Goal: Complete application form: Complete application form

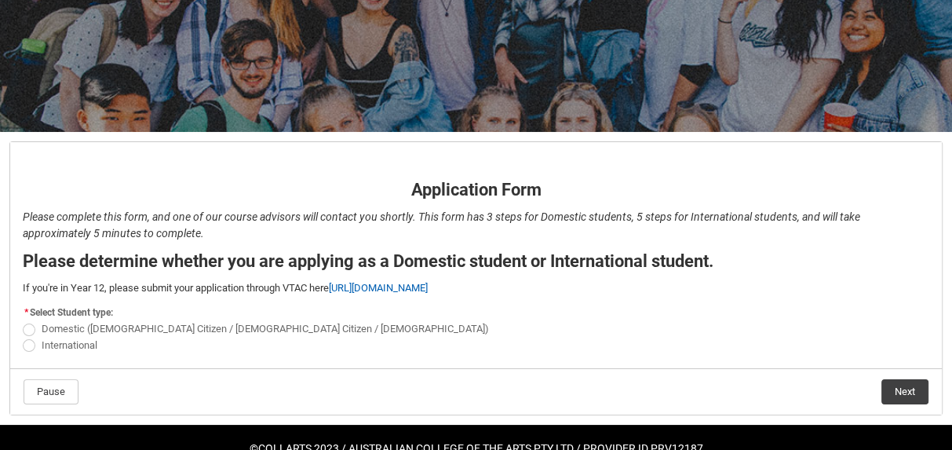
scroll to position [215, 0]
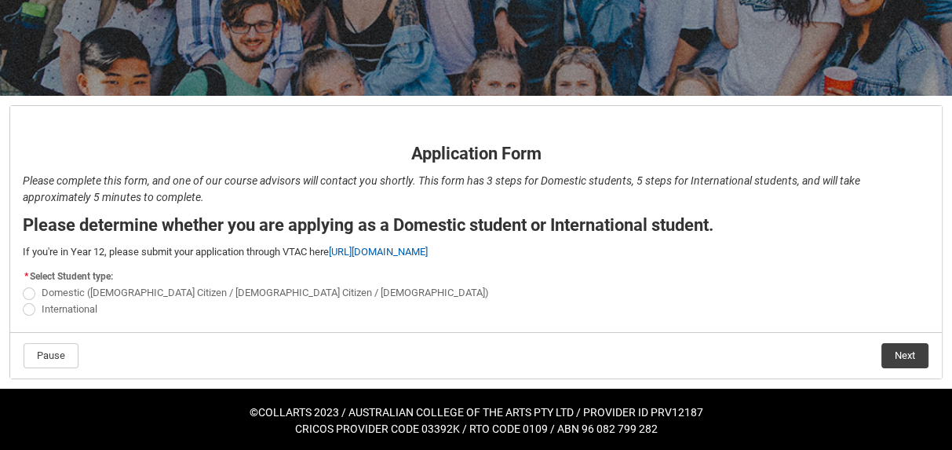
click at [32, 308] on span "REDU_Application_Form_for_Applicant flow" at bounding box center [29, 309] width 13 height 13
click at [23, 301] on input "International" at bounding box center [22, 300] width 1 height 1
radio input "true"
click at [908, 352] on button "Next" at bounding box center [904, 355] width 47 height 25
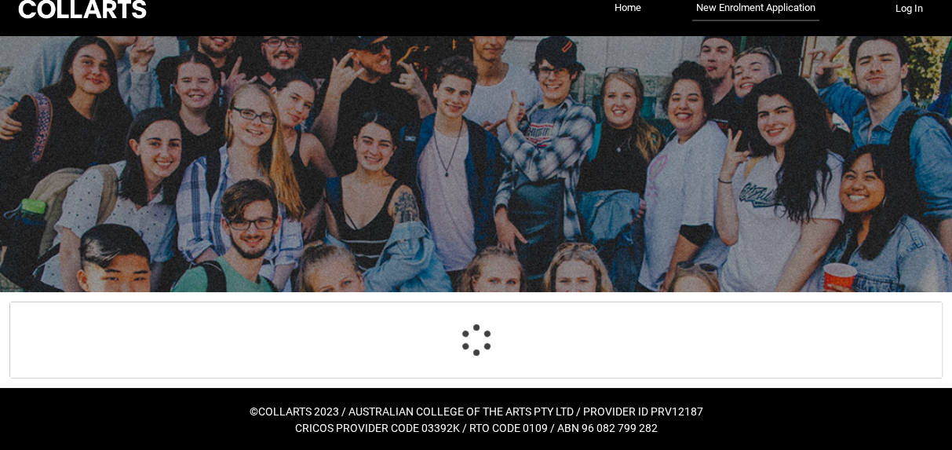
select select "choice_No"
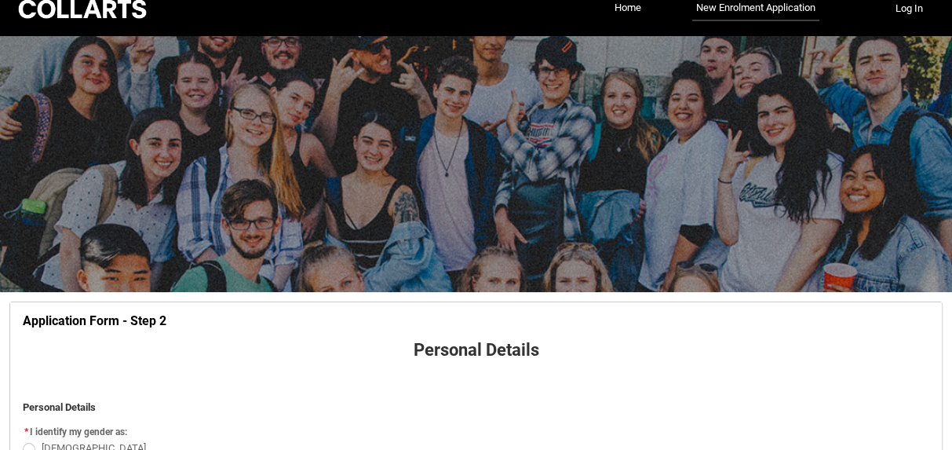
scroll to position [163, 0]
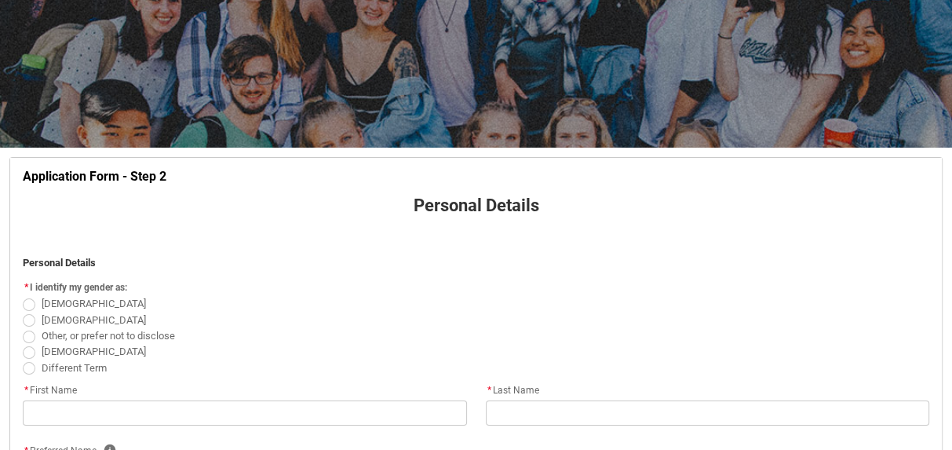
click at [32, 321] on span "REDU_Application_Form_for_Applicant flow" at bounding box center [29, 320] width 13 height 13
click at [23, 312] on input "[DEMOGRAPHIC_DATA]" at bounding box center [22, 311] width 1 height 1
radio input "true"
click at [32, 319] on span "REDU_Application_Form_for_Applicant flow" at bounding box center [29, 320] width 13 height 13
click at [23, 312] on input "[DEMOGRAPHIC_DATA]" at bounding box center [22, 311] width 1 height 1
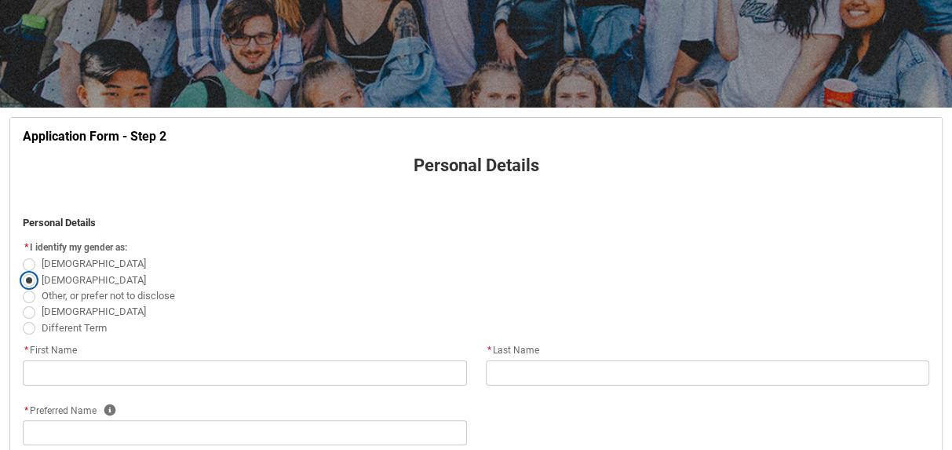
scroll to position [222, 0]
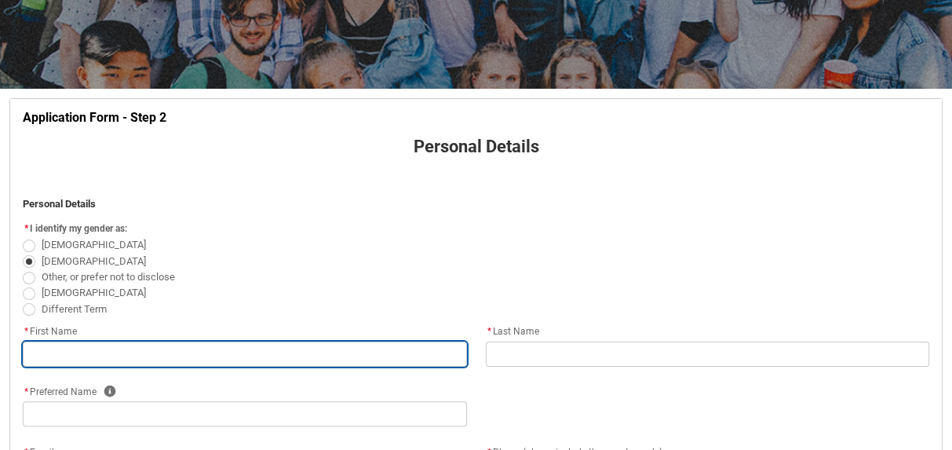
click at [51, 355] on input "REDU_Application_Form_for_Applicant flow" at bounding box center [245, 353] width 444 height 25
type lightning-primitive-input-simple "[PERSON_NAME]"
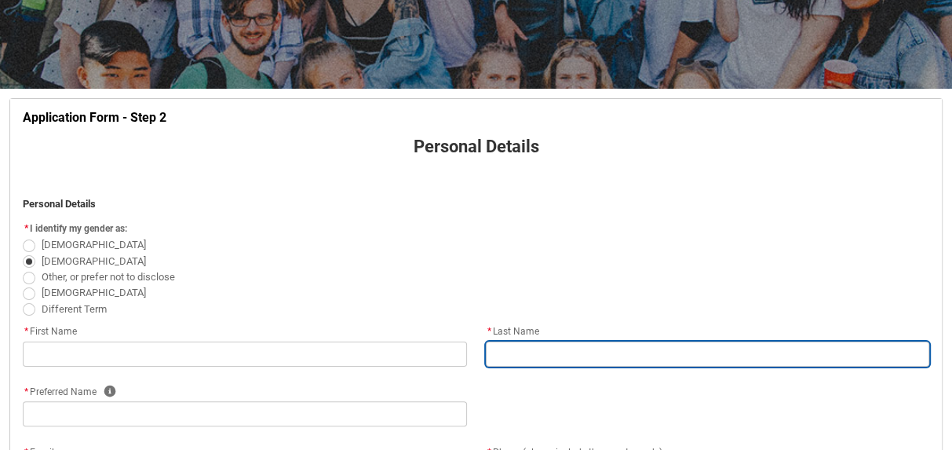
type lightning-primitive-input-simple "Shahid"
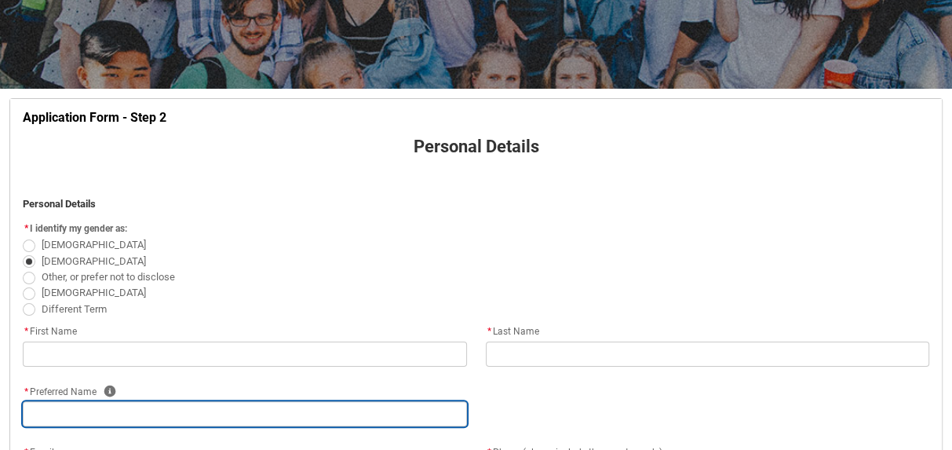
type lightning-primitive-input-simple "Shahid"
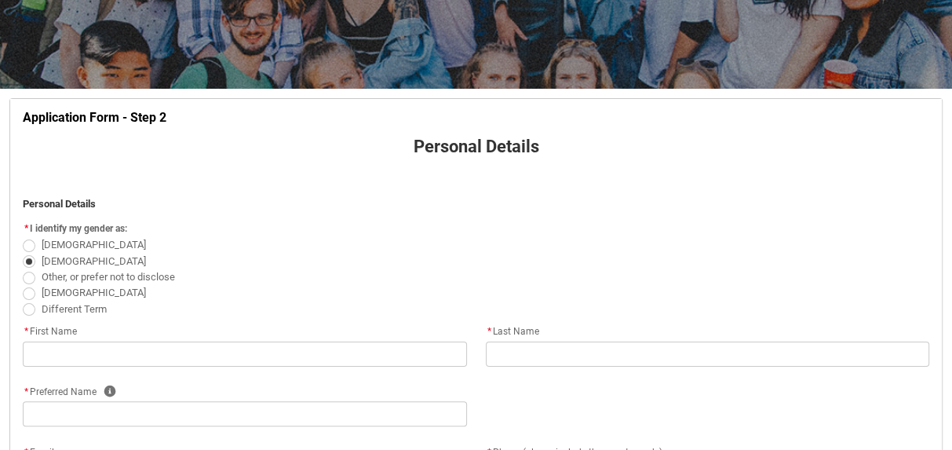
type lightning-primitive-input-simple "[EMAIL_ADDRESS][DOMAIN_NAME]"
type lightning-primitive-input-simple "[PHONE_NUMBER]"
type lightning-select "Citizenship_Country.[DEMOGRAPHIC_DATA]"
type lightning-primitive-input-simple "house [GEOGRAPHIC_DATA] 1 wireless pull [GEOGRAPHIC_DATA] near [PERSON_NAME][GE…"
type lightning-primitive-input-simple "[PERSON_NAME]"
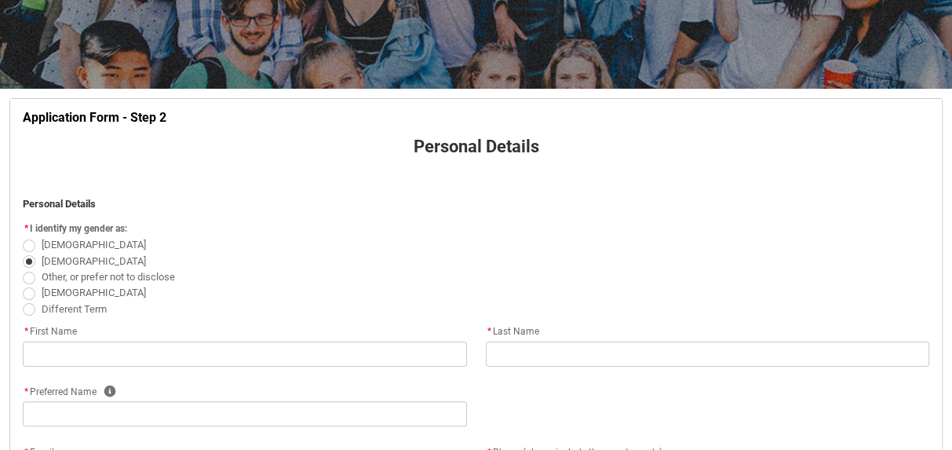
type lightning-primitive-input-simple "64200"
click at [73, 239] on span "[DEMOGRAPHIC_DATA]" at bounding box center [94, 245] width 104 height 12
click at [23, 237] on input "[DEMOGRAPHIC_DATA]" at bounding box center [22, 236] width 1 height 1
click at [75, 238] on span "[DEMOGRAPHIC_DATA]" at bounding box center [97, 242] width 111 height 15
click at [23, 237] on input "[DEMOGRAPHIC_DATA]" at bounding box center [22, 236] width 1 height 1
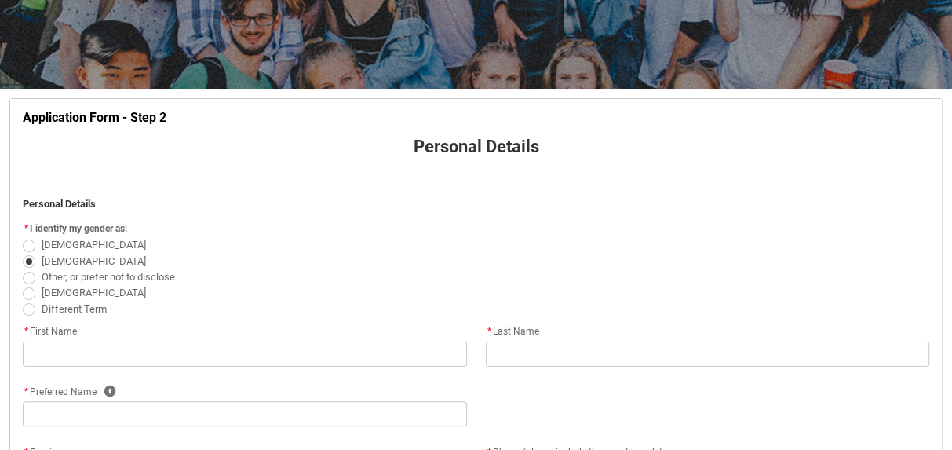
click at [108, 223] on span "I identify my gender as:" at bounding box center [78, 228] width 97 height 11
click at [104, 228] on span "I identify my gender as:" at bounding box center [78, 228] width 97 height 11
click at [98, 227] on span "I identify my gender as:" at bounding box center [78, 228] width 97 height 11
radio input "true"
type input "[PERSON_NAME]"
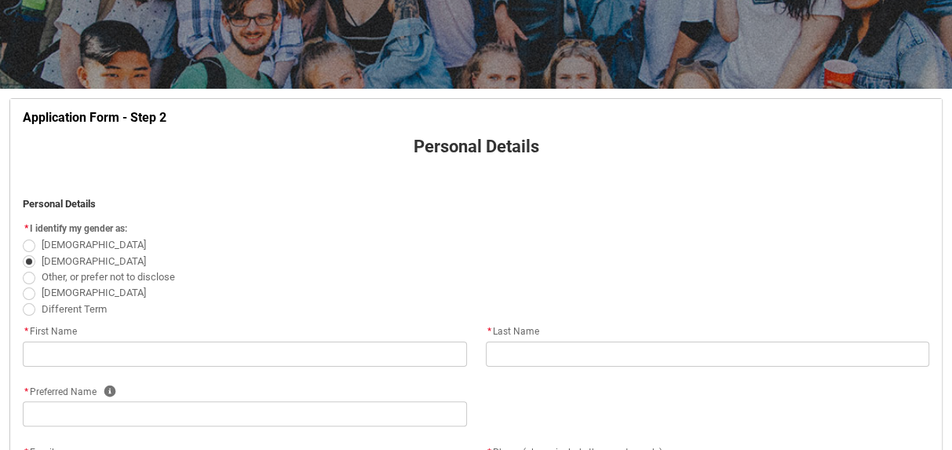
type input "Shahid"
type input "[EMAIL_ADDRESS][DOMAIN_NAME]"
type input "[PHONE_NUMBER]"
select select "Citizenship_Country.[DEMOGRAPHIC_DATA]"
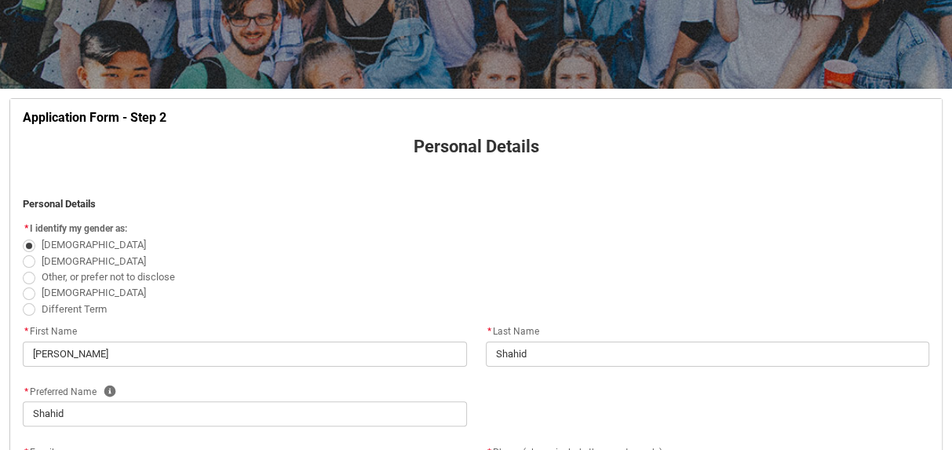
type input "house [GEOGRAPHIC_DATA] 1 wireless pull [GEOGRAPHIC_DATA] near [PERSON_NAME][GE…"
type input "[PERSON_NAME]"
type input "64200"
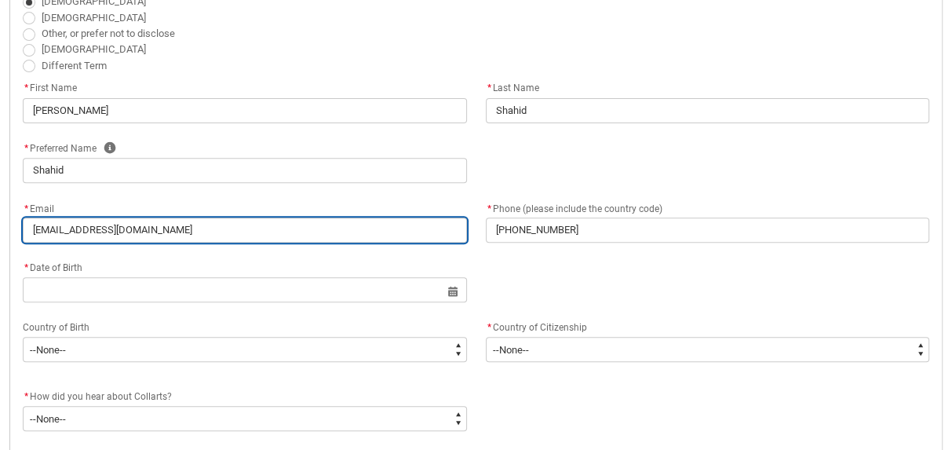
click at [229, 235] on input "[EMAIL_ADDRESS][DOMAIN_NAME]" at bounding box center [245, 229] width 444 height 25
click at [132, 228] on input "[EMAIL_ADDRESS][DOMAIN_NAME]" at bounding box center [245, 229] width 444 height 25
drag, startPoint x: 132, startPoint y: 228, endPoint x: 75, endPoint y: 228, distance: 57.3
click at [75, 228] on input "[EMAIL_ADDRESS][DOMAIN_NAME]" at bounding box center [245, 229] width 444 height 25
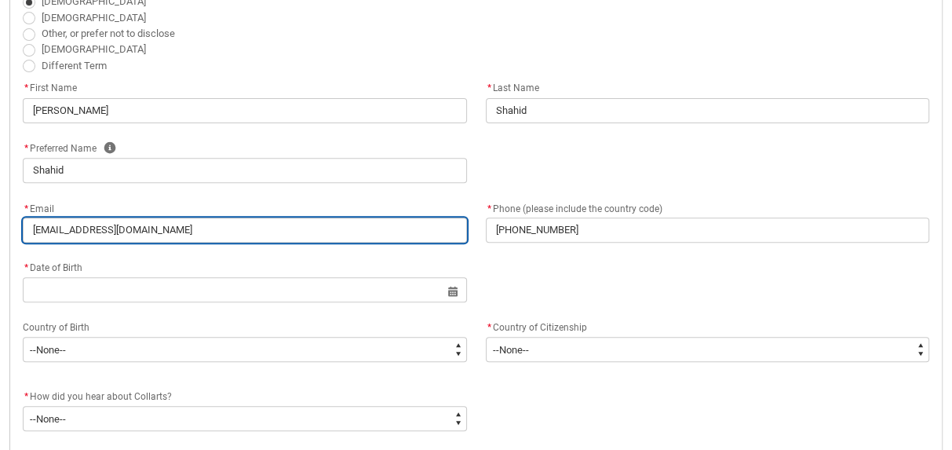
type lightning-primitive-input-simple "[PERSON_NAME][EMAIL_ADDRESS][DOMAIN_NAME]"
type input "[PERSON_NAME][EMAIL_ADDRESS][DOMAIN_NAME]"
type lightning-primitive-input-simple "[PERSON_NAME][EMAIL_ADDRESS][DOMAIN_NAME]"
type input "[PERSON_NAME][EMAIL_ADDRESS][DOMAIN_NAME]"
type lightning-primitive-input-simple "[PERSON_NAME][EMAIL_ADDRESS][DOMAIN_NAME]"
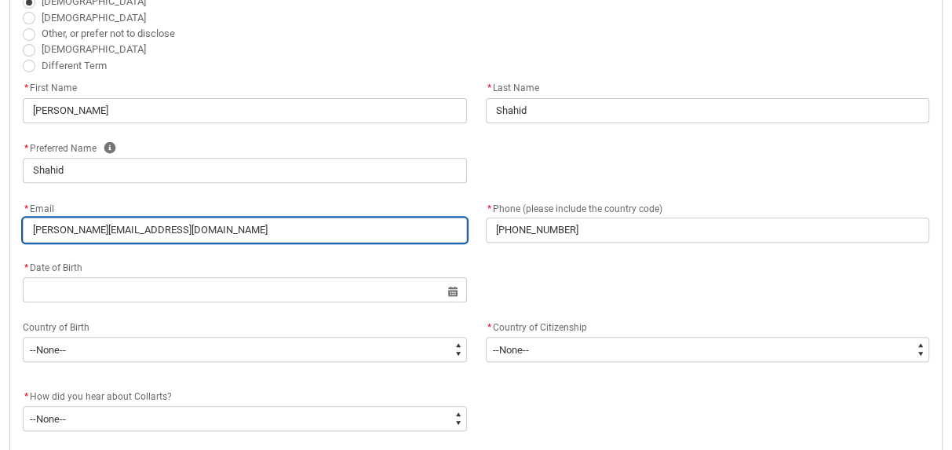
type input "[PERSON_NAME][EMAIL_ADDRESS][DOMAIN_NAME]"
type lightning-primitive-input-simple "[PERSON_NAME][EMAIL_ADDRESS][DOMAIN_NAME]"
type input "[PERSON_NAME][EMAIL_ADDRESS][DOMAIN_NAME]"
type lightning-primitive-input-simple "[PERSON_NAME][EMAIL_ADDRESS][DOMAIN_NAME]"
type input "[PERSON_NAME][EMAIL_ADDRESS][DOMAIN_NAME]"
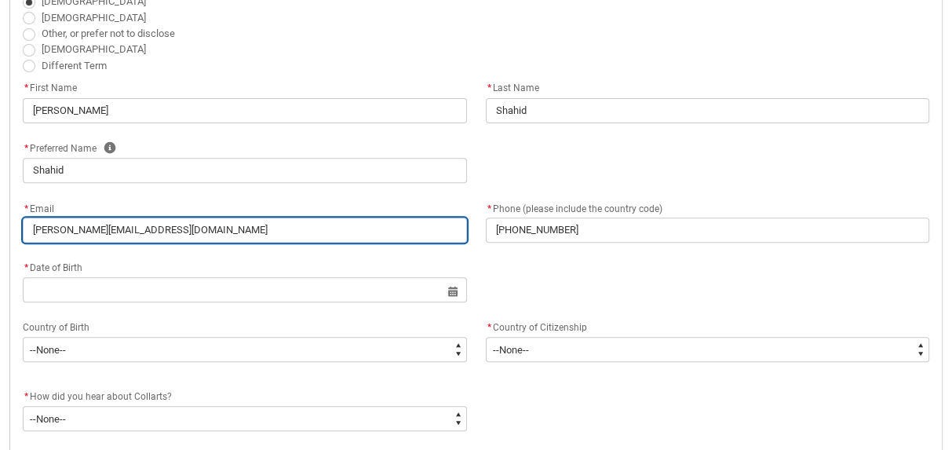
type lightning-primitive-input-simple "[EMAIL_ADDRESS][DOMAIN_NAME]"
type input "[EMAIL_ADDRESS][DOMAIN_NAME]"
type lightning-primitive-input-simple "[EMAIL_ADDRESS][DOMAIN_NAME]"
type input "[EMAIL_ADDRESS][DOMAIN_NAME]"
type lightning-primitive-input-simple "[EMAIL_ADDRESS][DOMAIN_NAME]"
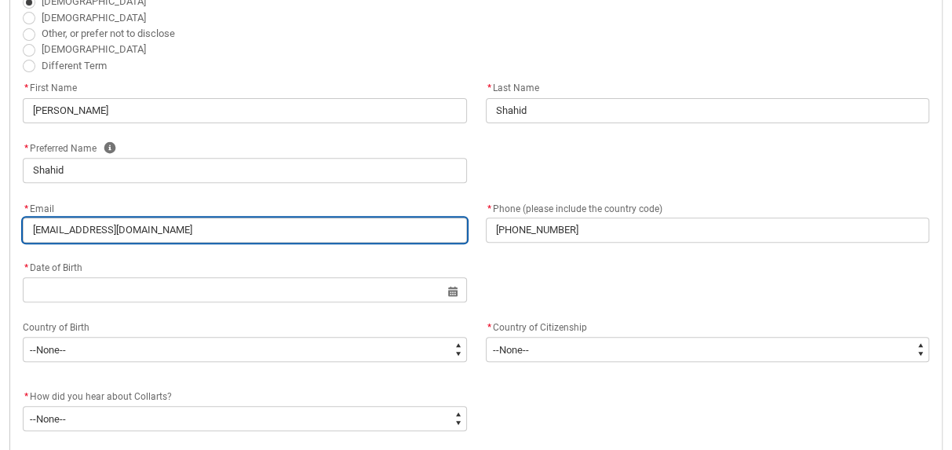
type input "[EMAIL_ADDRESS][DOMAIN_NAME]"
type lightning-primitive-input-simple "[EMAIL_ADDRESS][DOMAIN_NAME]"
type input "[EMAIL_ADDRESS][DOMAIN_NAME]"
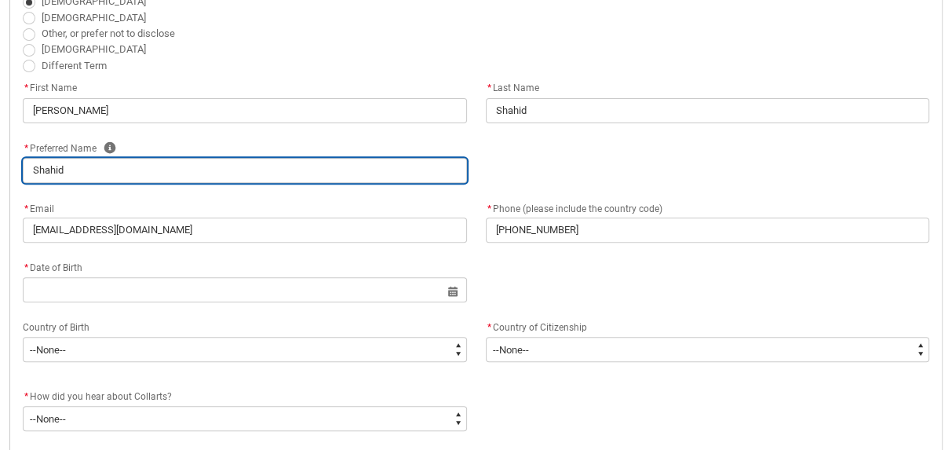
click at [42, 162] on input "Shahid" at bounding box center [245, 170] width 444 height 25
click at [46, 170] on input "Shahid" at bounding box center [245, 170] width 444 height 25
click at [46, 171] on input "Shahid" at bounding box center [245, 170] width 444 height 25
type lightning-primitive-input-simple "A"
type input "A"
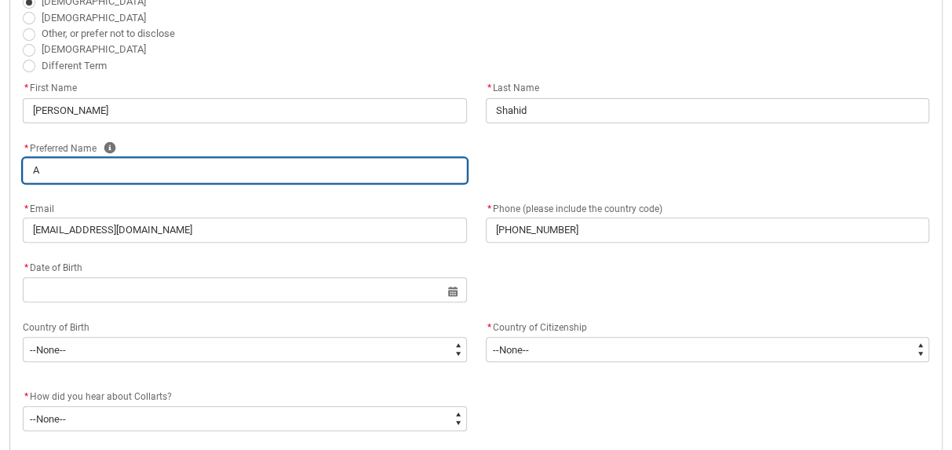
type lightning-primitive-input-simple "Ab"
type input "Ab"
type lightning-primitive-input-simple "Abd"
type input "Abd"
type lightning-primitive-input-simple "Abdu"
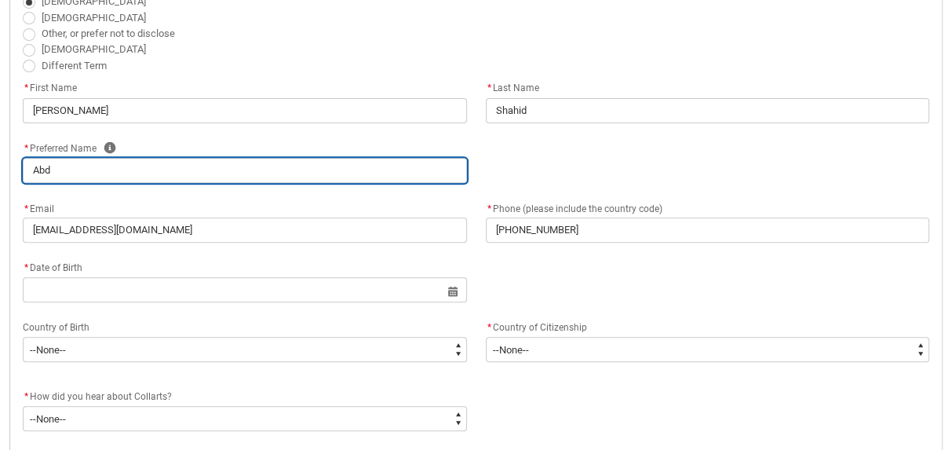
type input "Abdu"
type lightning-primitive-input-simple "[PERSON_NAME]"
type input "[PERSON_NAME]"
type lightning-primitive-input-simple "Abdull"
type input "Abdull"
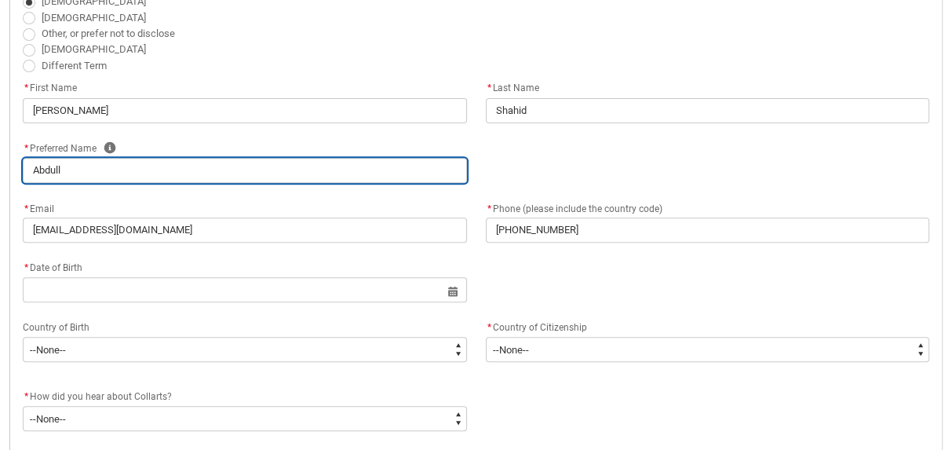
type lightning-primitive-input-simple "[PERSON_NAME]"
type input "[PERSON_NAME]"
type lightning-primitive-input-simple "[PERSON_NAME]"
type input "[PERSON_NAME]"
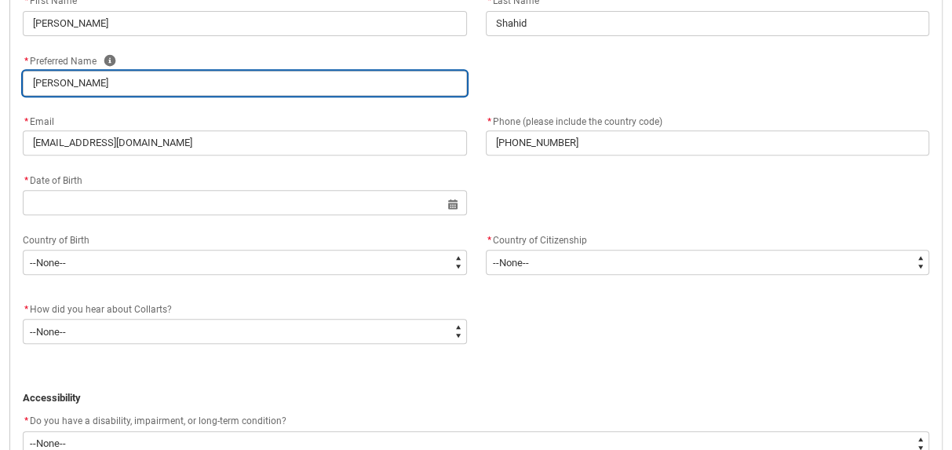
scroll to position [556, 0]
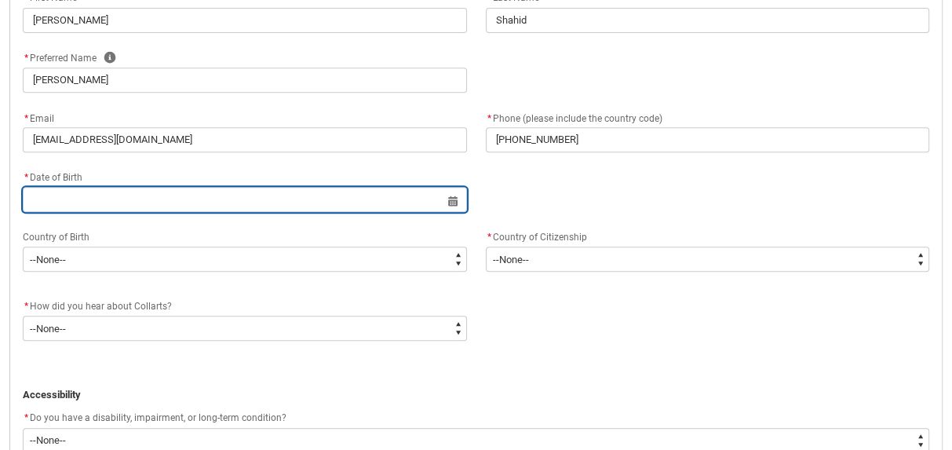
click at [57, 200] on input "REDU_Application_Form_for_Applicant flow" at bounding box center [245, 199] width 444 height 25
select select "2025"
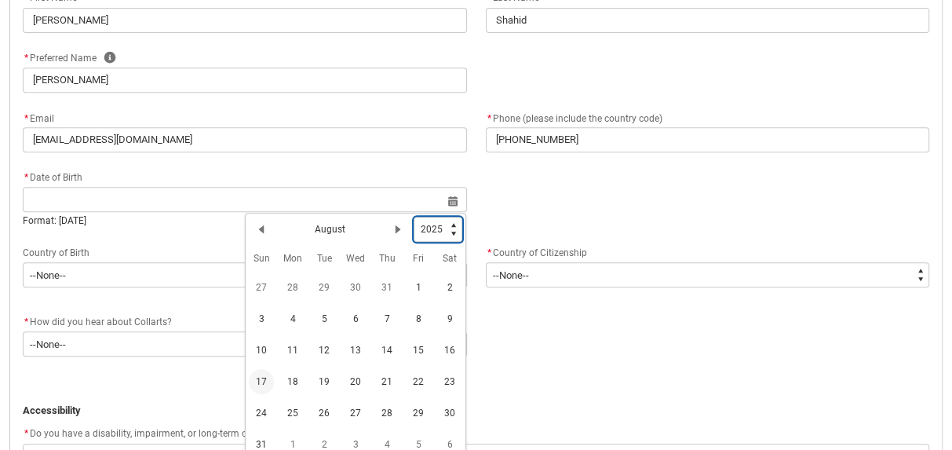
click at [456, 230] on select "1925 1926 1927 1928 1929 1930 1931 1932 1933 1934 1935 1936 1937 1938 1939 1940…" at bounding box center [438, 229] width 49 height 25
type lightning-select "2002"
click at [414, 217] on select "1925 1926 1927 1928 1929 1930 1931 1932 1933 1934 1935 1936 1937 1938 1939 1940…" at bounding box center [438, 229] width 49 height 25
select select "2002"
click at [395, 225] on lightning-primitive-icon "Date picker: August" at bounding box center [397, 226] width 11 height 11
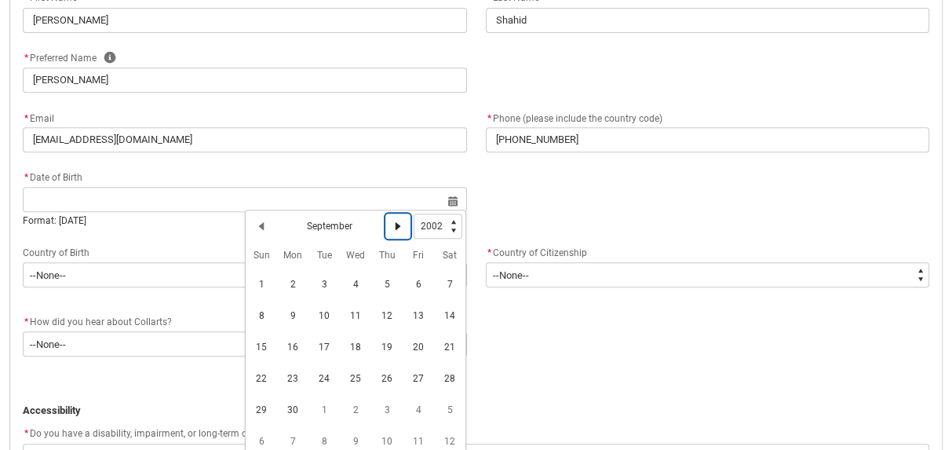
click at [395, 228] on lightning-primitive-icon "Date picker: September" at bounding box center [397, 226] width 11 height 11
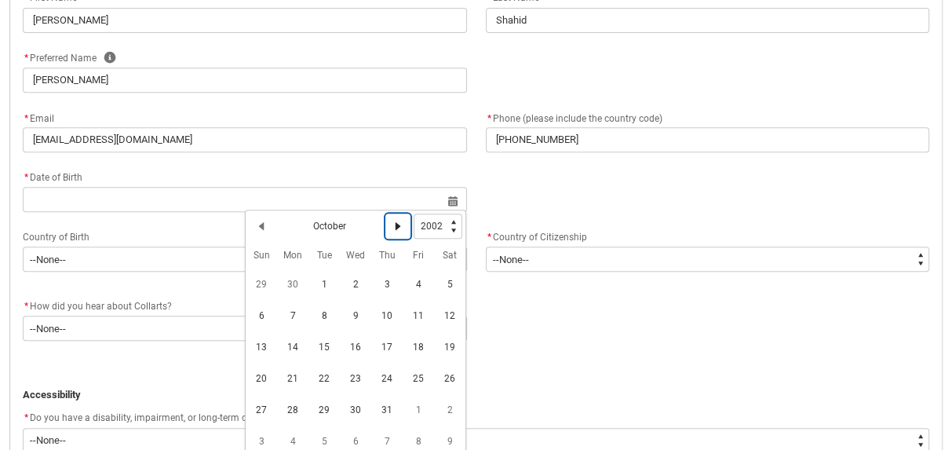
click at [399, 229] on lightning-primitive-icon "Date picker: October" at bounding box center [397, 226] width 11 height 11
click at [402, 229] on lightning-primitive-icon "Date picker: November" at bounding box center [397, 226] width 11 height 11
click at [386, 283] on span "5" at bounding box center [386, 284] width 25 height 25
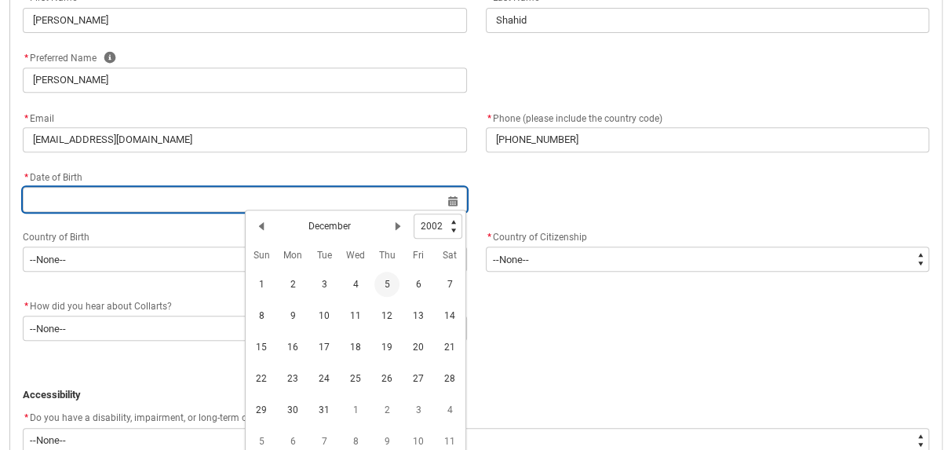
type lightning-datepicker "[DATE]"
type lightning-input "[DATE]"
type input "[DATE]"
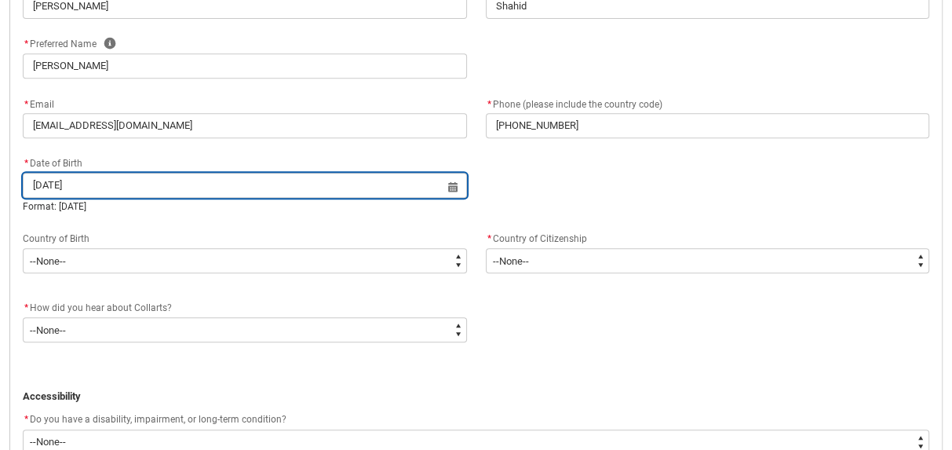
scroll to position [580, 0]
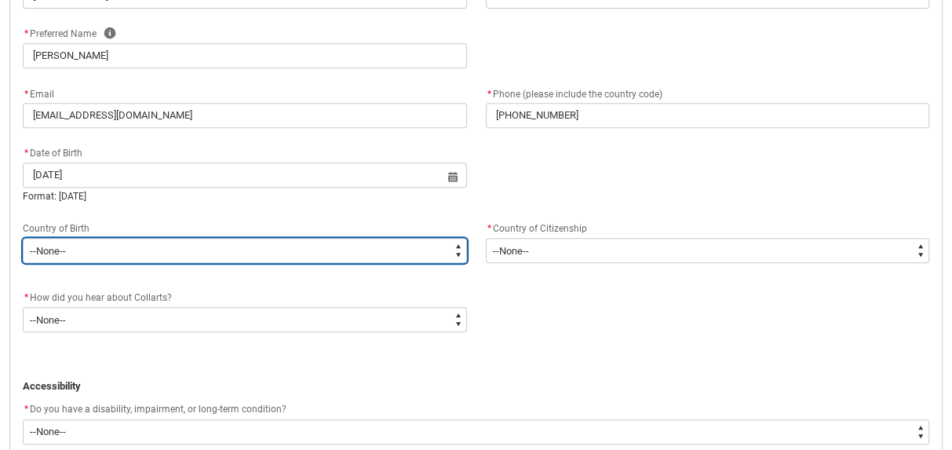
click at [63, 244] on select "--None-- [GEOGRAPHIC_DATA][PERSON_NAME] ([GEOGRAPHIC_DATA]) 7201 [GEOGRAPHIC_DA…" at bounding box center [245, 250] width 444 height 25
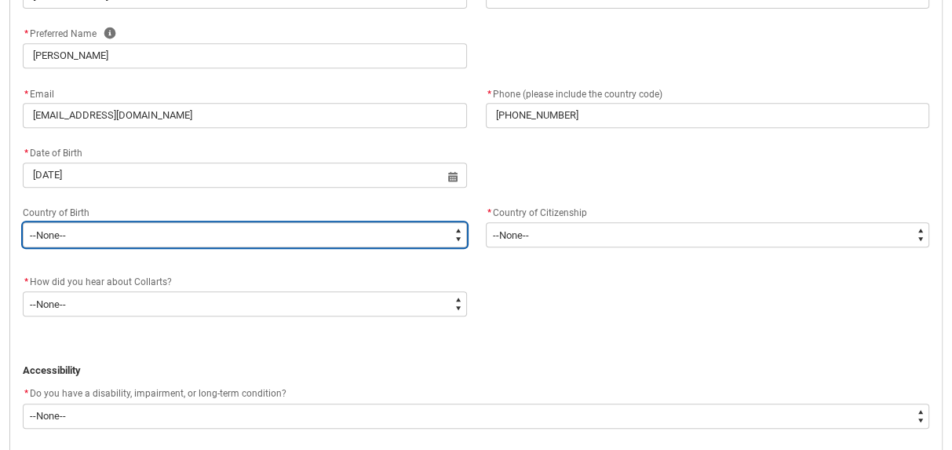
type lightning-select "Birth_Country.7106"
click at [23, 222] on select "--None-- [GEOGRAPHIC_DATA][PERSON_NAME] ([GEOGRAPHIC_DATA]) 7201 [GEOGRAPHIC_DA…" at bounding box center [245, 234] width 444 height 25
select select "Birth_Country.7106"
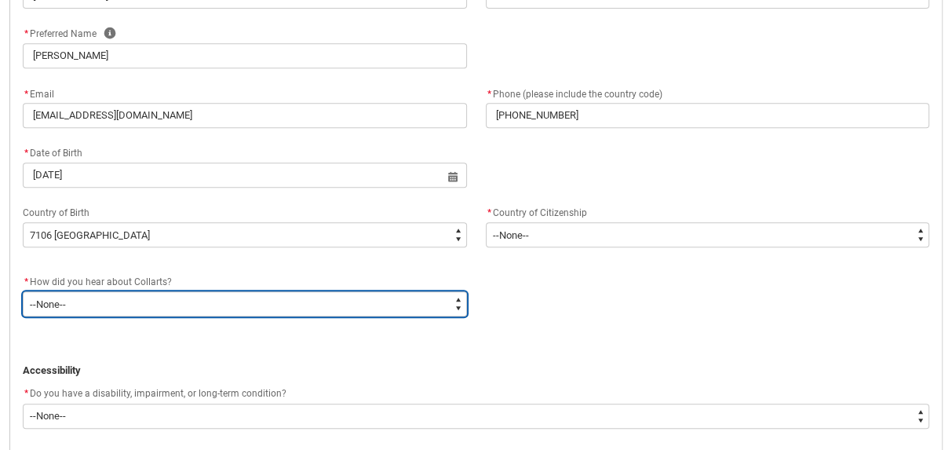
click at [52, 291] on select "--None-- Advertising - Facebook Advertising - Google Advertising - Instagram Ad…" at bounding box center [245, 303] width 444 height 25
type lightning-select "Heard_About_Collarts_[DOMAIN_NAME] Search (Google)"
click at [23, 291] on select "--None-- Advertising - Facebook Advertising - Google Advertising - Instagram Ad…" at bounding box center [245, 303] width 444 height 25
select select "Heard_About_Collarts_[DOMAIN_NAME] Search (Google)"
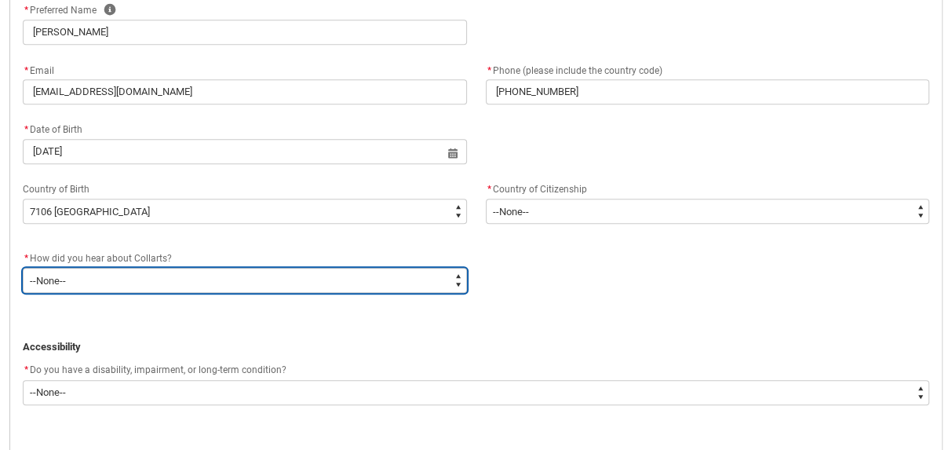
scroll to position [612, 0]
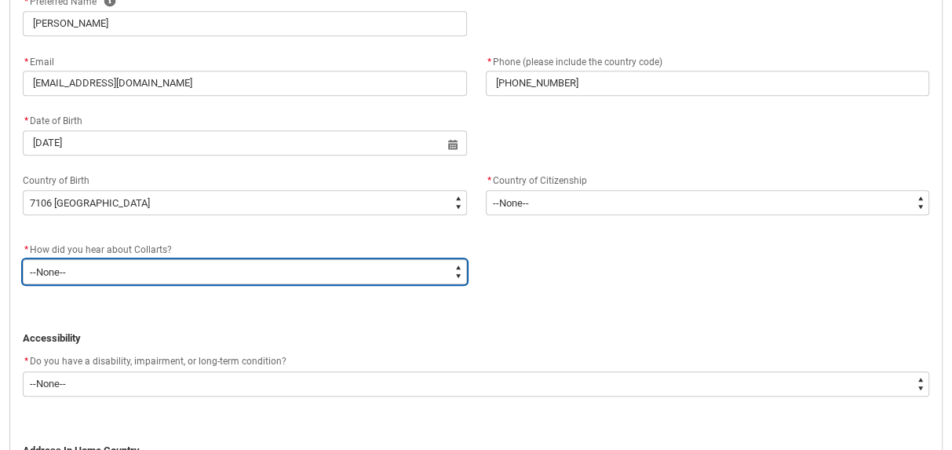
click at [51, 269] on select "--None-- Advertising - Facebook Advertising - Google Advertising - Instagram Ad…" at bounding box center [245, 271] width 444 height 25
click at [23, 259] on select "--None-- Advertising - Facebook Advertising - Google Advertising - Instagram Ad…" at bounding box center [245, 271] width 444 height 25
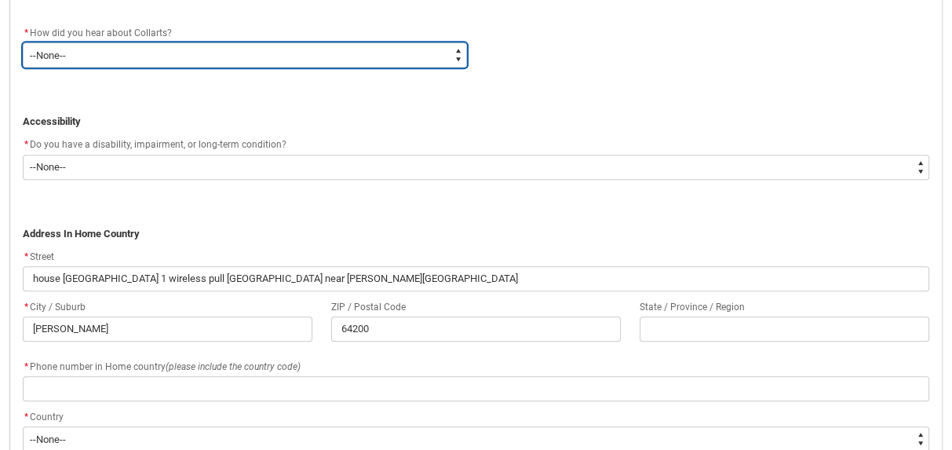
scroll to position [829, 0]
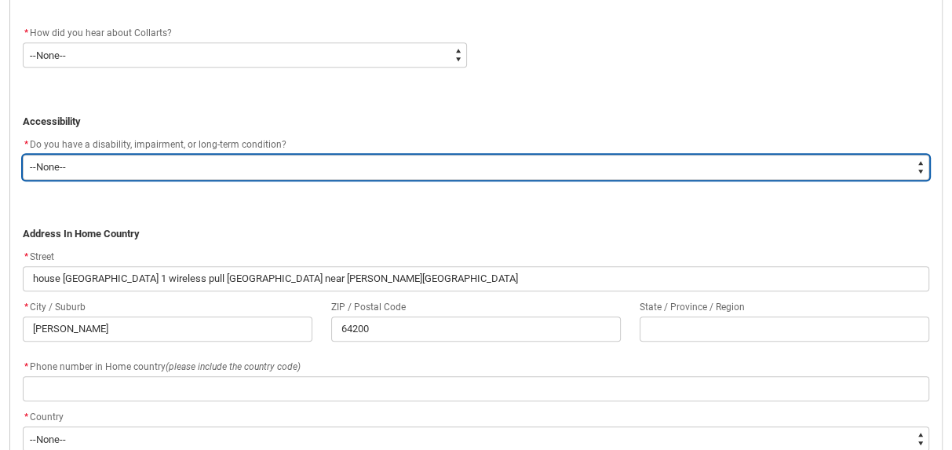
click at [53, 163] on select "--None-- Yes No" at bounding box center [476, 167] width 906 height 25
type lightning-select "No_TextChoice"
click at [23, 155] on select "--None-- Yes No" at bounding box center [476, 167] width 906 height 25
select select "No_TextChoice"
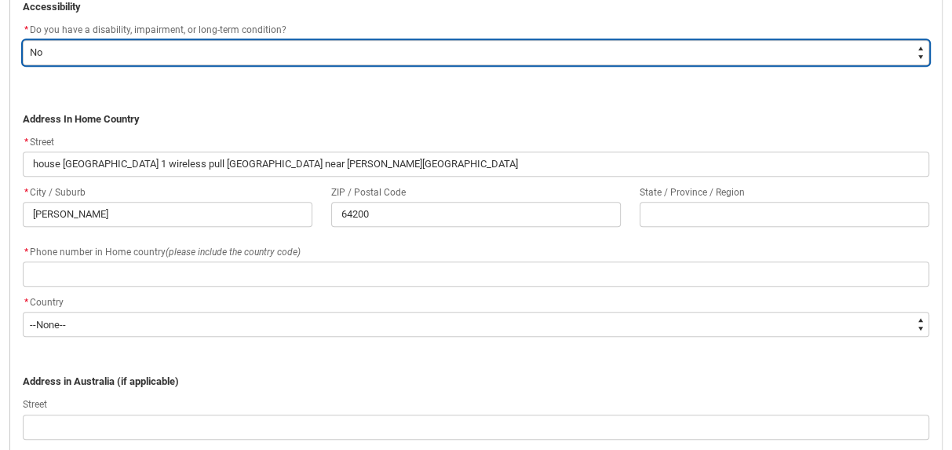
scroll to position [946, 0]
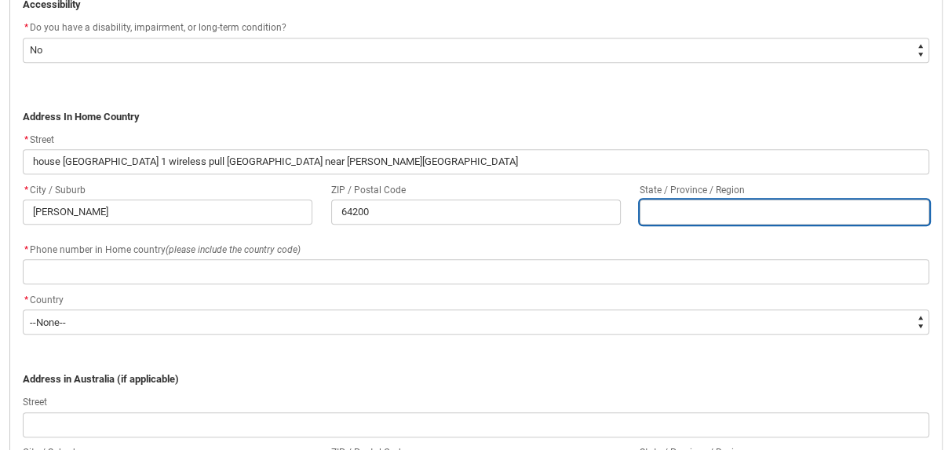
click at [869, 203] on input "REDU_Application_Form_for_Applicant flow" at bounding box center [785, 211] width 290 height 25
type lightning-primitive-input-simple "P"
type input "P"
type lightning-primitive-input-simple "Pu"
type input "Pu"
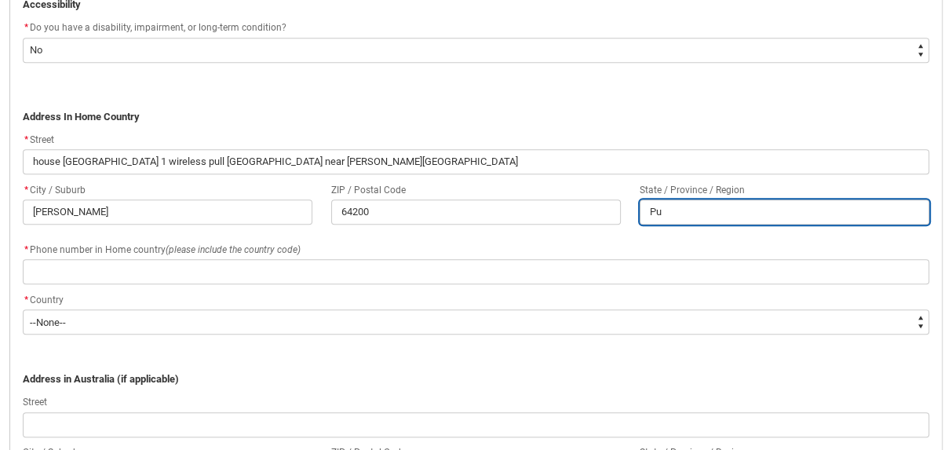
type lightning-primitive-input-simple "Pun"
type input "Pun"
type lightning-primitive-input-simple "Punj"
type input "Punj"
type lightning-primitive-input-simple "Punja"
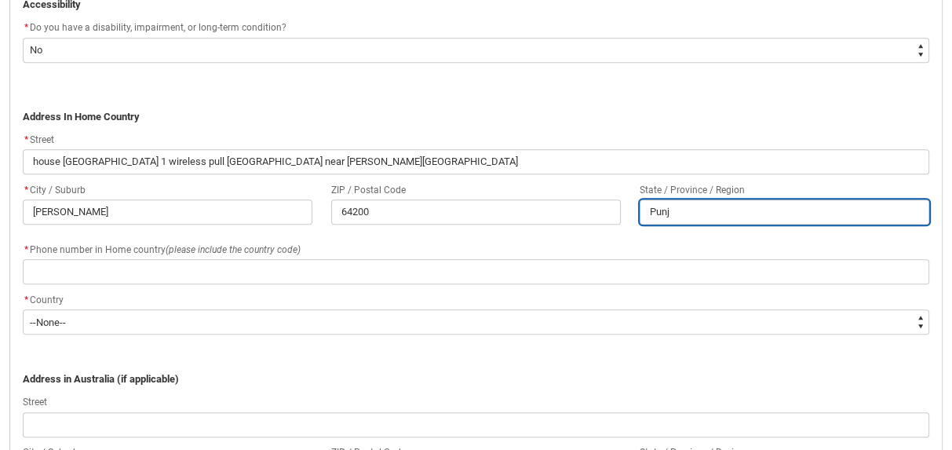
type input "Punja"
type lightning-primitive-input-simple "[GEOGRAPHIC_DATA]"
type input "[GEOGRAPHIC_DATA]"
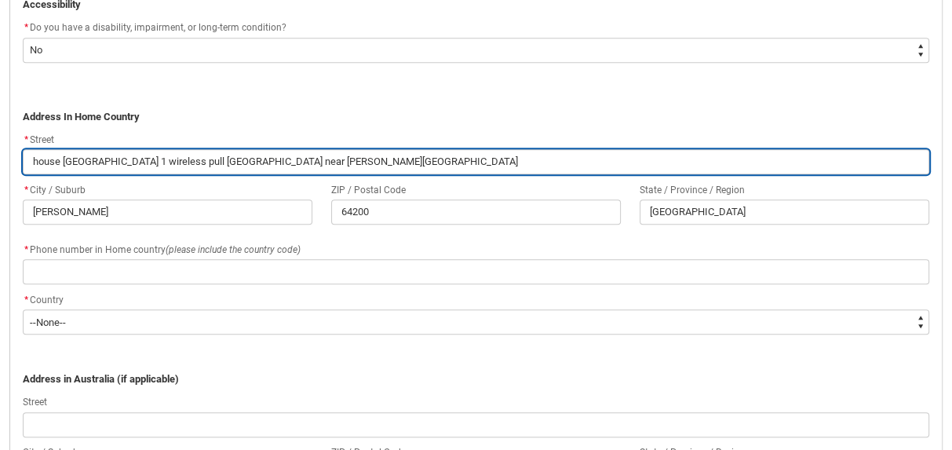
click at [49, 163] on input "house [GEOGRAPHIC_DATA] 1 wireless pull [GEOGRAPHIC_DATA] near [PERSON_NAME][GE…" at bounding box center [476, 161] width 906 height 25
click at [40, 159] on input "house [GEOGRAPHIC_DATA] 1 wireless pull [GEOGRAPHIC_DATA] near [PERSON_NAME][GE…" at bounding box center [476, 161] width 906 height 25
type lightning-primitive-input-simple "[GEOGRAPHIC_DATA] 1 wireless pull [GEOGRAPHIC_DATA] near [PERSON_NAME][GEOGRAPH…"
type input "[GEOGRAPHIC_DATA] 1 wireless pull [GEOGRAPHIC_DATA] near [PERSON_NAME][GEOGRAPH…"
type lightning-primitive-input-simple "[GEOGRAPHIC_DATA] 1 wireless pull [GEOGRAPHIC_DATA] near [PERSON_NAME][GEOGRAPH…"
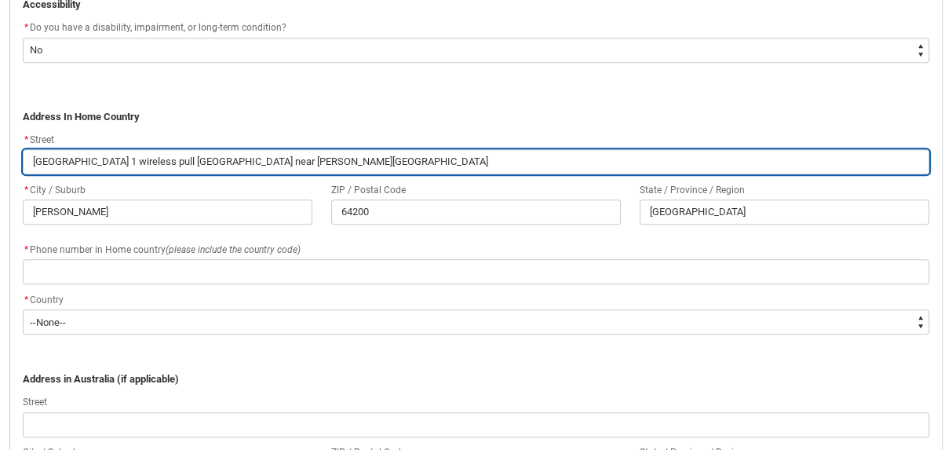
type input "[GEOGRAPHIC_DATA] 1 wireless pull [GEOGRAPHIC_DATA] near [PERSON_NAME][GEOGRAPH…"
type lightning-primitive-input-simple "[GEOGRAPHIC_DATA] 1 wireless pull [GEOGRAPHIC_DATA] near [PERSON_NAME][GEOGRAPH…"
type input "[GEOGRAPHIC_DATA] 1 wireless pull [GEOGRAPHIC_DATA] near [PERSON_NAME][GEOGRAPH…"
type lightning-primitive-input-simple "[GEOGRAPHIC_DATA] 1 wireless pull [GEOGRAPHIC_DATA] near [PERSON_NAME][GEOGRAPH…"
type input "[GEOGRAPHIC_DATA] 1 wireless pull [GEOGRAPHIC_DATA] near [PERSON_NAME][GEOGRAPH…"
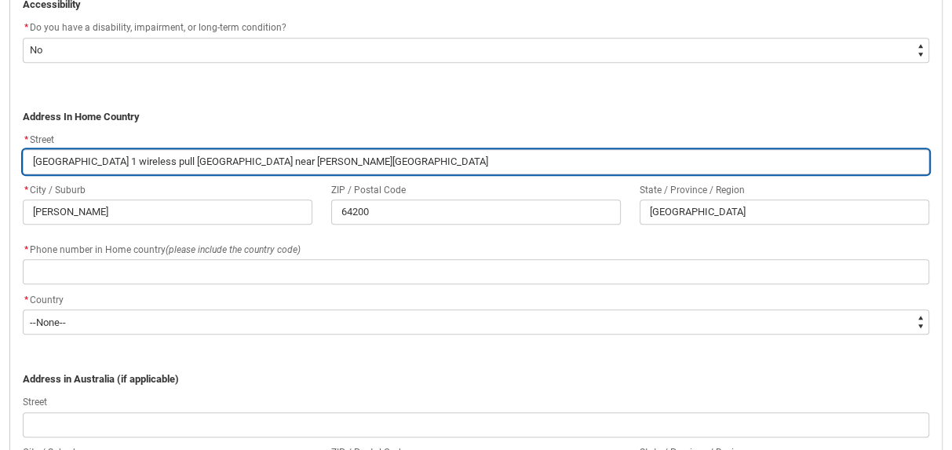
type lightning-primitive-input-simple "[GEOGRAPHIC_DATA] 1 wireless pull [GEOGRAPHIC_DATA] near [PERSON_NAME][GEOGRAPH…"
type input "[GEOGRAPHIC_DATA] 1 wireless pull [GEOGRAPHIC_DATA] near [PERSON_NAME][GEOGRAPH…"
type lightning-primitive-input-simple "[GEOGRAPHIC_DATA] 1 wireless pull [GEOGRAPHIC_DATA] near [PERSON_NAME][GEOGRAPH…"
type input "[GEOGRAPHIC_DATA] 1 wireless pull [GEOGRAPHIC_DATA] near [PERSON_NAME][GEOGRAPH…"
click at [270, 156] on input "[GEOGRAPHIC_DATA] 1 wireless pull [GEOGRAPHIC_DATA] near [PERSON_NAME][GEOGRAPH…" at bounding box center [476, 161] width 906 height 25
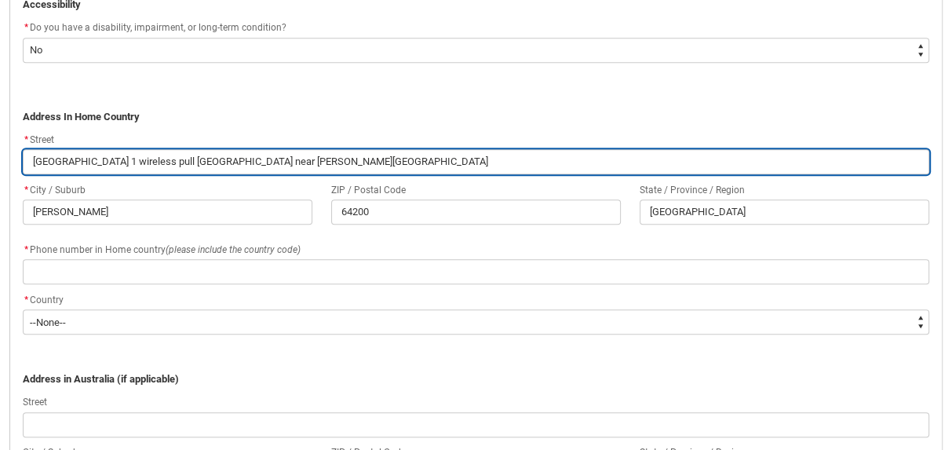
click at [270, 156] on input "[GEOGRAPHIC_DATA] 1 wireless pull [GEOGRAPHIC_DATA] near [PERSON_NAME][GEOGRAPH…" at bounding box center [476, 161] width 906 height 25
type lightning-primitive-input-simple "[GEOGRAPHIC_DATA] 1 wireless pull [GEOGRAPHIC_DATA] near hospital"
type input "[GEOGRAPHIC_DATA] 1 wireless pull [GEOGRAPHIC_DATA] near hospital"
type lightning-primitive-input-simple "[GEOGRAPHIC_DATA] 1 wireless pull [GEOGRAPHIC_DATA] near [GEOGRAPHIC_DATA]"
type input "[GEOGRAPHIC_DATA] 1 wireless pull [GEOGRAPHIC_DATA] near [GEOGRAPHIC_DATA]"
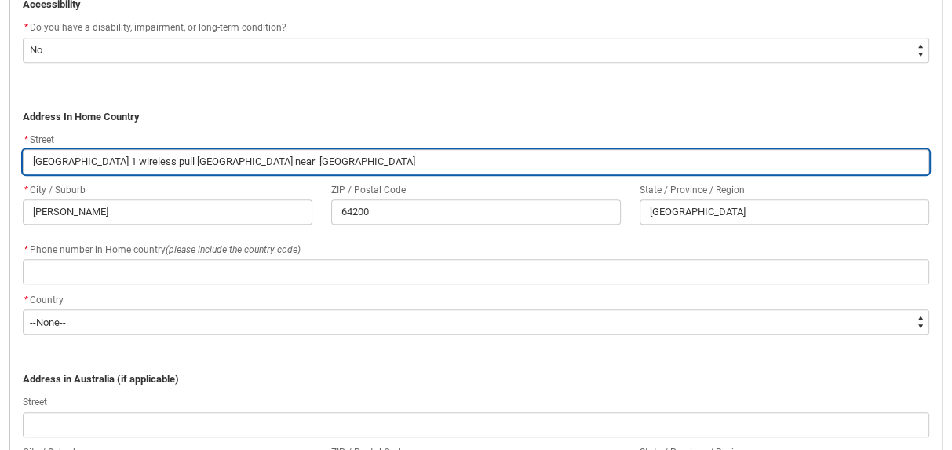
type lightning-primitive-input-simple "[GEOGRAPHIC_DATA] 1 wireless pull [GEOGRAPHIC_DATA] near [GEOGRAPHIC_DATA]"
type input "[GEOGRAPHIC_DATA] 1 wireless pull [GEOGRAPHIC_DATA] near [GEOGRAPHIC_DATA]"
type lightning-primitive-input-simple "[GEOGRAPHIC_DATA] 1 wireless pull [GEOGRAPHIC_DATA] near [GEOGRAPHIC_DATA]"
type input "[GEOGRAPHIC_DATA] 1 wireless pull [GEOGRAPHIC_DATA] near [GEOGRAPHIC_DATA]"
type lightning-primitive-input-simple "[GEOGRAPHIC_DATA] 1 wireless pull [GEOGRAPHIC_DATA] near [GEOGRAPHIC_DATA]"
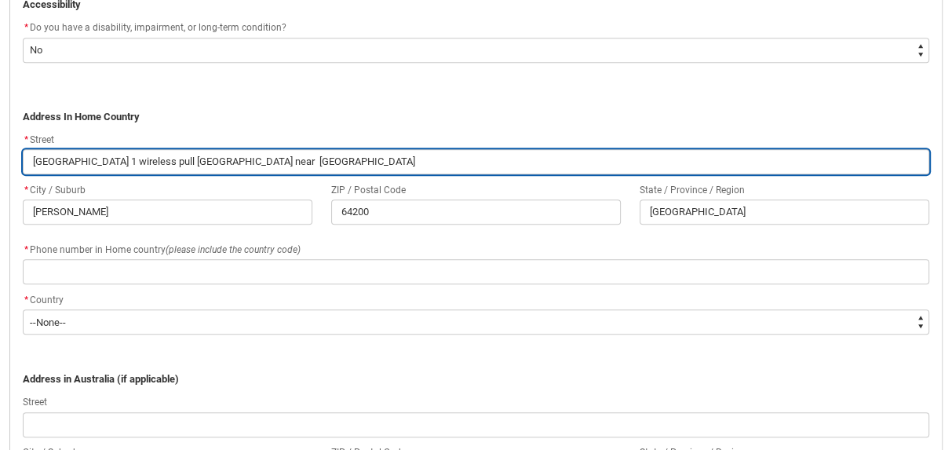
type input "[GEOGRAPHIC_DATA] 1 wireless pull [GEOGRAPHIC_DATA] near [GEOGRAPHIC_DATA]"
type lightning-primitive-input-simple "[GEOGRAPHIC_DATA] 1 wireless pull [GEOGRAPHIC_DATA] near hos"
type input "[GEOGRAPHIC_DATA] 1 wireless pull [GEOGRAPHIC_DATA] near hos"
type lightning-primitive-input-simple "[GEOGRAPHIC_DATA] 1 wireless pull [GEOGRAPHIC_DATA] near [GEOGRAPHIC_DATA]"
type input "[GEOGRAPHIC_DATA] 1 wireless pull [GEOGRAPHIC_DATA] near [GEOGRAPHIC_DATA]"
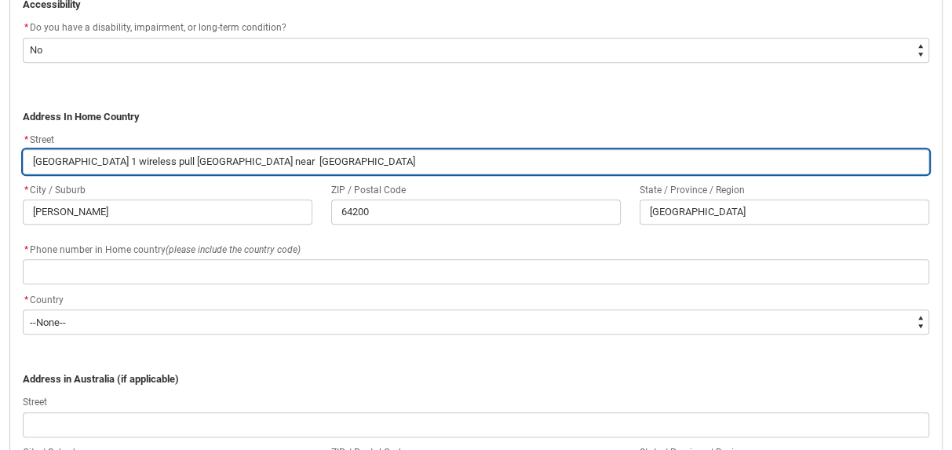
type lightning-primitive-input-simple "[GEOGRAPHIC_DATA] 1 wireless pull [GEOGRAPHIC_DATA] near h"
type input "[GEOGRAPHIC_DATA] 1 wireless pull [GEOGRAPHIC_DATA] near h"
type lightning-primitive-input-simple "[GEOGRAPHIC_DATA] 1 wireless pull [GEOGRAPHIC_DATA] near"
type input "[GEOGRAPHIC_DATA] 1 wireless pull [GEOGRAPHIC_DATA] near"
type lightning-primitive-input-simple "[GEOGRAPHIC_DATA] 1 wireless pull [GEOGRAPHIC_DATA] near"
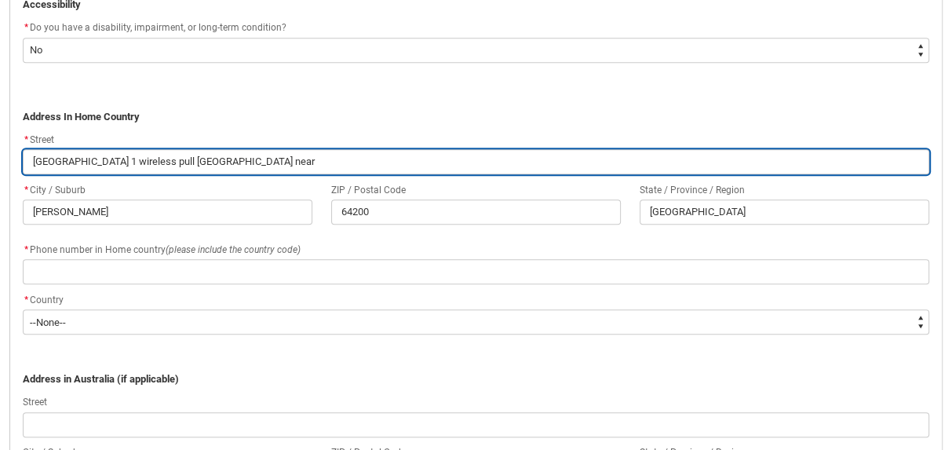
type input "[GEOGRAPHIC_DATA] 1 wireless pull [GEOGRAPHIC_DATA] near"
type lightning-primitive-input-simple "[GEOGRAPHIC_DATA] 1 wireless pull [GEOGRAPHIC_DATA] near"
type input "[GEOGRAPHIC_DATA] 1 wireless pull [GEOGRAPHIC_DATA] near"
type lightning-primitive-input-simple "House 59 street 1 wireless pull [GEOGRAPHIC_DATA]"
type input "House 59 street 1 wireless pull [GEOGRAPHIC_DATA]"
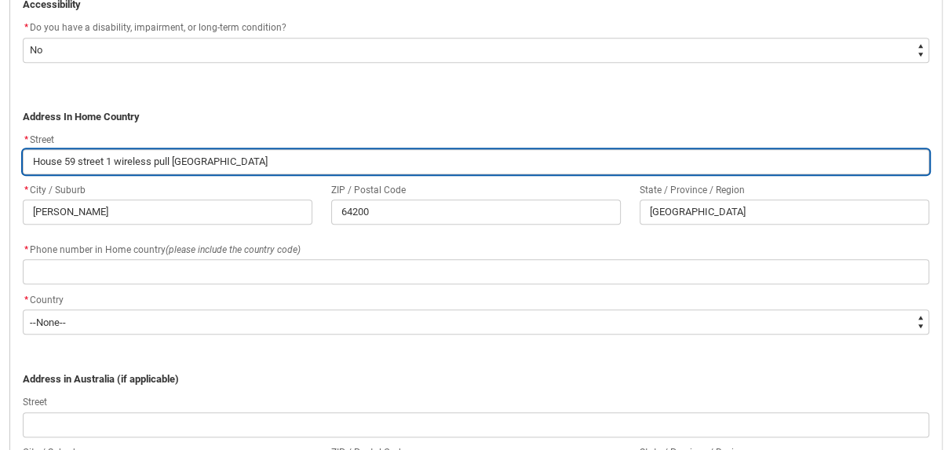
type lightning-primitive-input-simple "House 59 street 1 wireless pull [GEOGRAPHIC_DATA] ne"
type input "House 59 street 1 wireless pull [GEOGRAPHIC_DATA] ne"
type lightning-primitive-input-simple "House 59 street 1 wireless pull [GEOGRAPHIC_DATA] n"
type input "House 59 street 1 wireless pull [GEOGRAPHIC_DATA] n"
type lightning-primitive-input-simple "House 59 street 1 wireless pull [GEOGRAPHIC_DATA]"
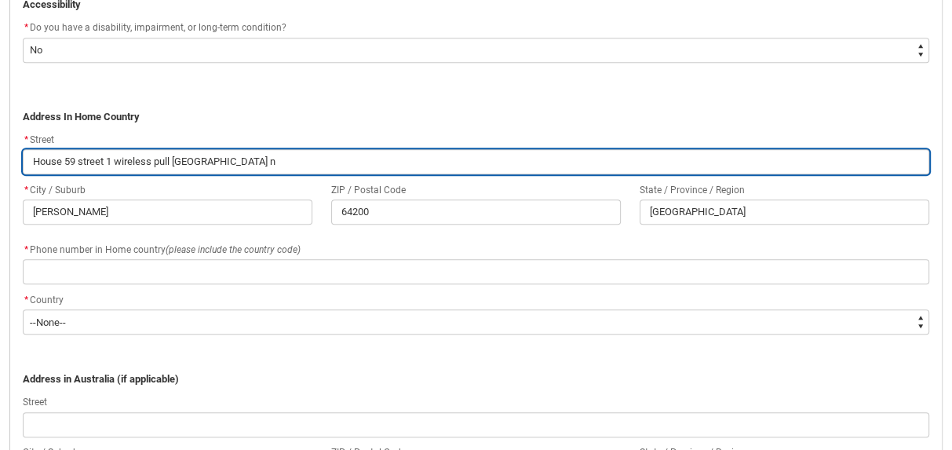
type input "House 59 street 1 wireless pull [GEOGRAPHIC_DATA]"
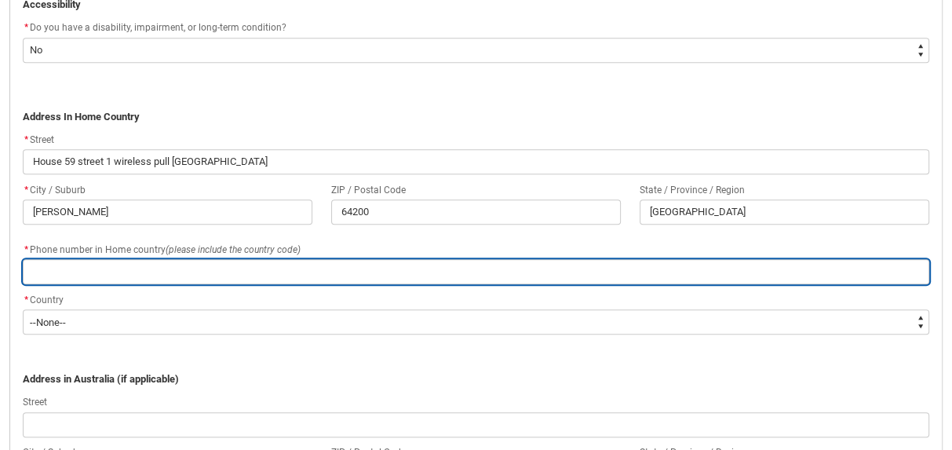
click at [113, 272] on input "REDU_Application_Form_for_Applicant flow" at bounding box center [476, 271] width 906 height 25
type lightning-primitive-input-simple "03242776615"
type input "03242776615"
click at [35, 269] on input "03242776615" at bounding box center [476, 271] width 906 height 25
click at [38, 269] on input "03242776615" at bounding box center [476, 271] width 906 height 25
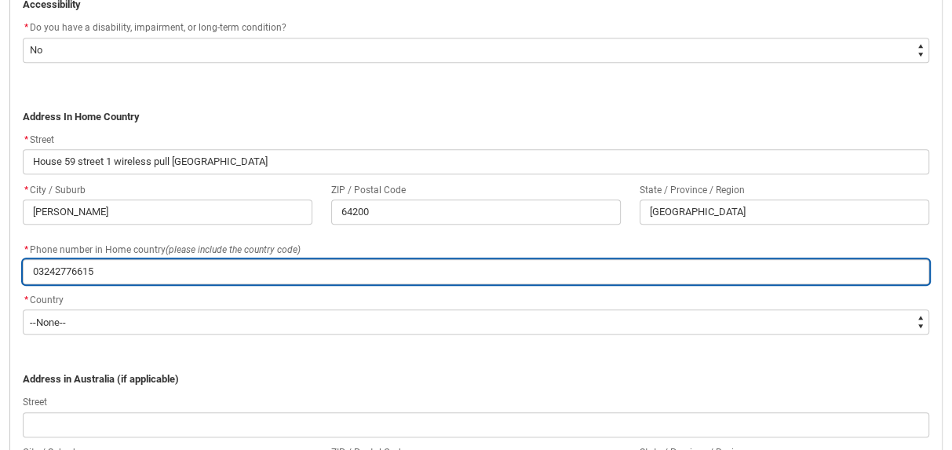
type lightning-primitive-input-simple "3242776615"
type input "3242776615"
type lightning-primitive-input-simple "[PHONE_NUMBER]"
type input "[PHONE_NUMBER]"
type lightning-primitive-input-simple "[PHONE_NUMBER]"
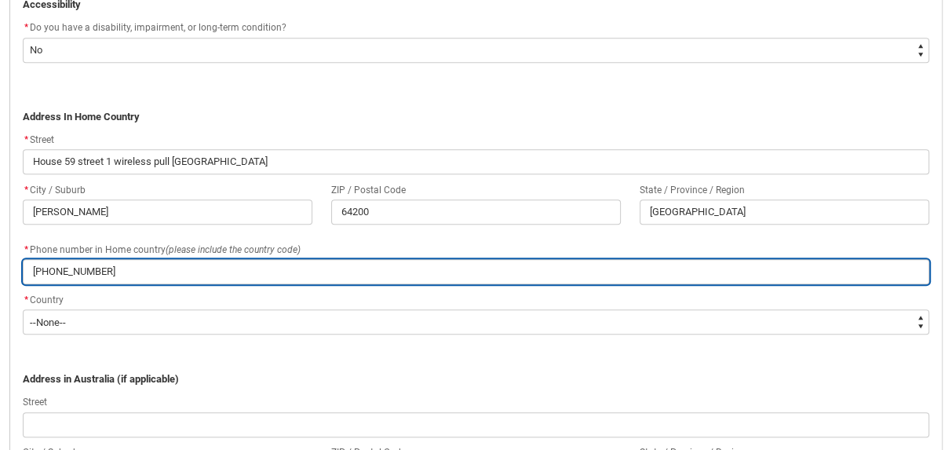
type input "[PHONE_NUMBER]"
type lightning-primitive-input-simple "[PHONE_NUMBER]"
type input "[PHONE_NUMBER]"
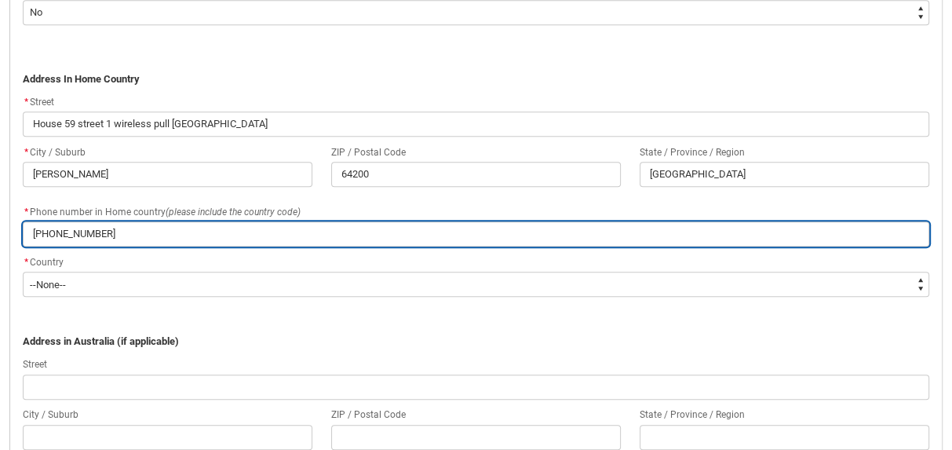
scroll to position [994, 0]
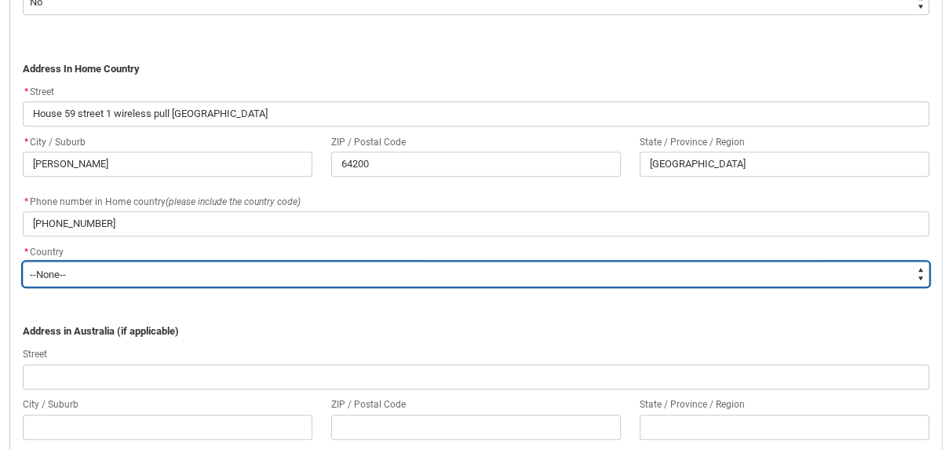
click at [46, 269] on select "--None-- [GEOGRAPHIC_DATA] ([GEOGRAPHIC_DATA]) [GEOGRAPHIC_DATA] [GEOGRAPHIC_DA…" at bounding box center [476, 273] width 906 height 25
type lightning-select "Country_Choice.7106"
click at [23, 261] on select "--None-- [GEOGRAPHIC_DATA] ([GEOGRAPHIC_DATA]) [GEOGRAPHIC_DATA] [GEOGRAPHIC_DA…" at bounding box center [476, 273] width 906 height 25
select select "Country_Choice.7106"
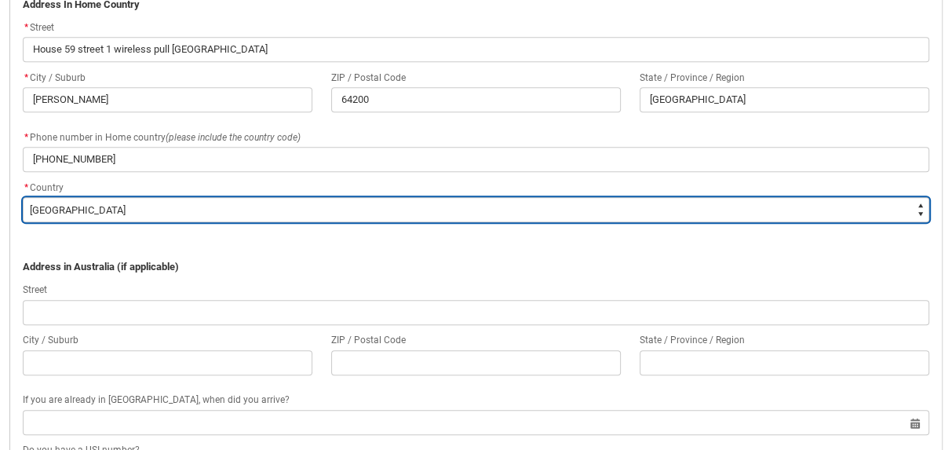
scroll to position [1059, 0]
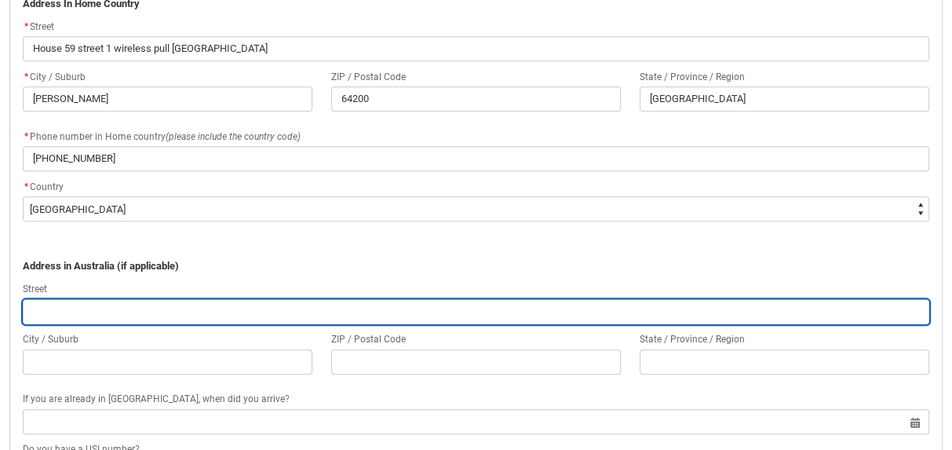
click at [62, 312] on input "REDU_Application_Form_for_Applicant flow" at bounding box center [476, 311] width 906 height 25
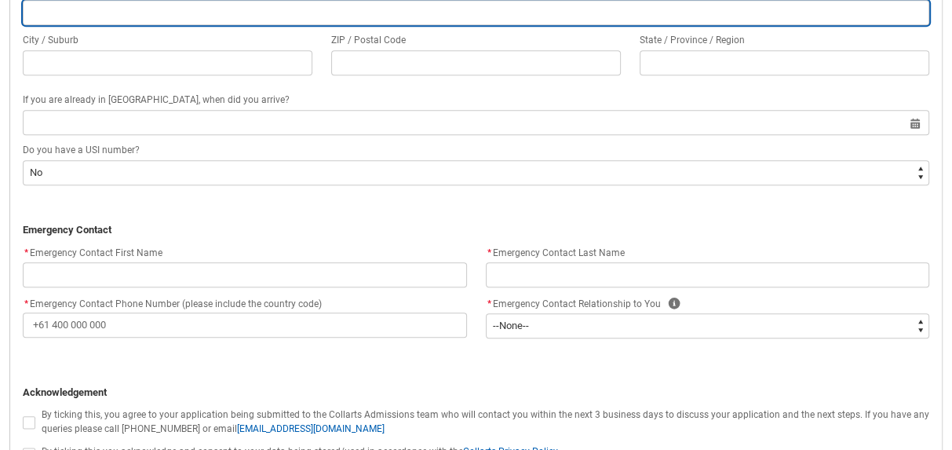
scroll to position [1359, 0]
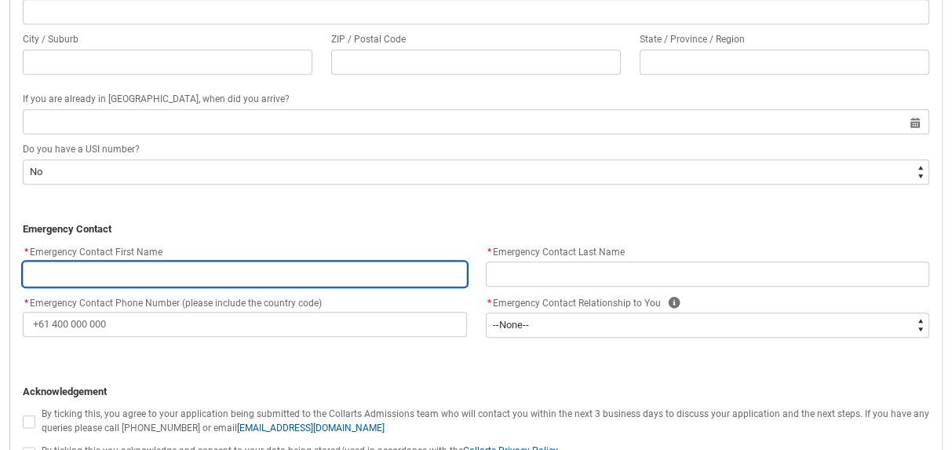
click at [49, 267] on input "REDU_Application_Form_for_Applicant flow" at bounding box center [245, 273] width 444 height 25
type lightning-primitive-input-simple "A"
type input "A"
type lightning-primitive-input-simple "As"
type input "As"
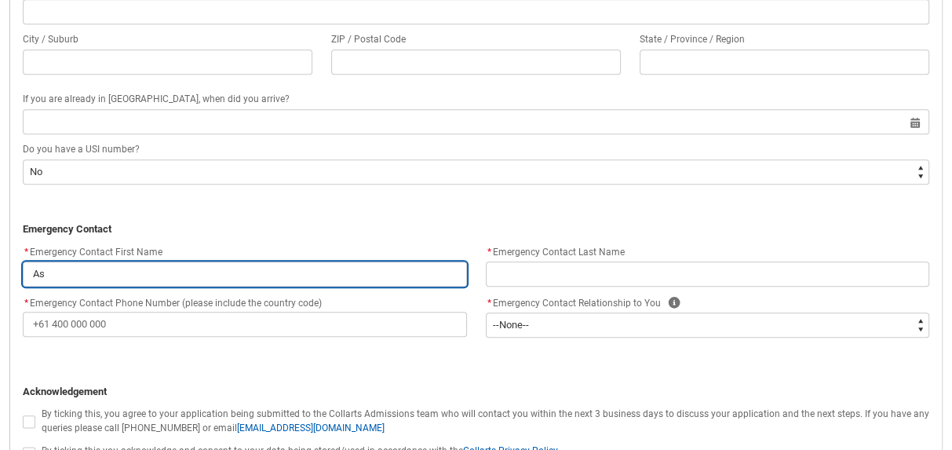
type lightning-primitive-input-simple "[PERSON_NAME]"
type input "[PERSON_NAME]"
type lightning-primitive-input-simple "Asad"
type input "Asad"
type lightning-primitive-input-simple "Asadu"
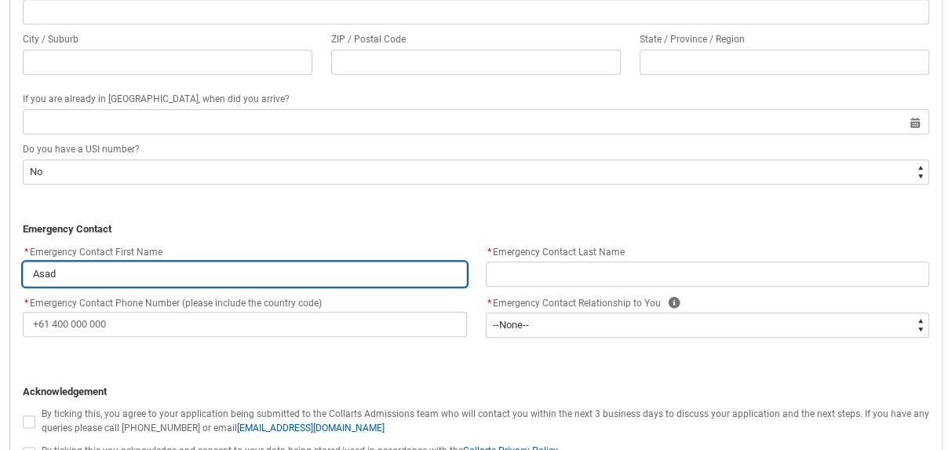
type input "Asadu"
type lightning-primitive-input-simple "Asadul"
type input "Asadul"
type lightning-primitive-input-simple "Asadull"
type input "Asadull"
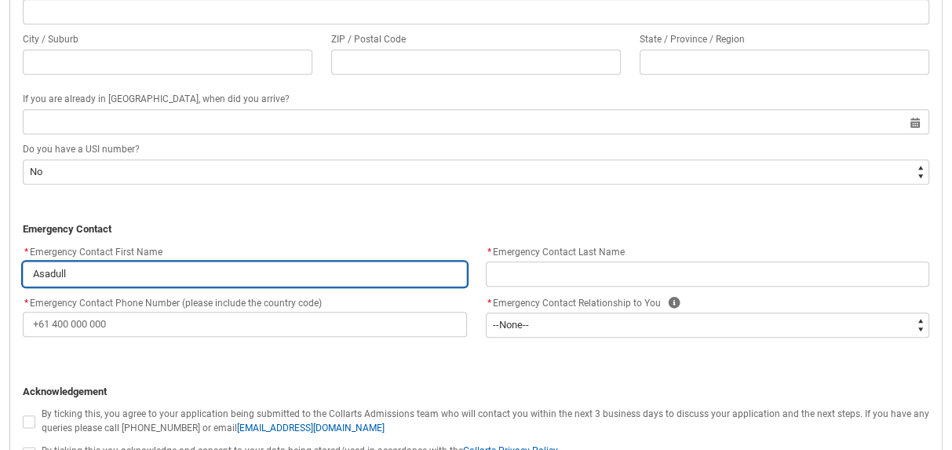
type lightning-primitive-input-simple "[PERSON_NAME]"
type input "[PERSON_NAME]"
type lightning-primitive-input-simple "Asadullah"
type input "Asadullah"
type lightning-primitive-input-simple "Asadullah"
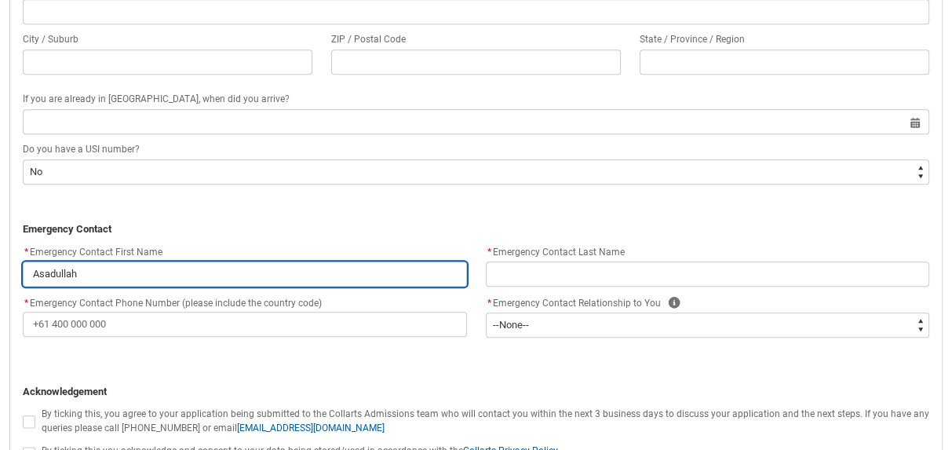
type input "Asadullah"
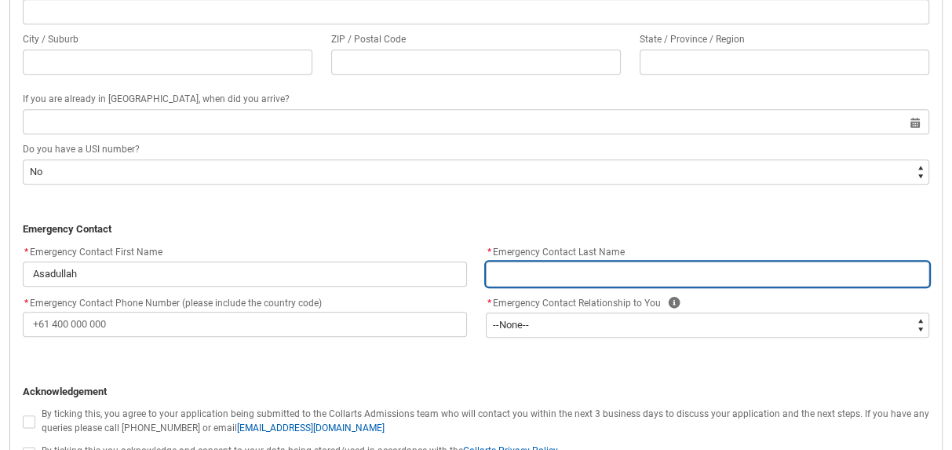
click at [520, 266] on input "REDU_Application_Form_for_Applicant flow" at bounding box center [708, 273] width 444 height 25
type lightning-primitive-input-simple "S"
type input "S"
type lightning-primitive-input-simple "Sg"
type input "Sg"
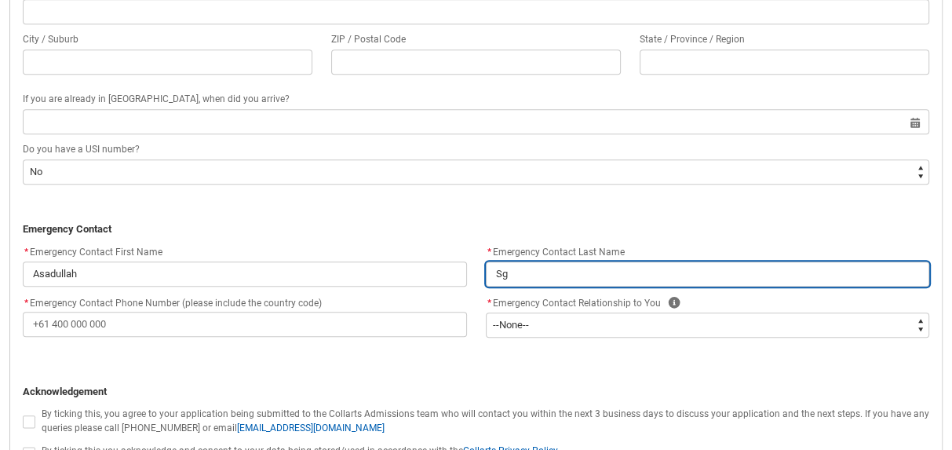
type lightning-primitive-input-simple "S"
type input "S"
type lightning-primitive-input-simple "Sh"
type input "Sh"
type lightning-primitive-input-simple "Sha"
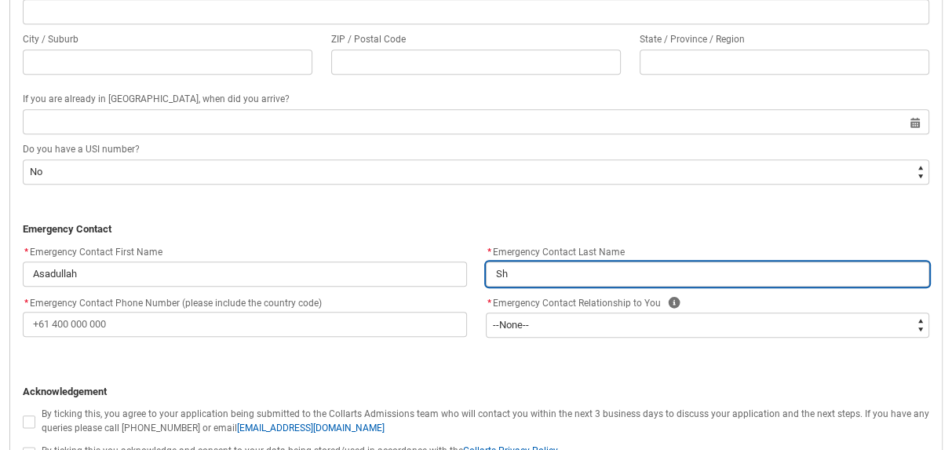
type input "Sha"
type lightning-primitive-input-simple "[PERSON_NAME]"
type input "[PERSON_NAME]"
type lightning-primitive-input-simple "Shahi"
type input "Shahi"
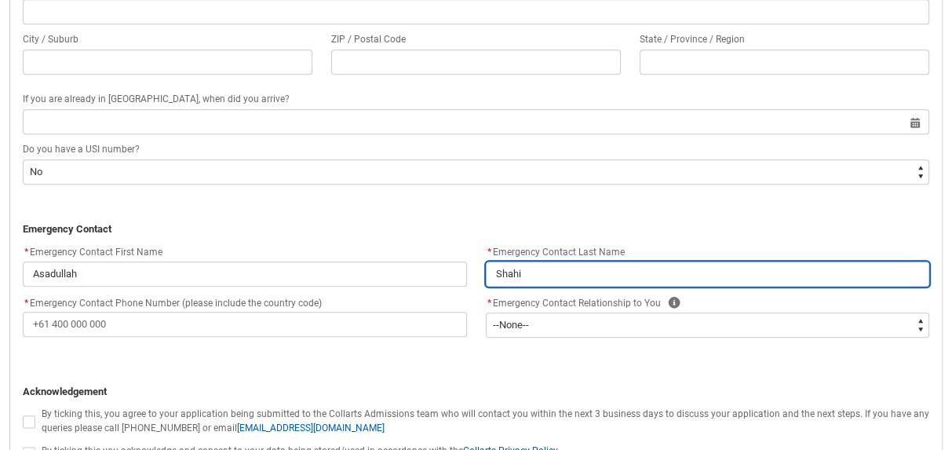
type lightning-primitive-input-simple "Shahid"
type input "Shahid"
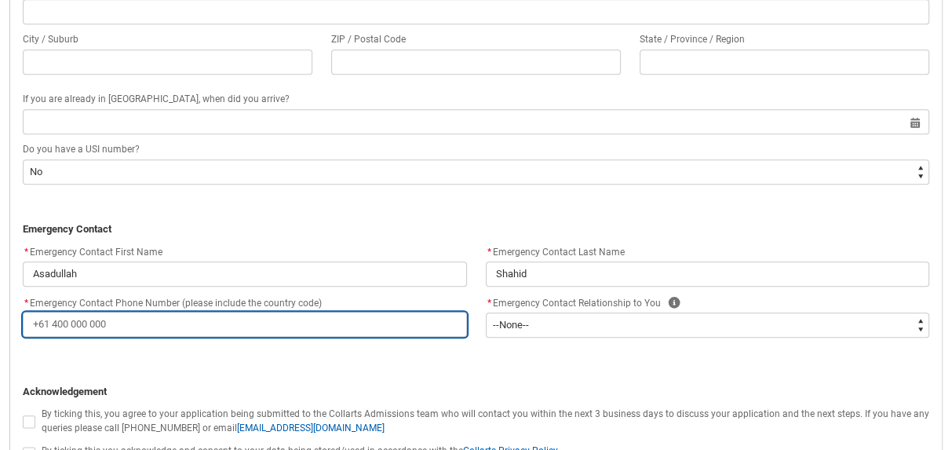
click at [81, 319] on input "* Emergency Contact Phone Number (please include the country code)" at bounding box center [245, 324] width 444 height 25
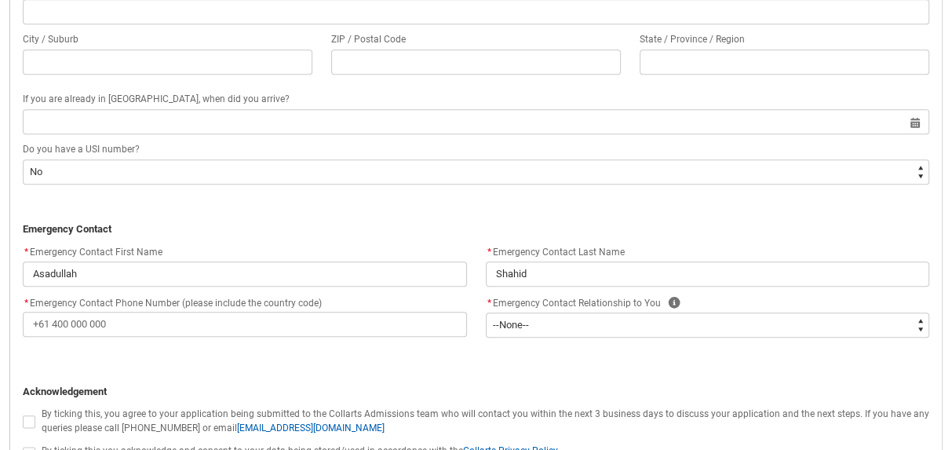
click at [129, 348] on div "* Emergency Contact First Name [PERSON_NAME] * Emergency Contact Phone Number (…" at bounding box center [475, 298] width 925 height 110
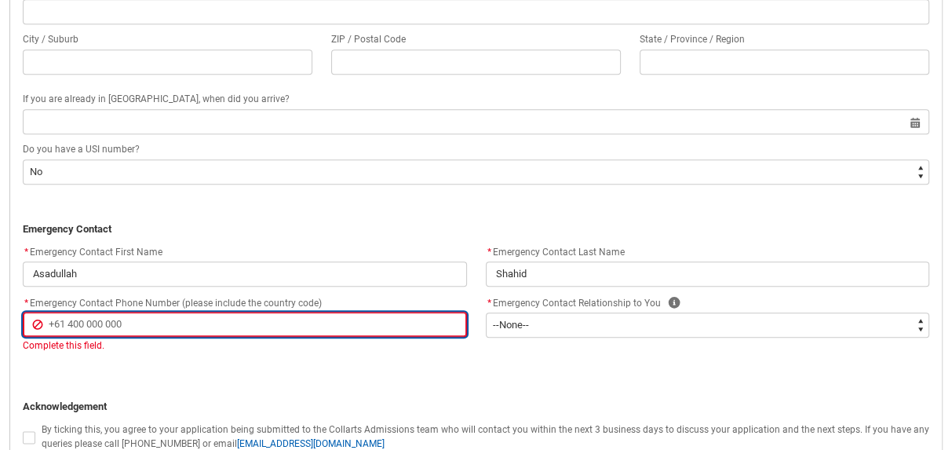
click at [119, 322] on input "* Emergency Contact Phone Number (please include the country code)" at bounding box center [245, 324] width 444 height 25
type lightning-primitive-input-simple "+"
type input "+"
type lightning-primitive-input-simple "+9"
type input "+9"
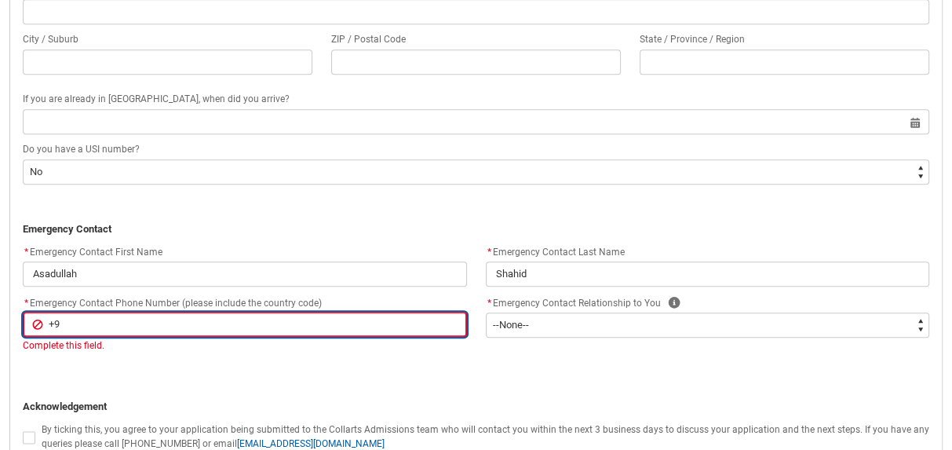
type lightning-primitive-input-simple "+92"
type input "+92"
type lightning-primitive-input-simple "+923"
type input "+923"
type lightning-primitive-input-simple "+9231"
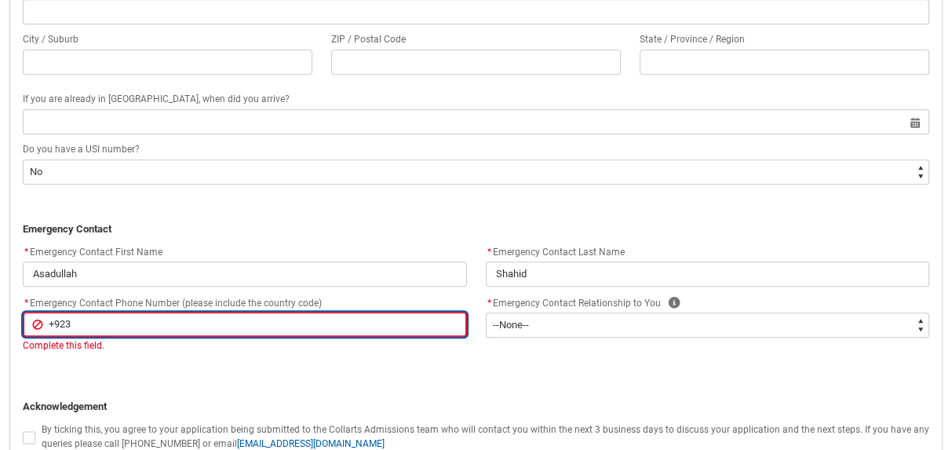
type input "+9231"
type lightning-primitive-input-simple "+92315"
type input "+92315"
type lightning-primitive-input-simple "+923156"
type input "+923156"
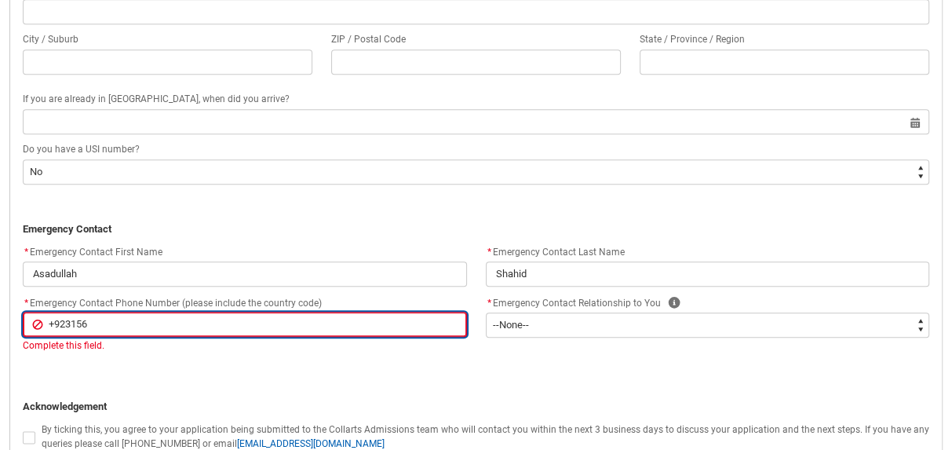
type lightning-primitive-input-simple "+9231567"
type input "+9231567"
type lightning-primitive-input-simple "+92315672"
type input "+92315672"
type lightning-primitive-input-simple "+9231567"
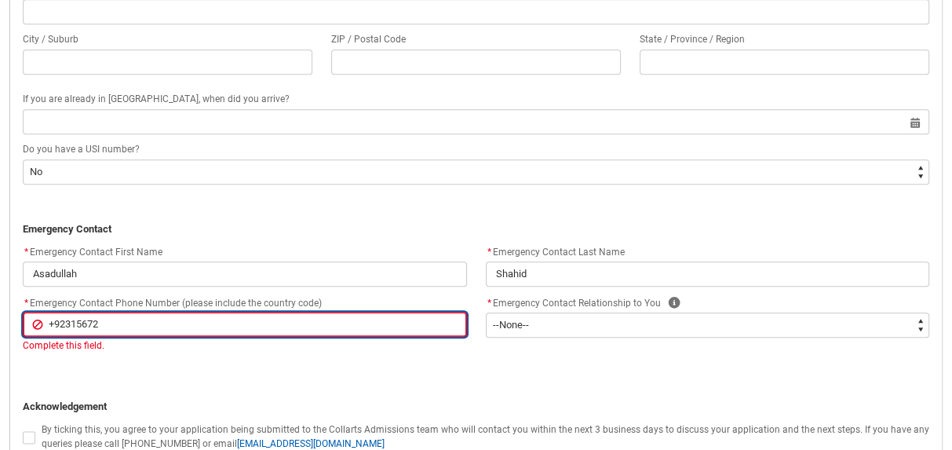
type input "+9231567"
type lightning-primitive-input-simple "+92315673"
type input "+92315673"
type lightning-primitive-input-simple "[PHONE_NUMBER]"
type input "[PHONE_NUMBER]"
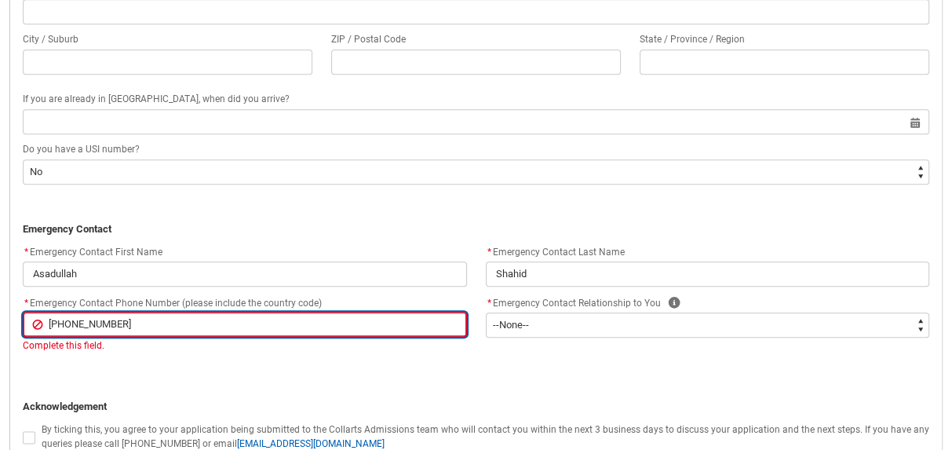
type lightning-primitive-input-simple "[PHONE_NUMBER]"
type input "[PHONE_NUMBER]"
type lightning-primitive-input-simple "[PHONE_NUMBER]"
type input "[PHONE_NUMBER]"
type lightning-primitive-input-simple "[PHONE_NUMBER]"
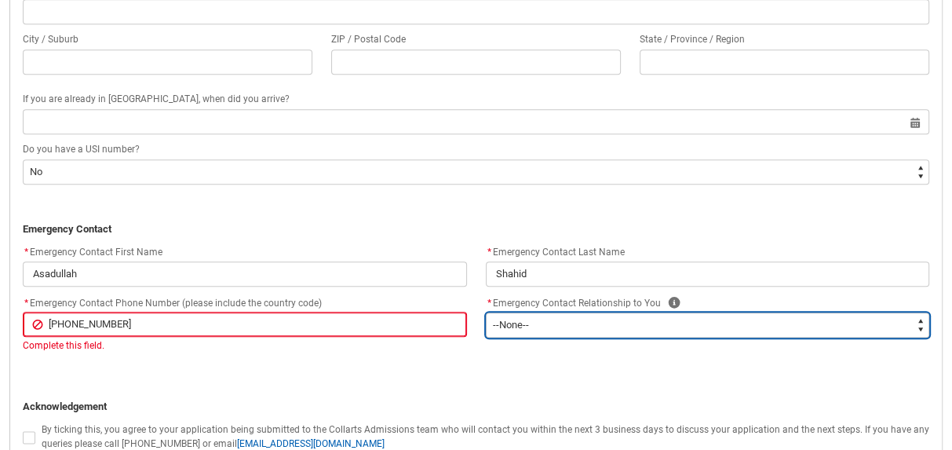
click at [525, 321] on select "--None-- Mother Father Sibling Child Partner Relation Friend" at bounding box center [708, 324] width 444 height 25
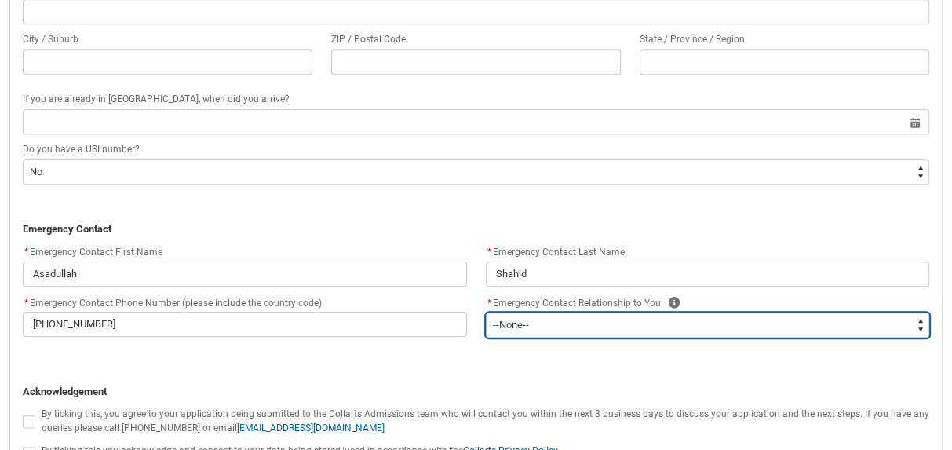
click at [486, 312] on select "--None-- Mother Father Sibling Child Partner Relation Friend" at bounding box center [708, 324] width 444 height 25
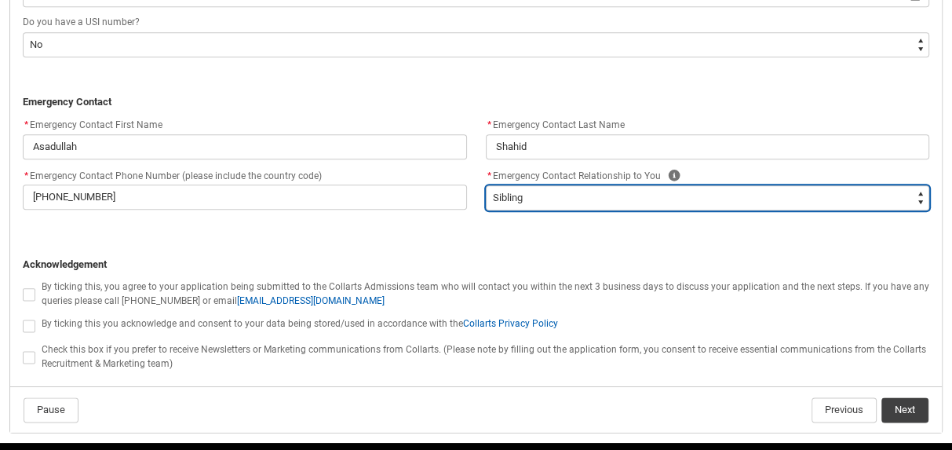
scroll to position [1518, 0]
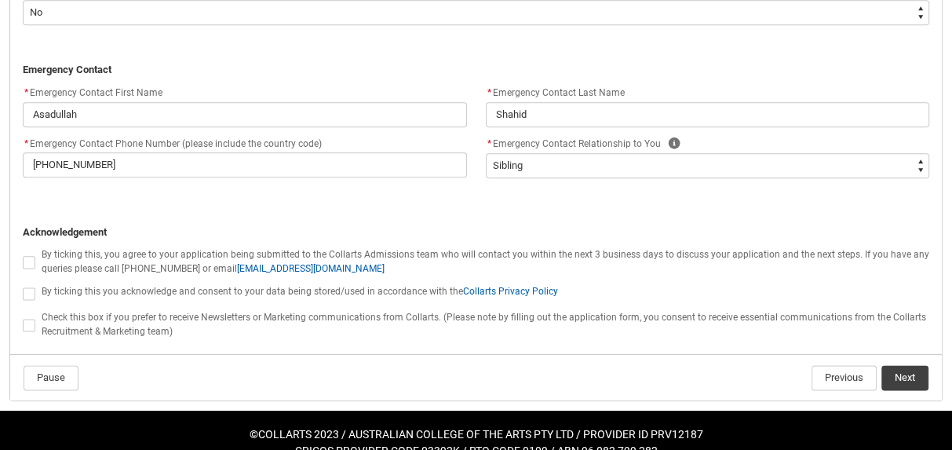
click at [31, 258] on span "REDU_Application_Form_for_Applicant flow" at bounding box center [29, 262] width 13 height 13
click at [23, 253] on input "REDU_Application_Form_for_Applicant flow" at bounding box center [22, 253] width 1 height 1
click at [23, 289] on span "REDU_Application_Form_for_Applicant flow" at bounding box center [29, 293] width 13 height 13
click at [22, 285] on input "REDU_Application_Form_for_Applicant flow" at bounding box center [22, 284] width 1 height 1
click at [31, 324] on span "REDU_Application_Form_for_Applicant flow" at bounding box center [29, 325] width 13 height 13
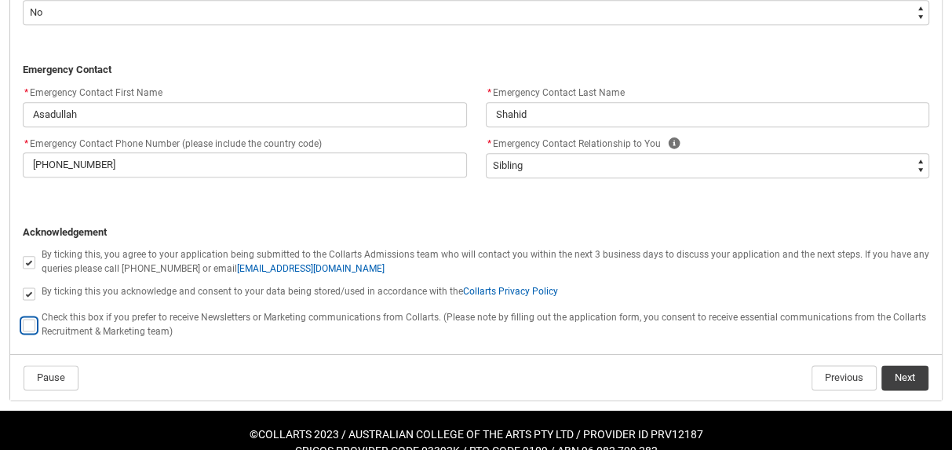
click at [23, 316] on input "REDU_Application_Form_for_Applicant flow" at bounding box center [22, 316] width 1 height 1
click at [901, 377] on button "Next" at bounding box center [904, 377] width 47 height 25
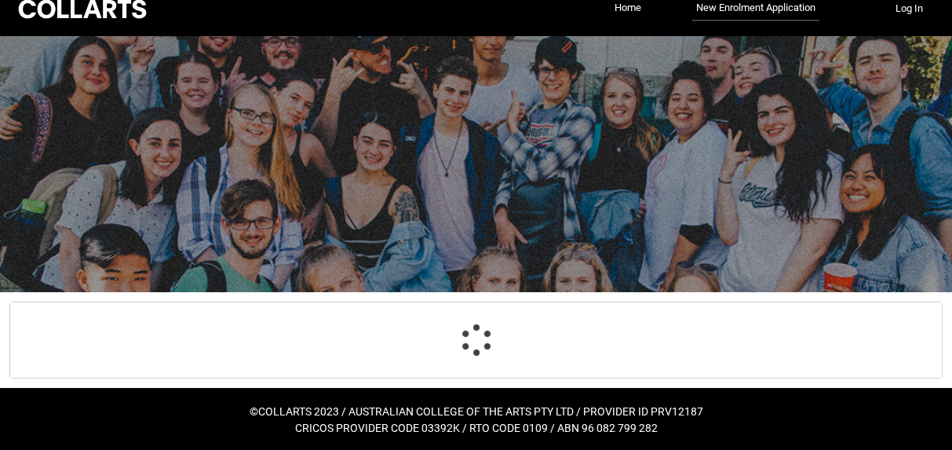
scroll to position [163, 0]
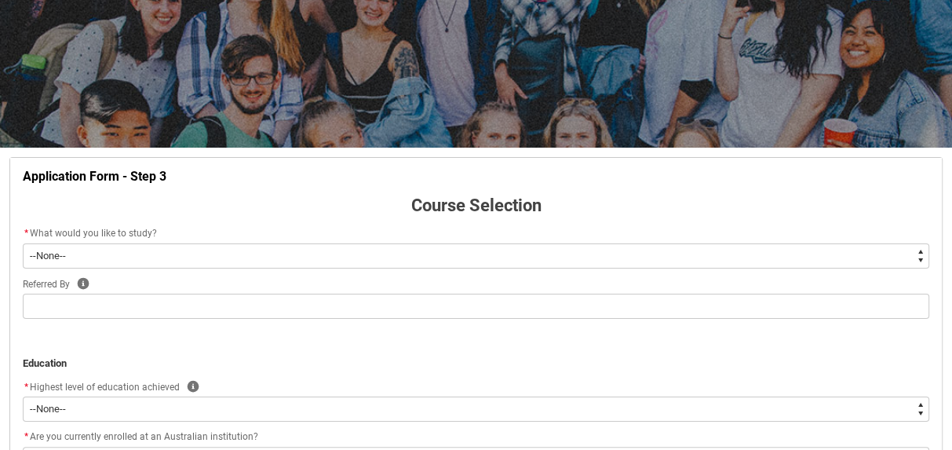
click at [49, 252] on select "--None-- Diploma Bachelor Post Graduate" at bounding box center [476, 255] width 906 height 25
click at [23, 243] on select "--None-- Diploma Bachelor Post Graduate" at bounding box center [476, 255] width 906 height 25
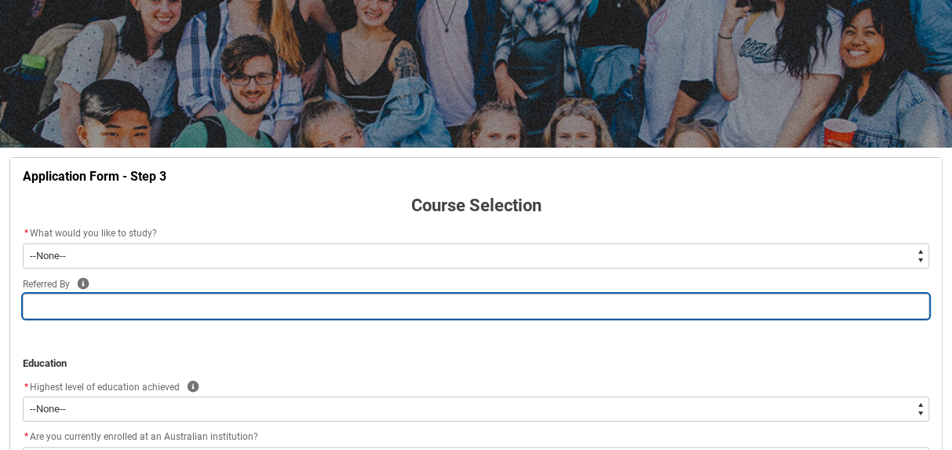
click at [39, 298] on input "REDU_Application_Form_for_Applicant flow" at bounding box center [476, 306] width 906 height 25
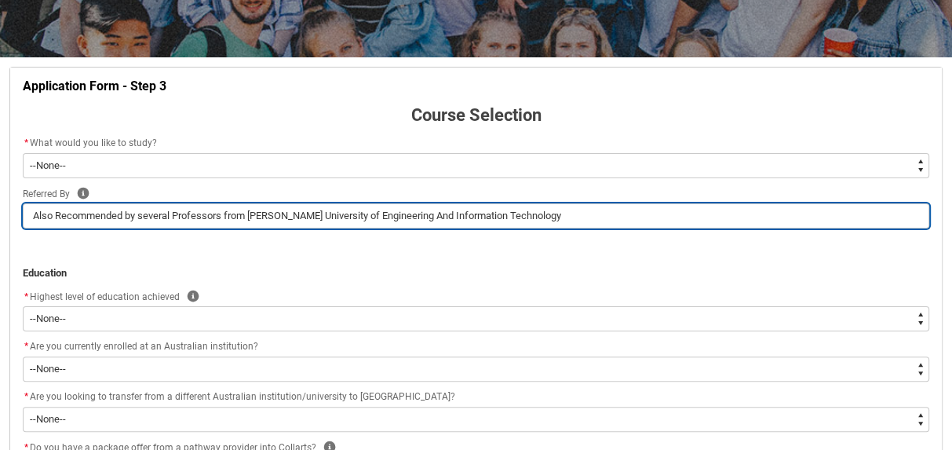
scroll to position [322, 0]
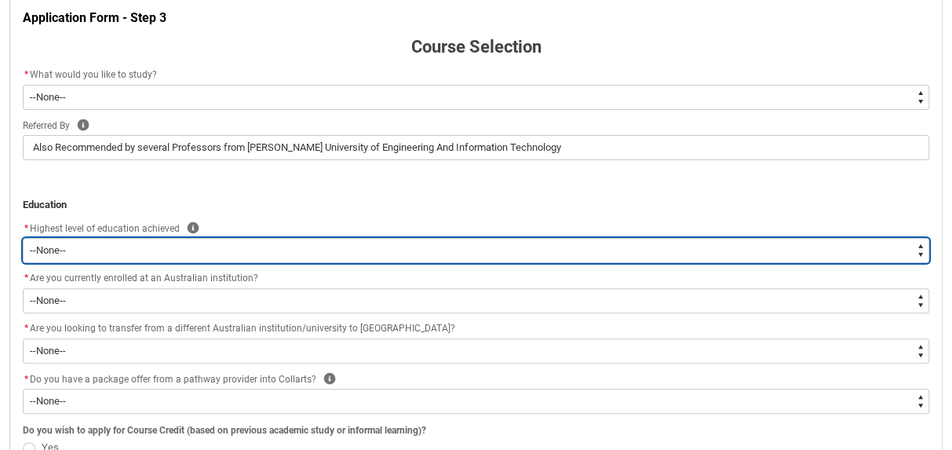
click at [342, 249] on select "--None-- Completed High School Completed a VET Course Completed Foundation Stud…" at bounding box center [476, 250] width 906 height 25
click at [23, 238] on select "--None-- Completed High School Completed a VET Course Completed Foundation Stud…" at bounding box center [476, 250] width 906 height 25
click at [43, 249] on select "--None-- Completed High School Completed a VET Course Completed Foundation Stud…" at bounding box center [476, 250] width 906 height 25
click at [55, 252] on select "--None-- Completed High School Completed a VET Course Completed Foundation Stud…" at bounding box center [476, 250] width 906 height 25
click at [98, 250] on select "--None-- Completed High School Completed a VET Course Completed Foundation Stud…" at bounding box center [476, 250] width 906 height 25
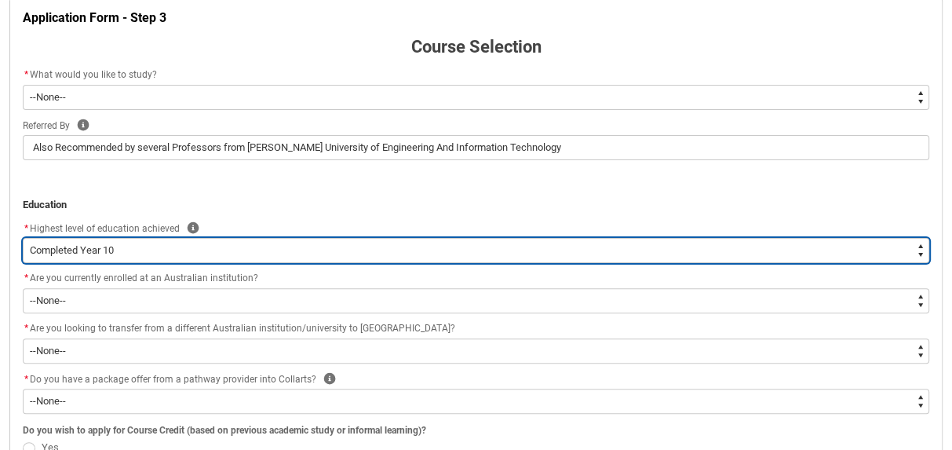
click at [23, 238] on select "--None-- Completed High School Completed a VET Course Completed Foundation Stud…" at bounding box center [476, 250] width 906 height 25
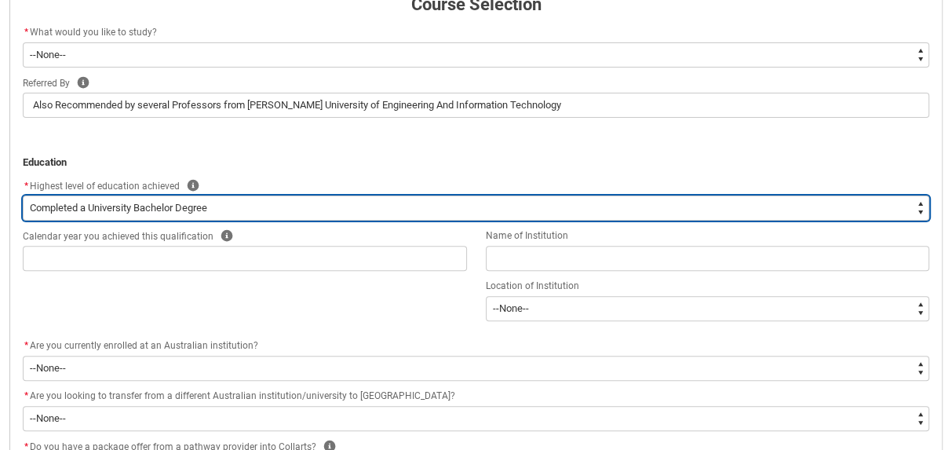
scroll to position [423, 0]
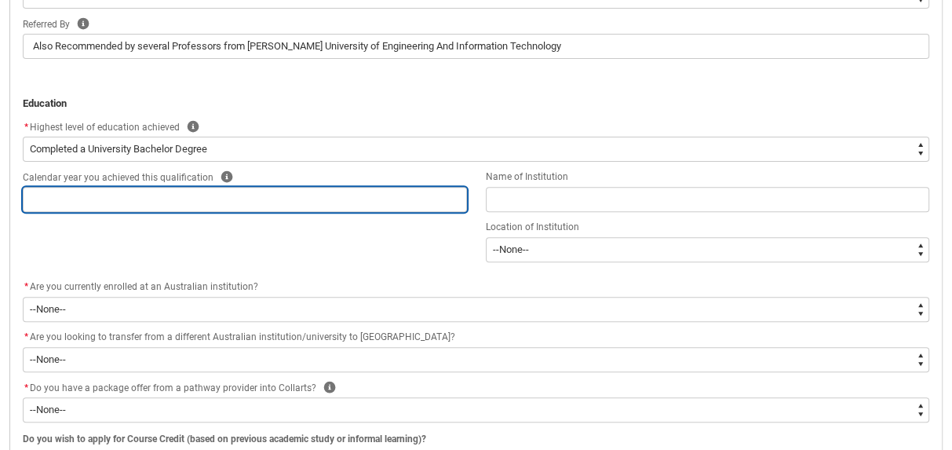
click at [57, 197] on input "REDU_Application_Form_for_Applicant flow" at bounding box center [245, 199] width 444 height 25
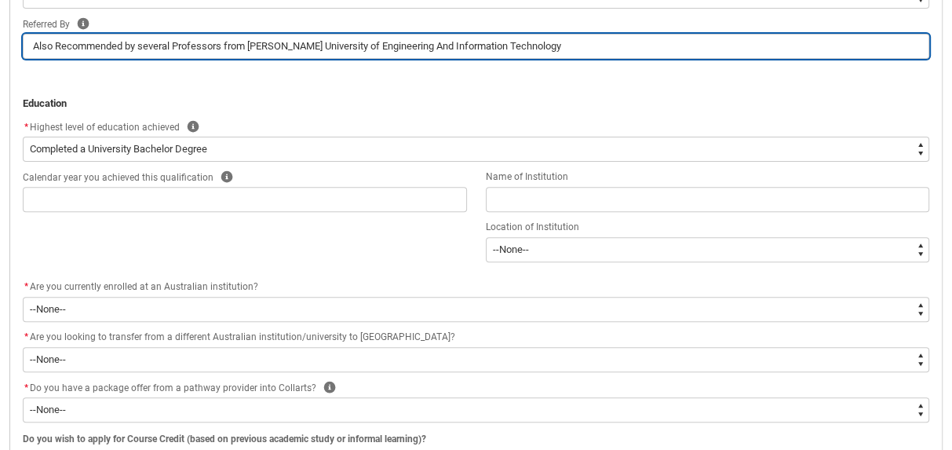
drag, startPoint x: 251, startPoint y: 42, endPoint x: 574, endPoint y: 26, distance: 323.7
click at [574, 26] on div "Referred By Help Also Recommended by several Professors from [GEOGRAPHIC_DATA][…" at bounding box center [476, 37] width 906 height 44
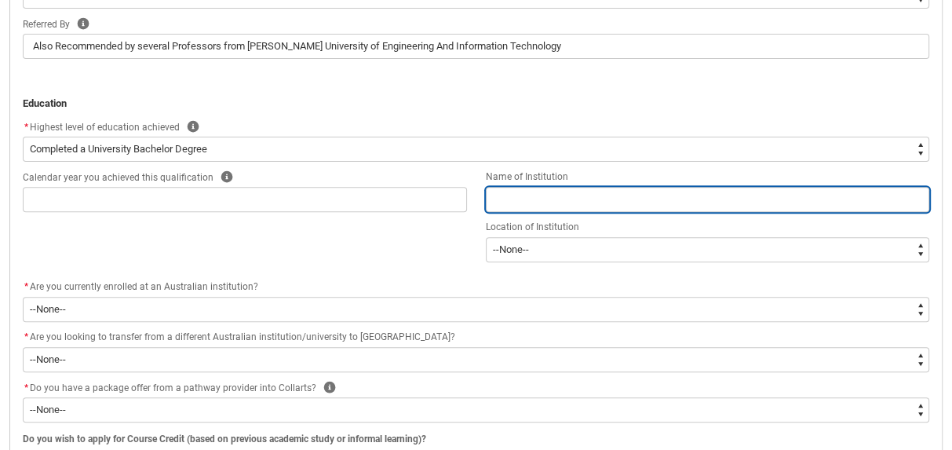
click at [548, 199] on input "REDU_Application_Form_for_Applicant flow" at bounding box center [708, 199] width 444 height 25
paste input "[PERSON_NAME] University of Engineering And Information Technology"
click at [622, 192] on input "[PERSON_NAME] University of Engineering And Information Technology" at bounding box center [708, 199] width 444 height 25
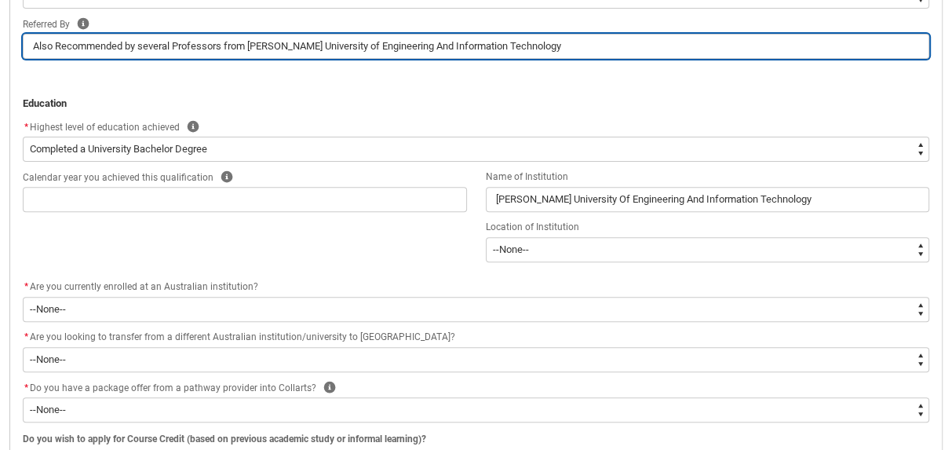
click at [378, 44] on input "Also Recommended by several Professors from [PERSON_NAME] University of Enginee…" at bounding box center [476, 46] width 906 height 25
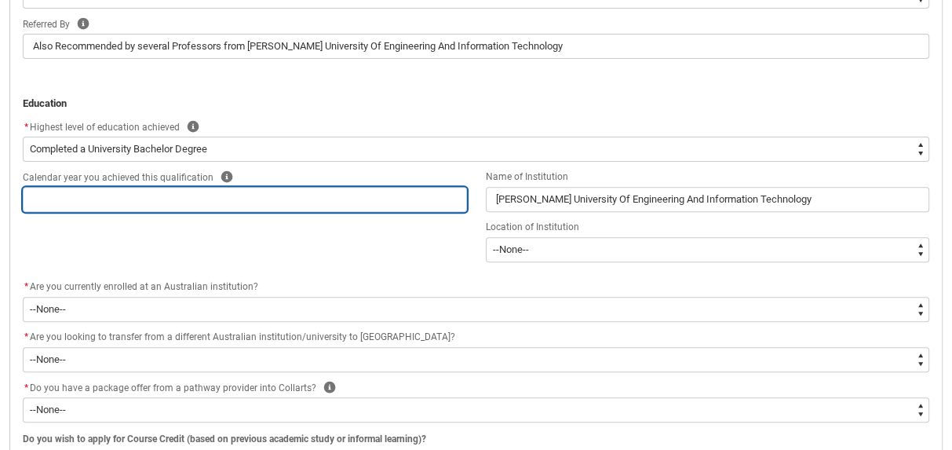
click at [173, 193] on input "REDU_Application_Form_for_Applicant flow" at bounding box center [245, 199] width 444 height 25
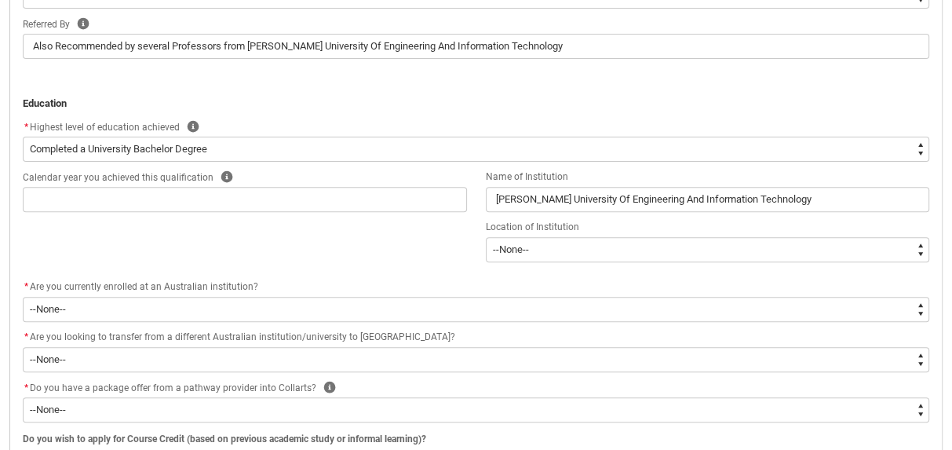
click at [146, 169] on lightning-formatted-rich-text "Calendar year you achieved this qualification" at bounding box center [121, 176] width 197 height 14
click at [184, 176] on span "Calendar year you achieved this qualification" at bounding box center [118, 177] width 191 height 11
copy span "Calendar year you achieved this qualification"
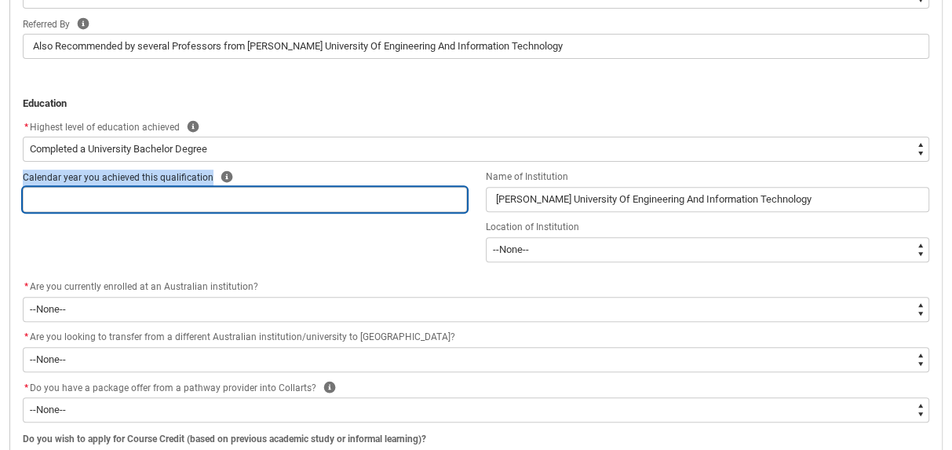
click at [160, 188] on input "REDU_Application_Form_for_Applicant flow" at bounding box center [245, 199] width 444 height 25
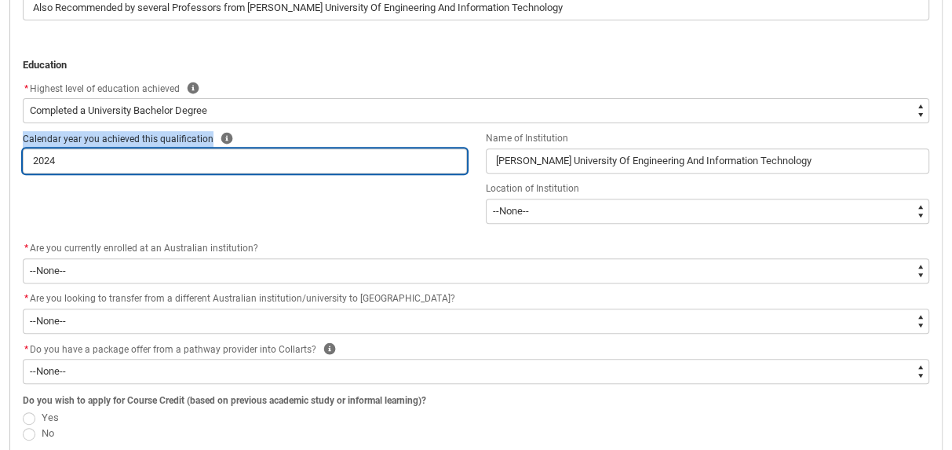
scroll to position [461, 0]
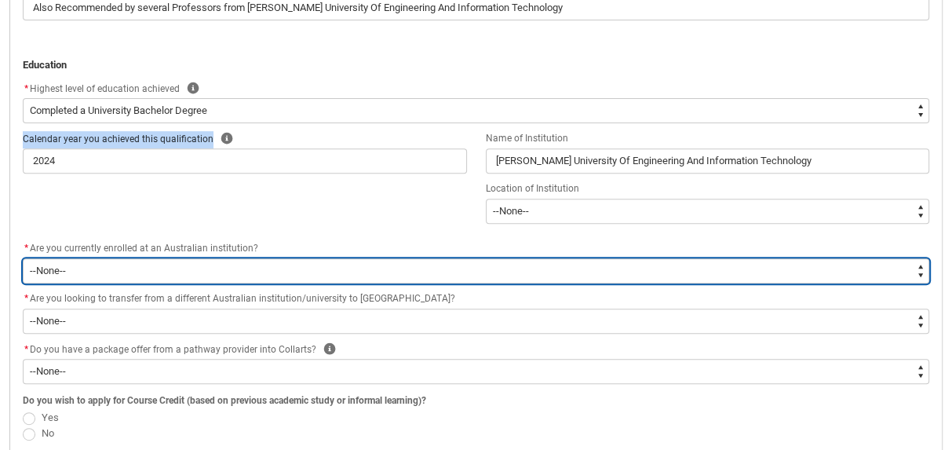
click at [49, 264] on select "--None-- Yes No" at bounding box center [476, 270] width 906 height 25
click at [23, 258] on select "--None-- Yes No" at bounding box center [476, 270] width 906 height 25
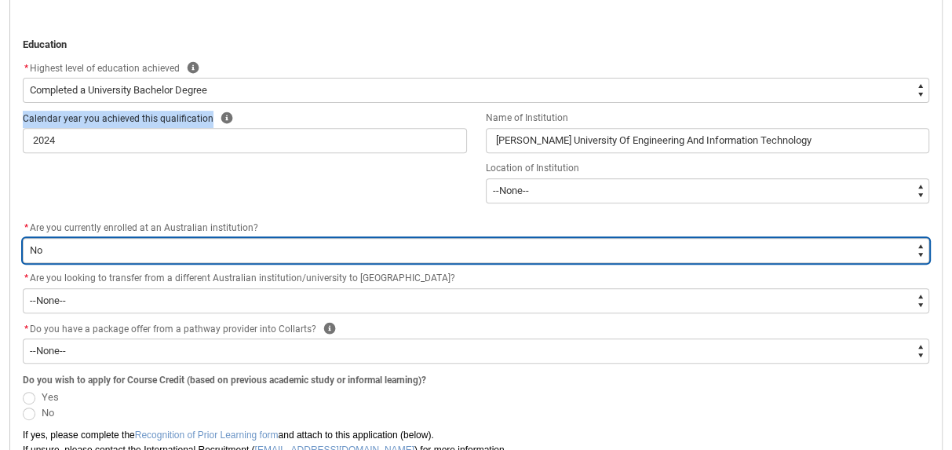
scroll to position [515, 0]
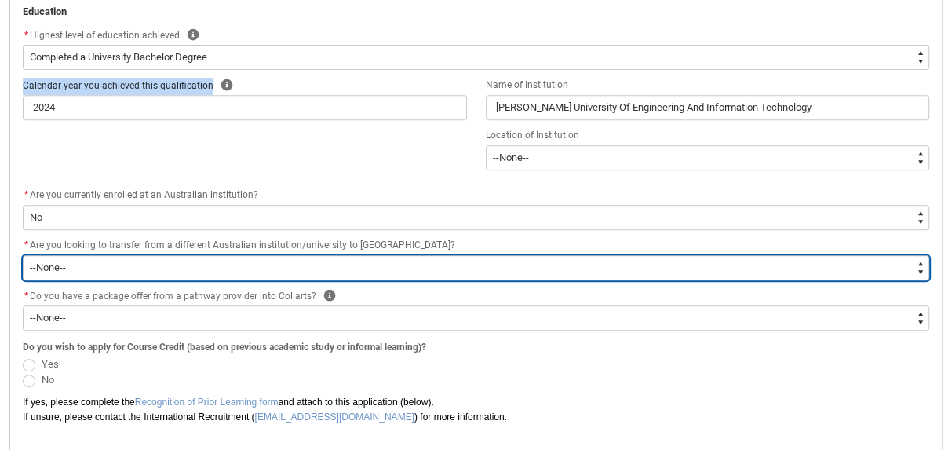
click at [45, 270] on select "--None-- Yes No" at bounding box center [476, 267] width 906 height 25
click at [23, 255] on select "--None-- Yes No" at bounding box center [476, 267] width 906 height 25
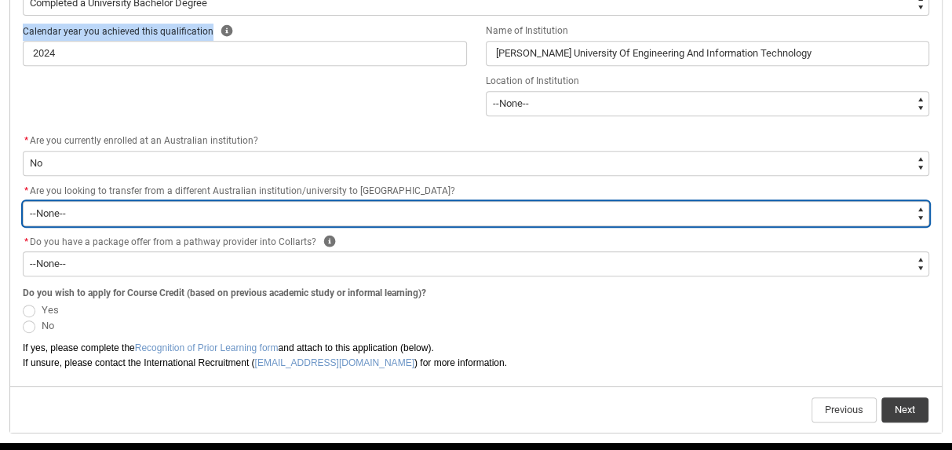
scroll to position [574, 0]
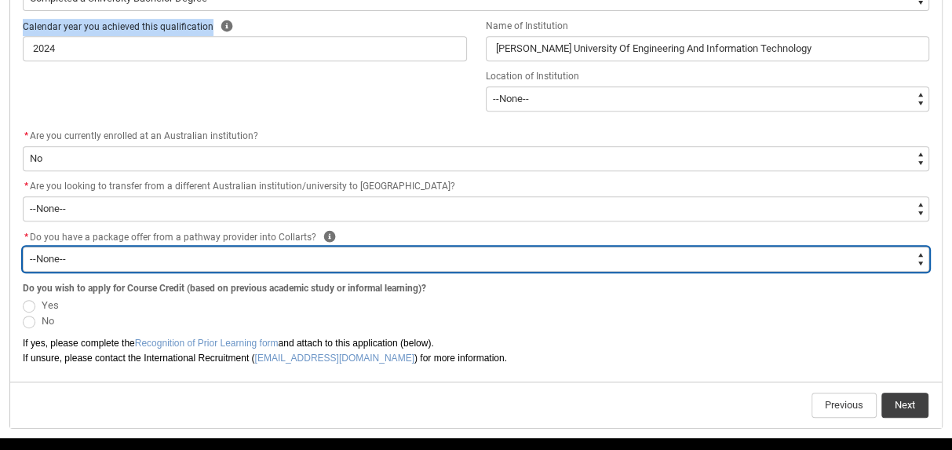
click at [43, 253] on select "--None-- Yes No" at bounding box center [476, 258] width 906 height 25
click at [23, 246] on select "--None-- Yes No" at bounding box center [476, 258] width 906 height 25
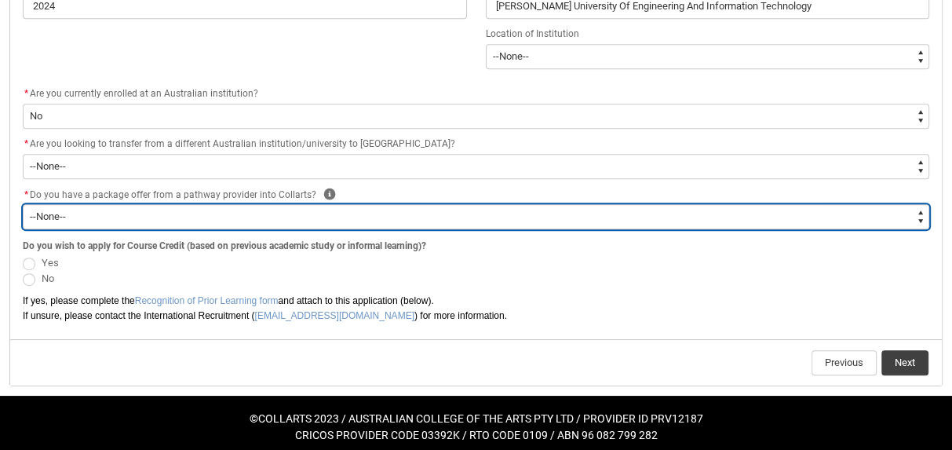
scroll to position [618, 0]
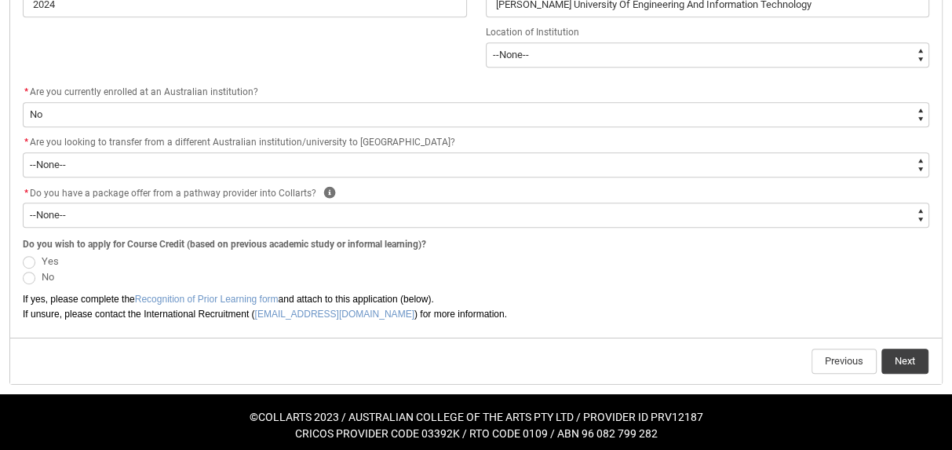
click at [34, 257] on span "REDU_Application_Form_for_Applicant flow" at bounding box center [29, 262] width 13 height 13
click at [23, 253] on input "Yes" at bounding box center [22, 252] width 1 height 1
click at [901, 363] on button "Next" at bounding box center [904, 360] width 47 height 25
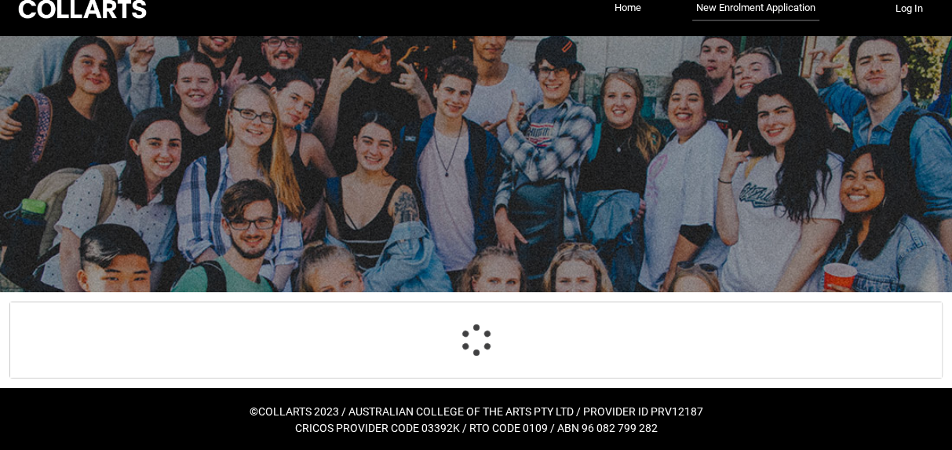
scroll to position [163, 0]
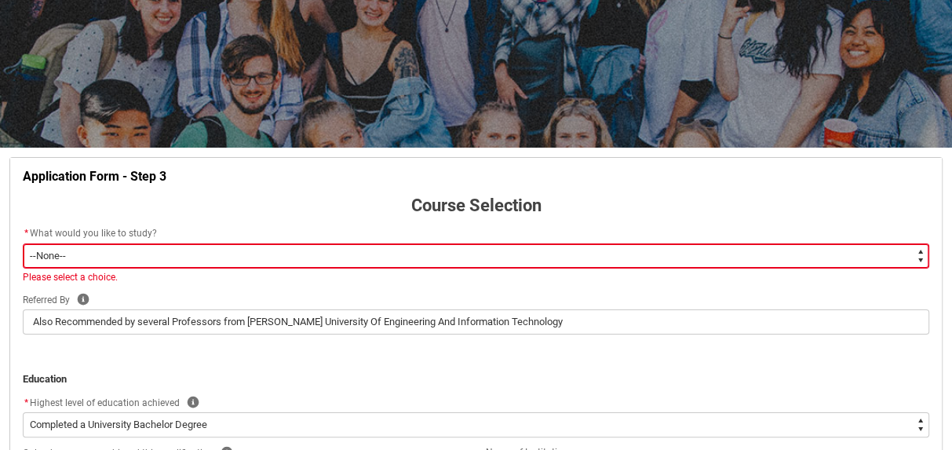
click at [49, 253] on select "--None-- Diploma Bachelor Post Graduate" at bounding box center [476, 255] width 906 height 25
click at [23, 243] on select "--None-- Diploma Bachelor Post Graduate" at bounding box center [476, 255] width 906 height 25
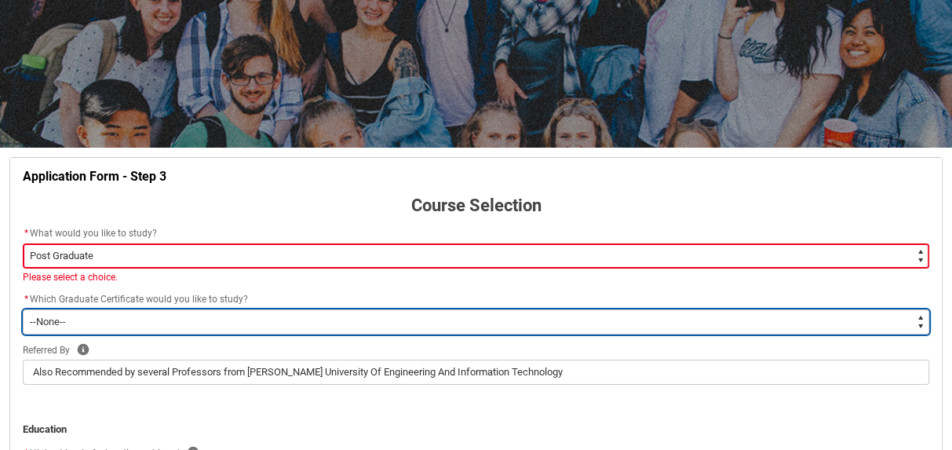
click at [43, 319] on select "--None-- Graduate Certificate of Higher Education (Creative Arts)" at bounding box center [476, 321] width 906 height 25
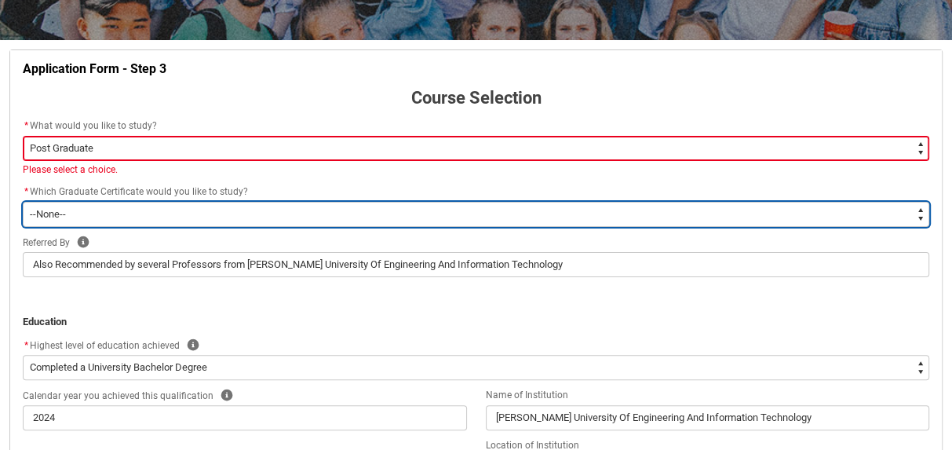
scroll to position [272, 0]
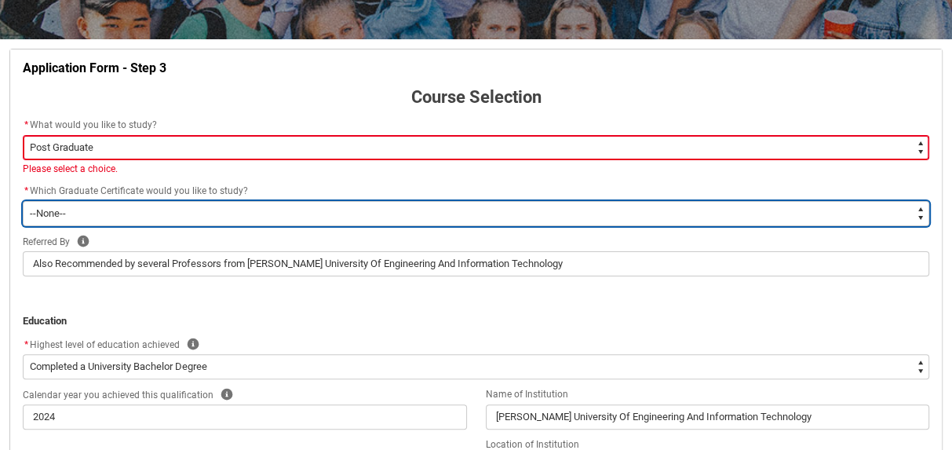
click at [61, 216] on select "--None-- Graduate Certificate of Higher Education (Creative Arts)" at bounding box center [476, 213] width 906 height 25
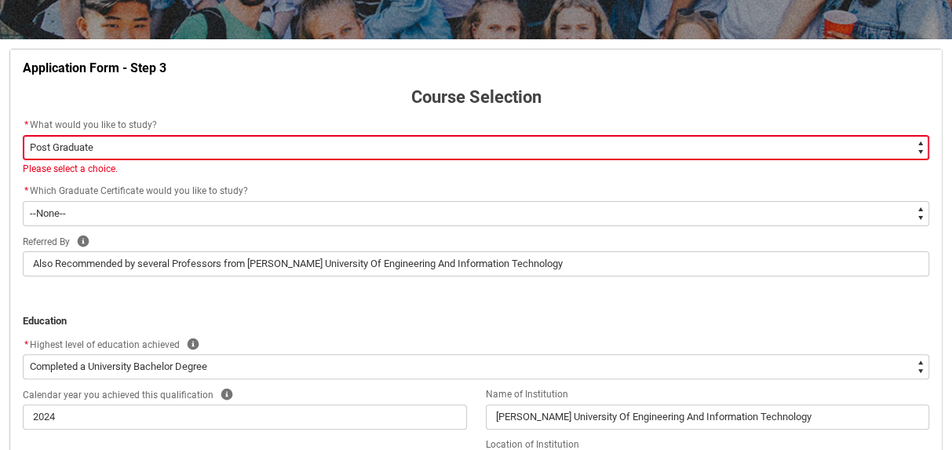
click at [83, 304] on p "REDU_Application_Form_for_Applicant flow" at bounding box center [476, 306] width 906 height 16
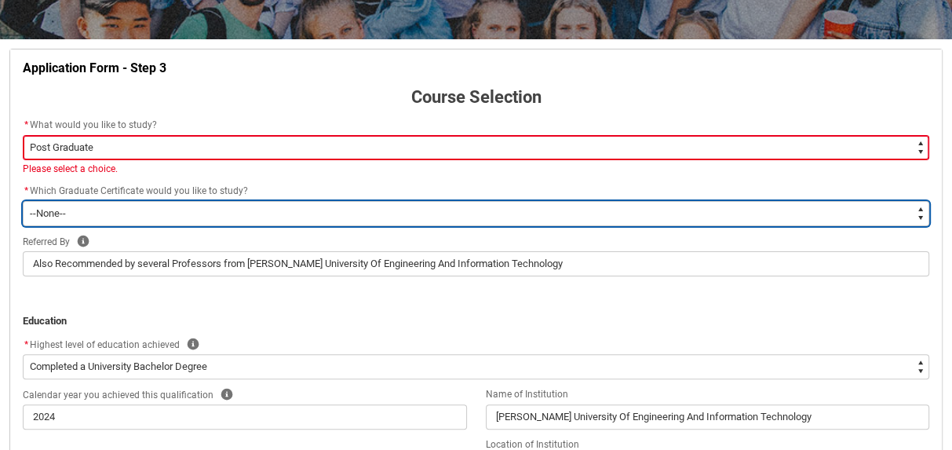
click at [40, 206] on select "--None-- Graduate Certificate of Higher Education (Creative Arts)" at bounding box center [476, 213] width 906 height 25
click at [23, 201] on select "--None-- Graduate Certificate of Higher Education (Creative Arts)" at bounding box center [476, 213] width 906 height 25
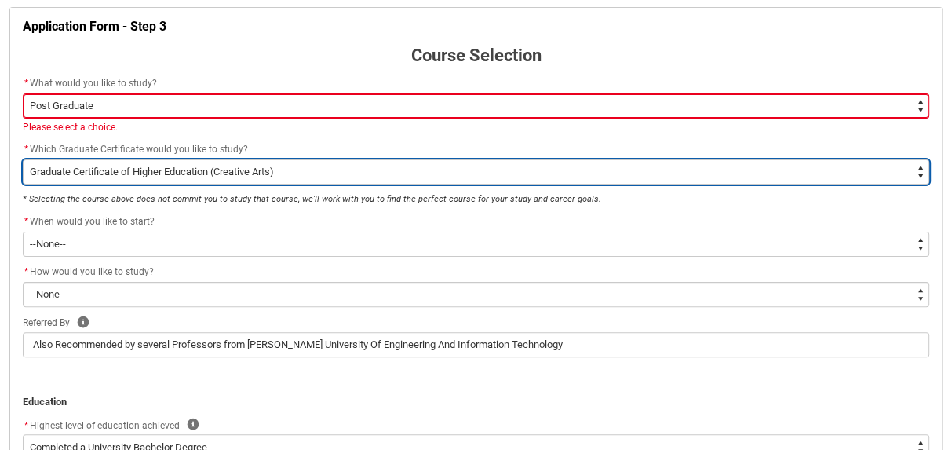
scroll to position [319, 0]
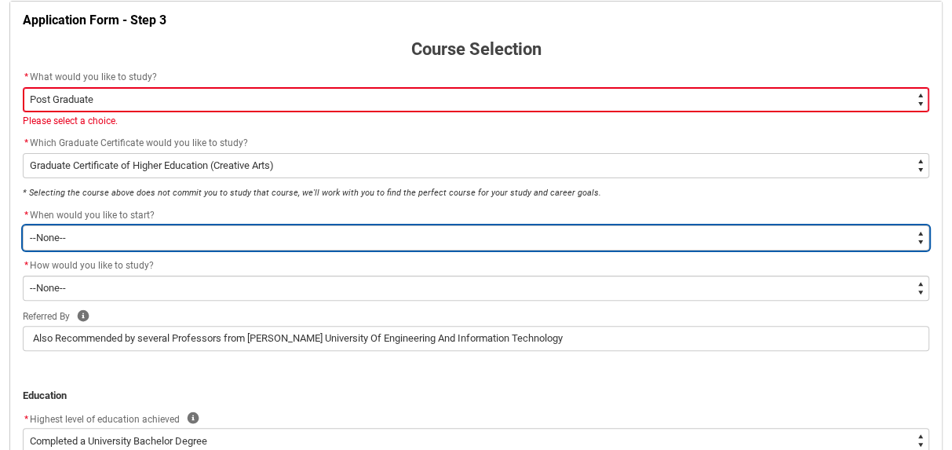
click at [54, 239] on select "--None--" at bounding box center [476, 237] width 906 height 25
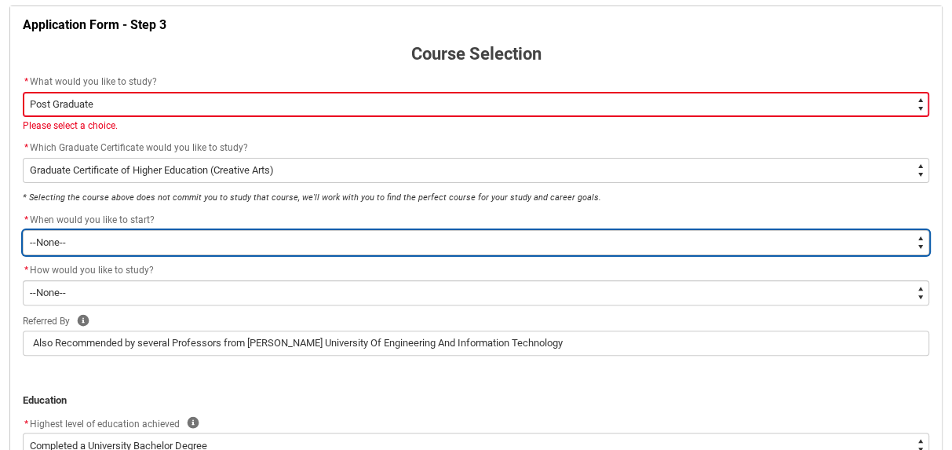
click at [43, 242] on select "--None--" at bounding box center [476, 242] width 906 height 25
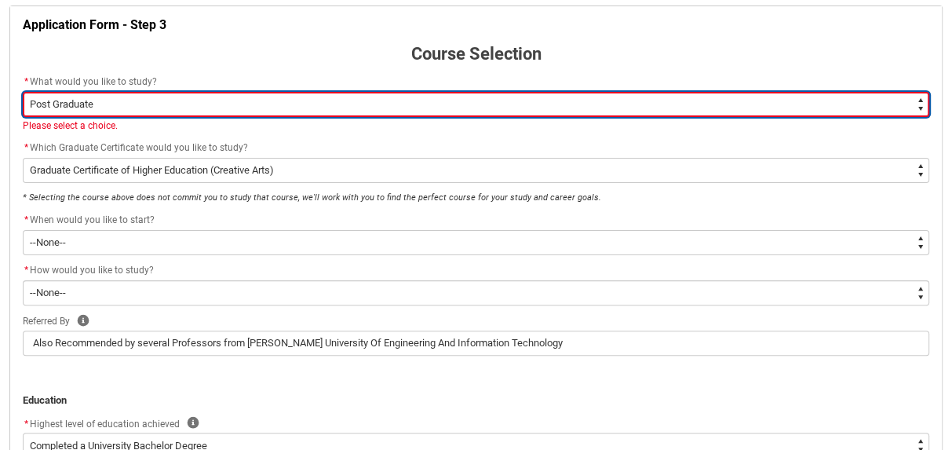
click at [86, 97] on select "--None-- Diploma Bachelor Post Graduate" at bounding box center [476, 104] width 906 height 25
click at [23, 92] on select "--None-- Diploma Bachelor Post Graduate" at bounding box center [476, 104] width 906 height 25
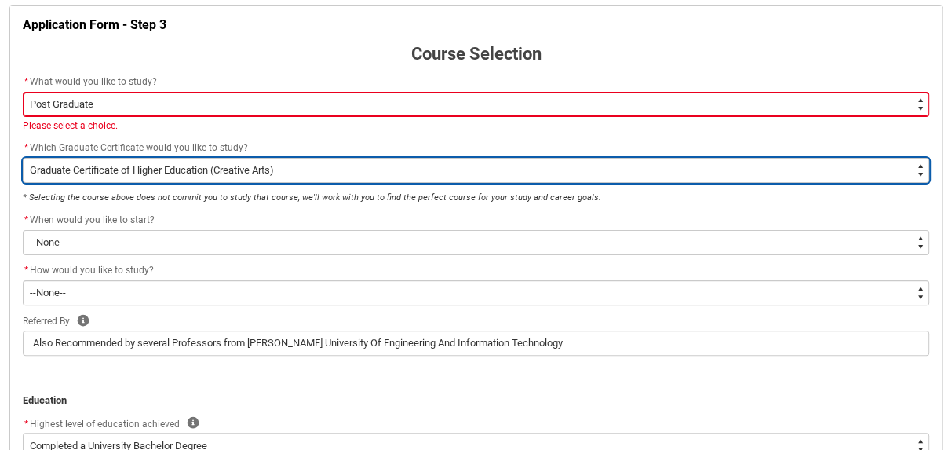
click at [42, 168] on select "--None-- Graduate Certificate of Higher Education (Creative Arts)" at bounding box center [476, 170] width 906 height 25
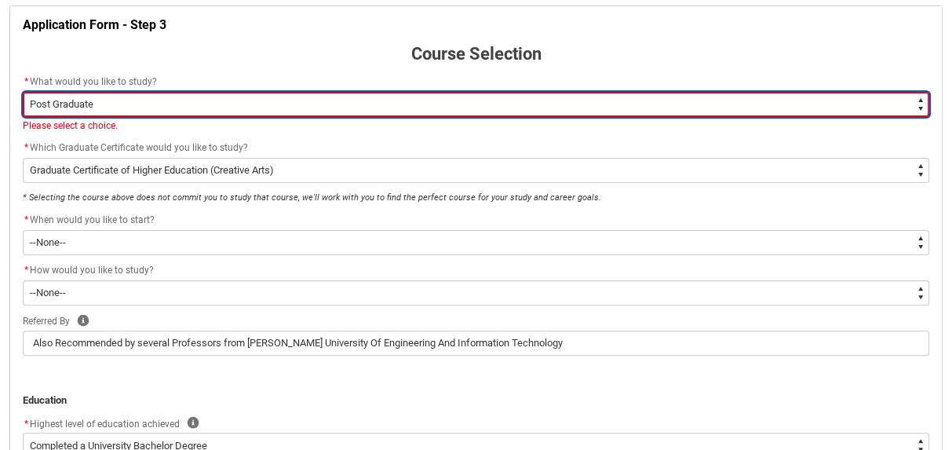
click at [63, 93] on select "--None-- Diploma Bachelor Post Graduate" at bounding box center [476, 104] width 906 height 25
click at [23, 92] on select "--None-- Diploma Bachelor Post Graduate" at bounding box center [476, 104] width 906 height 25
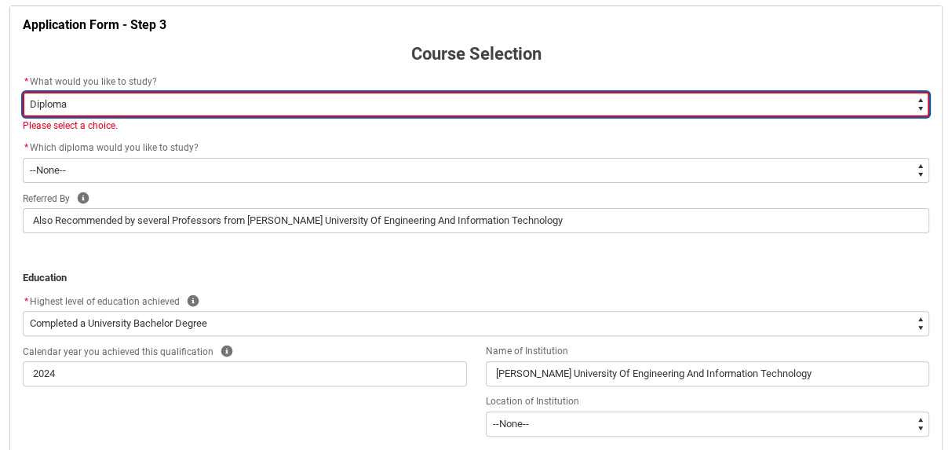
click at [42, 107] on select "--None-- Diploma Bachelor Post Graduate" at bounding box center [476, 104] width 906 height 25
click at [23, 92] on select "--None-- Diploma Bachelor Post Graduate" at bounding box center [476, 104] width 906 height 25
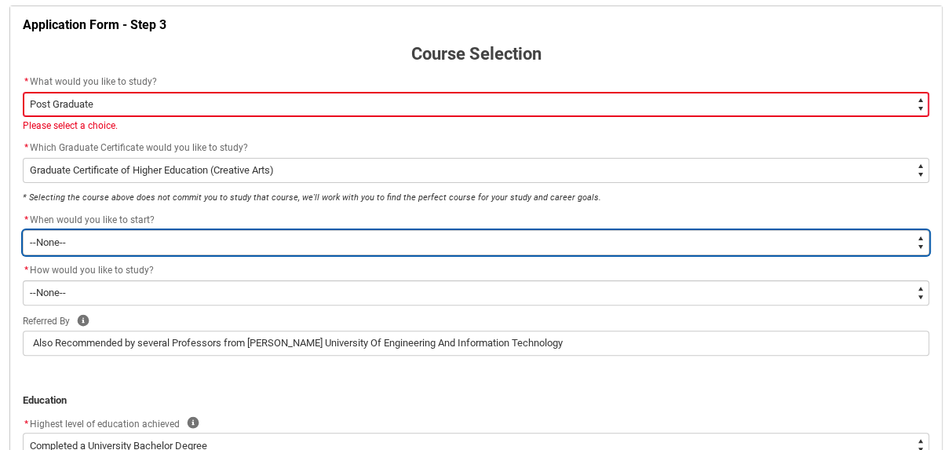
click at [42, 235] on select "--None--" at bounding box center [476, 242] width 906 height 25
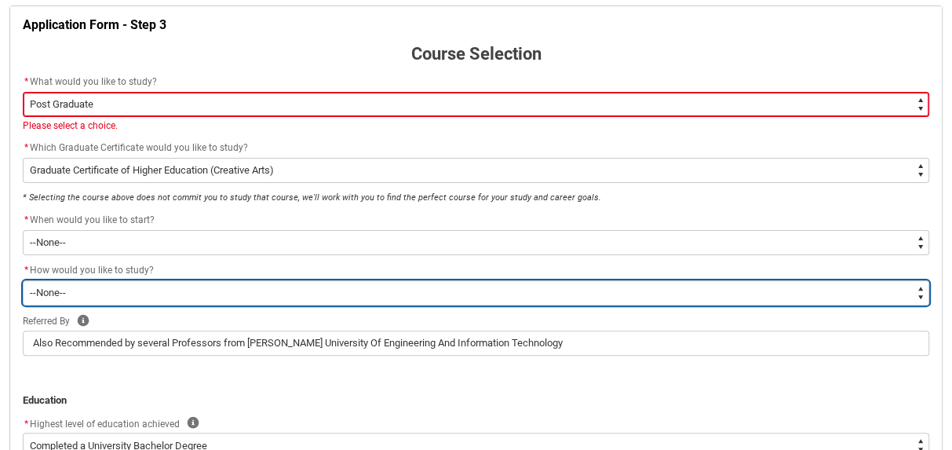
click at [45, 291] on select "--None-- Online" at bounding box center [476, 292] width 906 height 25
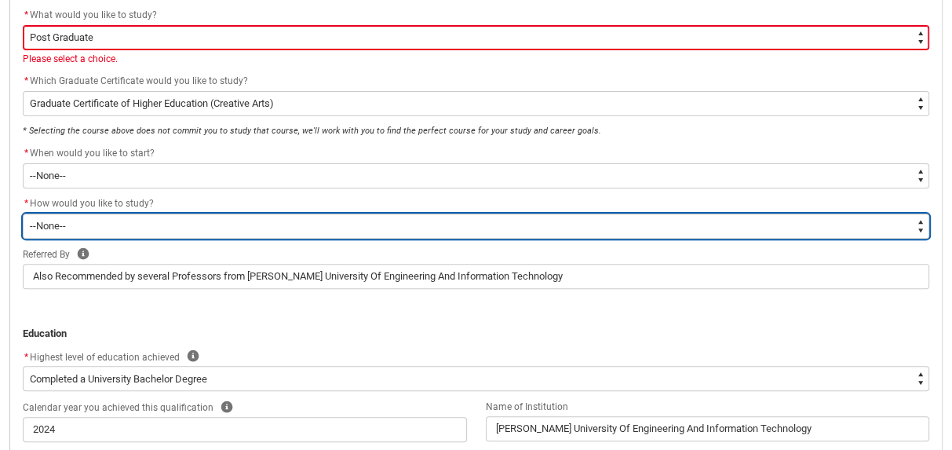
scroll to position [388, 0]
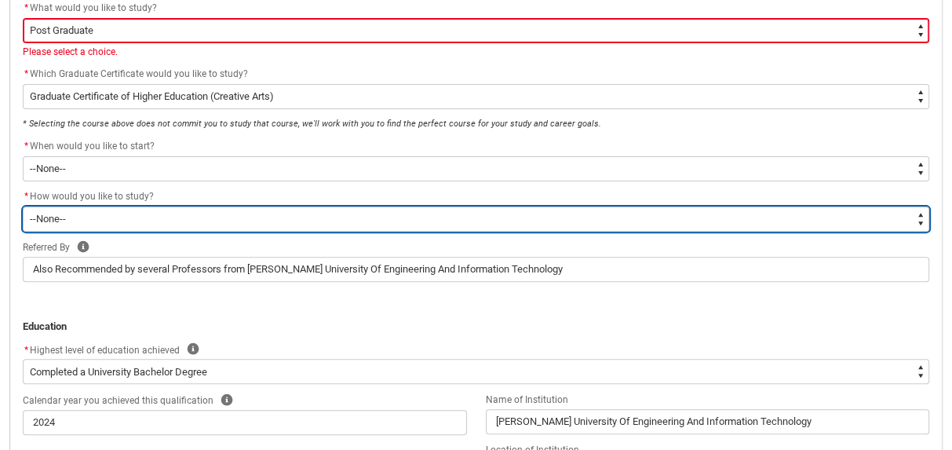
click at [35, 211] on select "--None-- Online" at bounding box center [476, 218] width 906 height 25
click at [23, 206] on select "--None-- Online" at bounding box center [476, 218] width 906 height 25
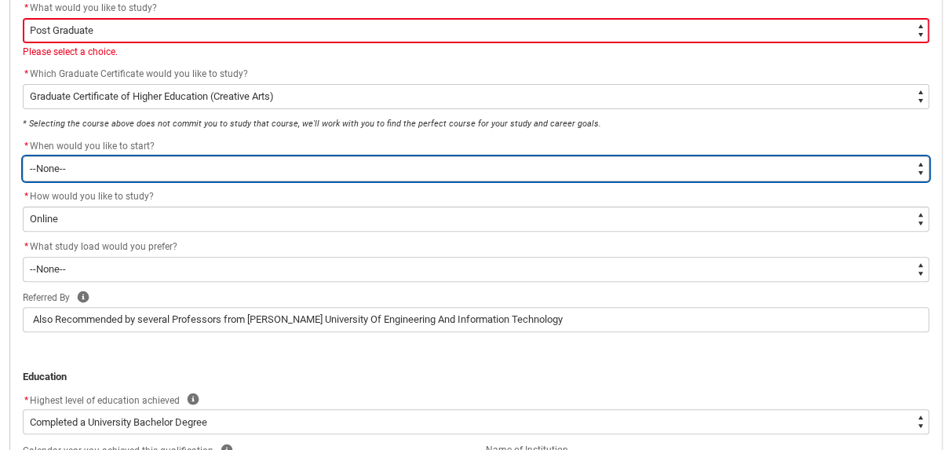
click at [64, 170] on select "--None--" at bounding box center [476, 168] width 906 height 25
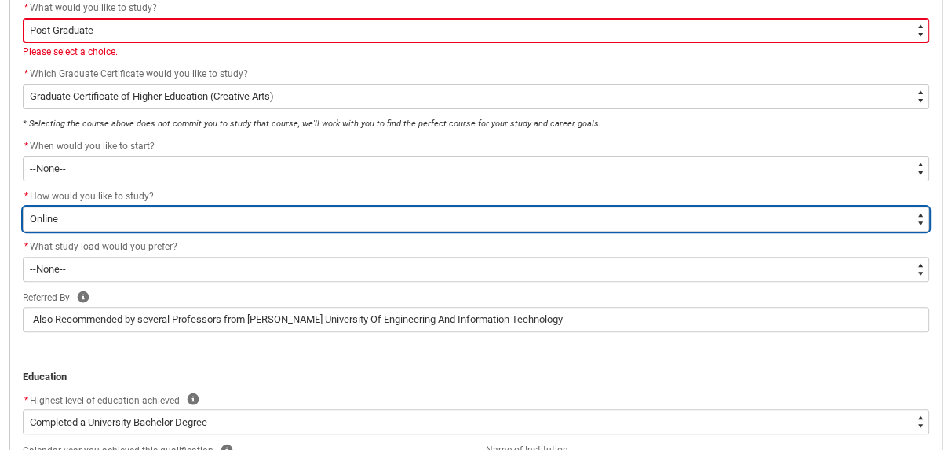
click at [918, 228] on select "--None-- Online" at bounding box center [476, 218] width 906 height 25
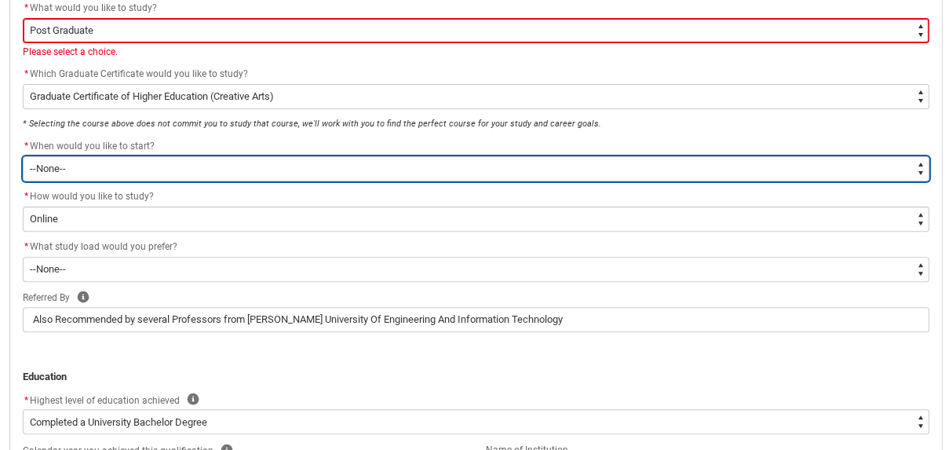
click at [425, 175] on select "--None--" at bounding box center [476, 168] width 906 height 25
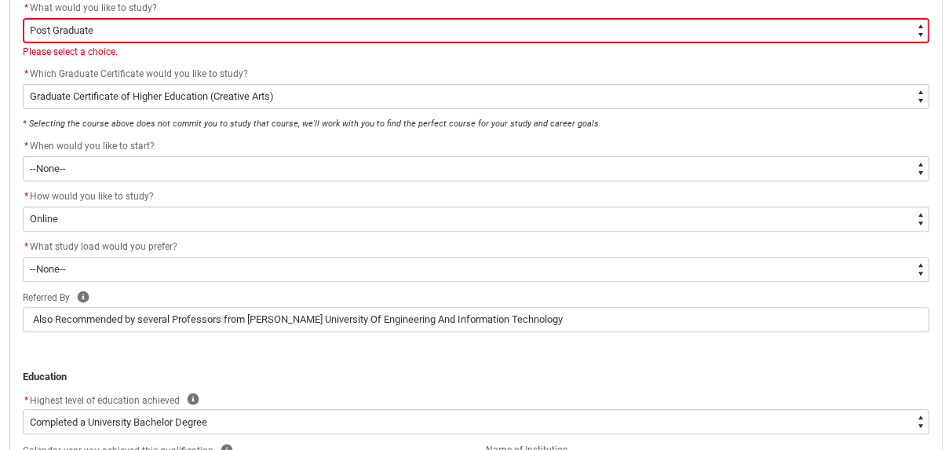
click at [306, 141] on div "* When would you like to start?" at bounding box center [476, 146] width 906 height 19
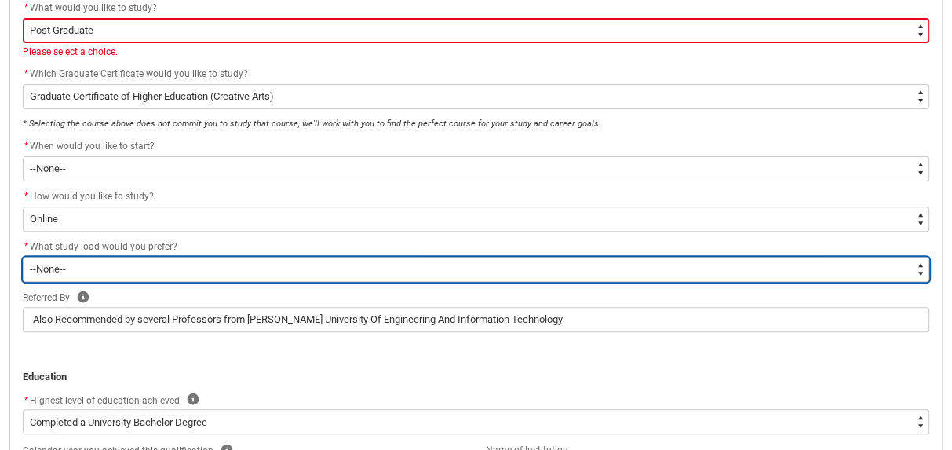
click at [234, 262] on select "--None-- Full-time Part-time" at bounding box center [476, 269] width 906 height 25
click at [23, 257] on select "--None-- Full-time Part-time" at bounding box center [476, 269] width 906 height 25
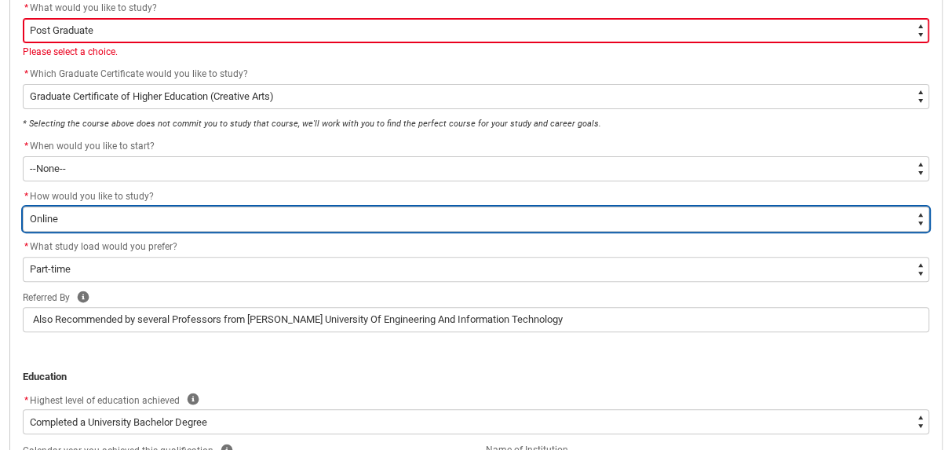
click at [184, 228] on select "--None-- Online" at bounding box center [476, 218] width 906 height 25
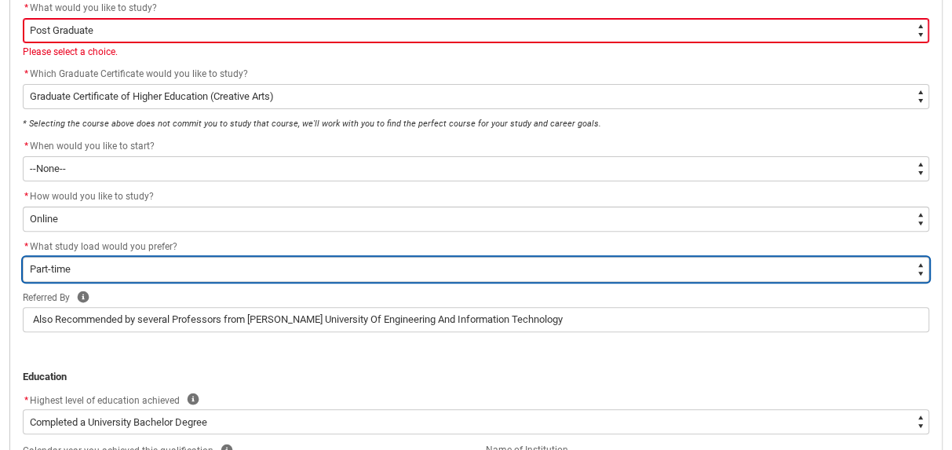
click at [155, 261] on select "--None-- Full-time Part-time" at bounding box center [476, 269] width 906 height 25
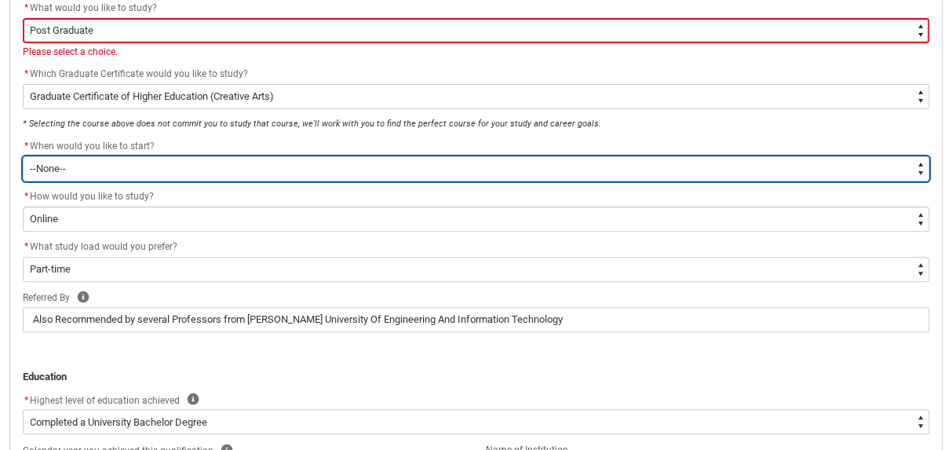
click at [165, 156] on select "--None--" at bounding box center [476, 168] width 906 height 25
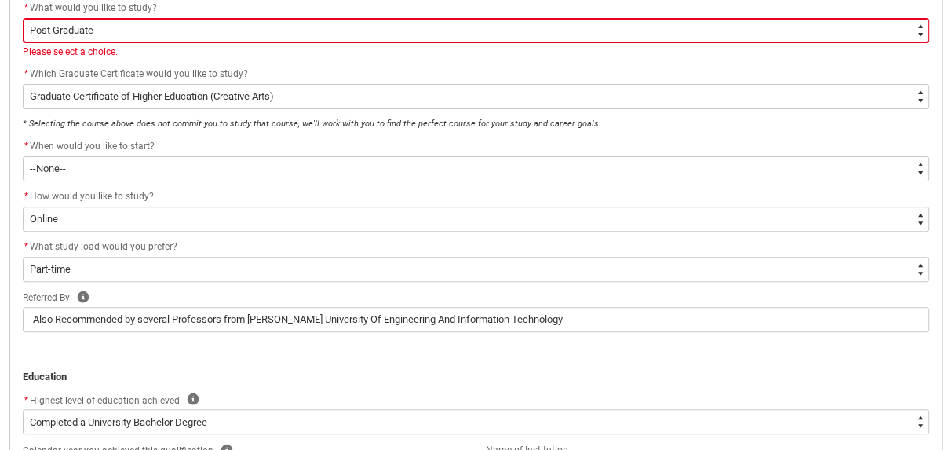
click at [378, 132] on flowruntime-screen-field "* Selecting the course above does not commit you to study that course, we'll wo…" at bounding box center [475, 126] width 925 height 22
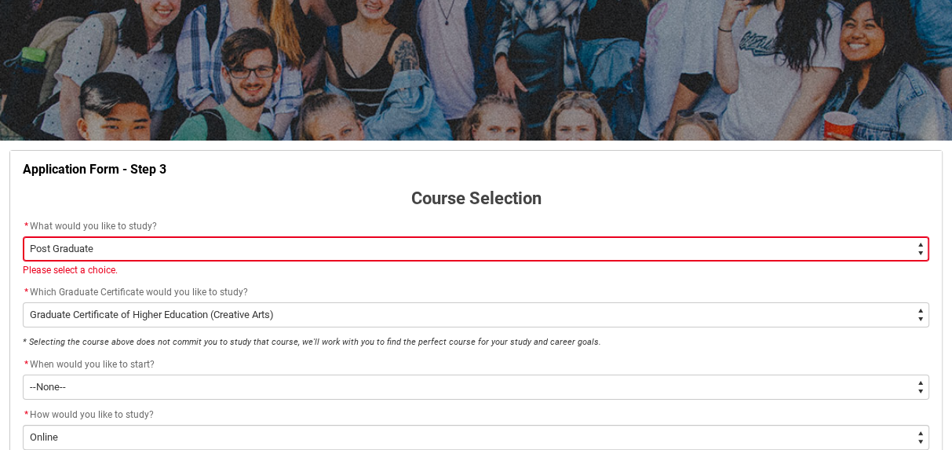
scroll to position [105, 0]
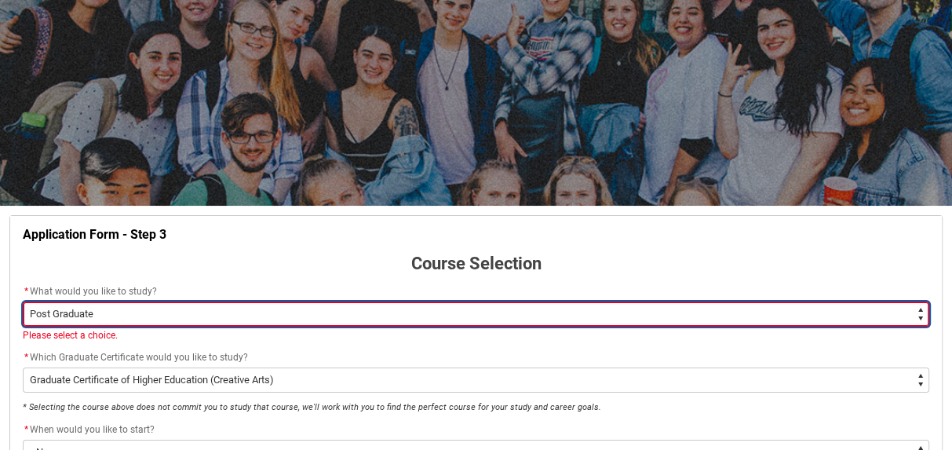
click at [422, 302] on select "--None-- Diploma Bachelor Post Graduate" at bounding box center [476, 313] width 906 height 25
click at [23, 301] on select "--None-- Diploma Bachelor Post Graduate" at bounding box center [476, 313] width 906 height 25
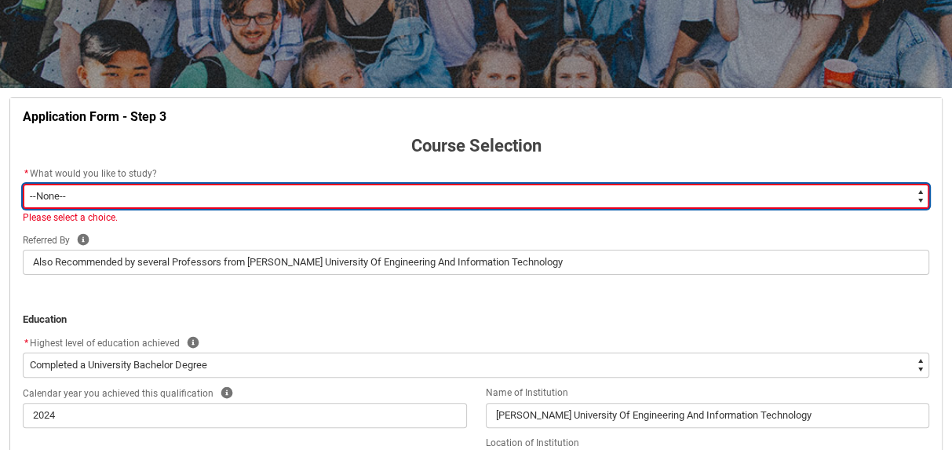
scroll to position [225, 0]
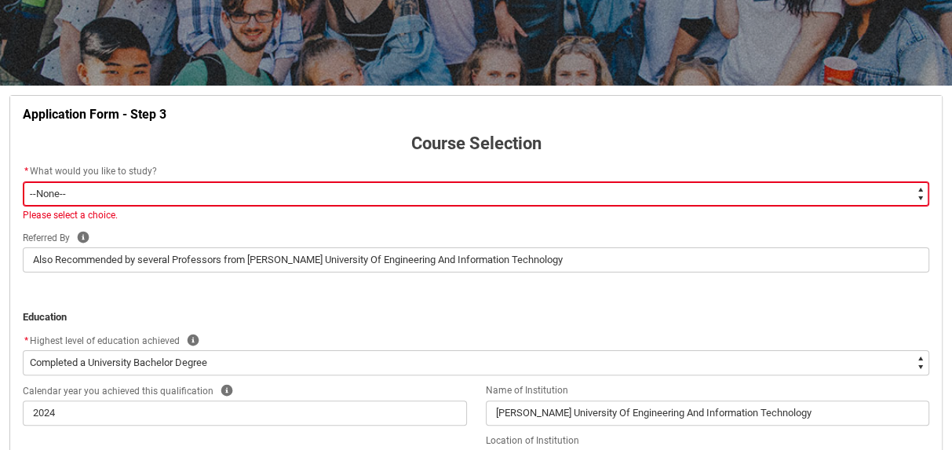
click at [634, 216] on div "Please select a choice." at bounding box center [476, 215] width 906 height 14
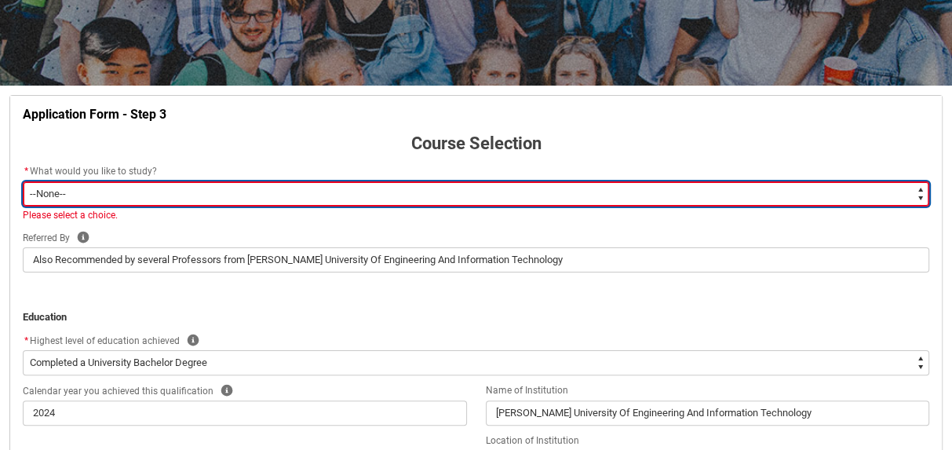
click at [631, 199] on select "--None-- Diploma Bachelor Post Graduate" at bounding box center [476, 193] width 906 height 25
click at [23, 181] on select "--None-- Diploma Bachelor Post Graduate" at bounding box center [476, 193] width 906 height 25
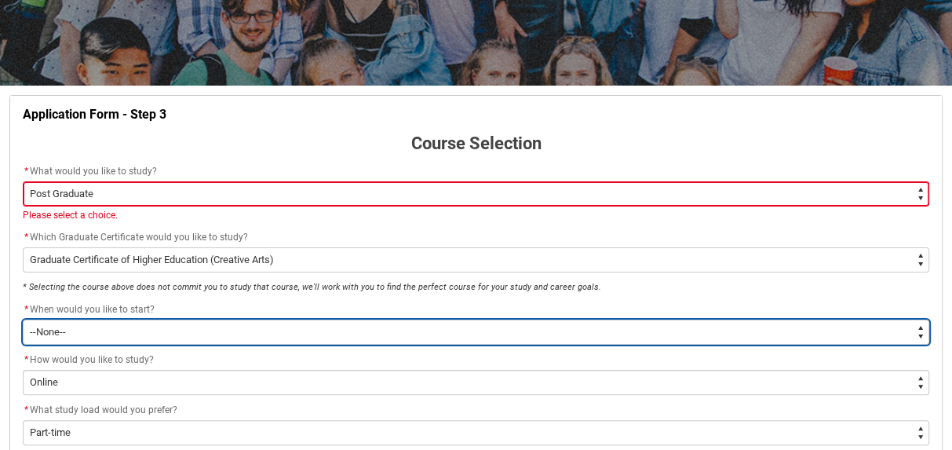
click at [363, 337] on select "--None--" at bounding box center [476, 331] width 906 height 25
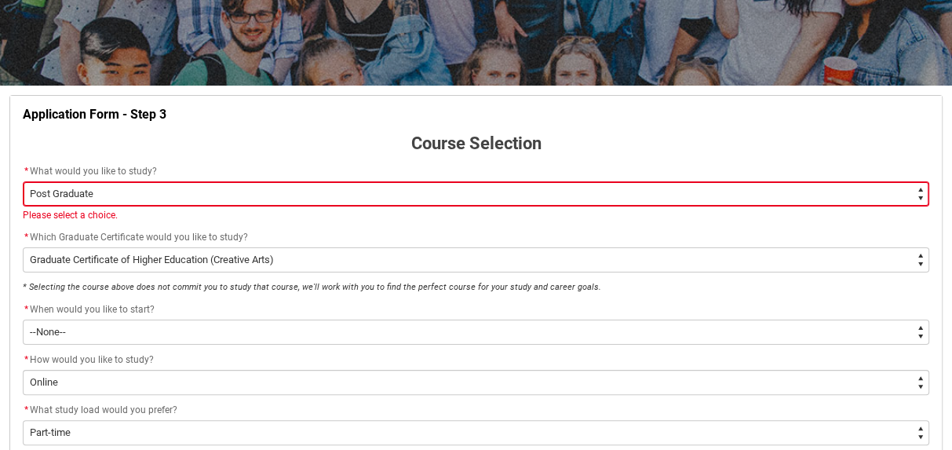
click at [332, 363] on div "* How would you like to study?" at bounding box center [476, 360] width 906 height 19
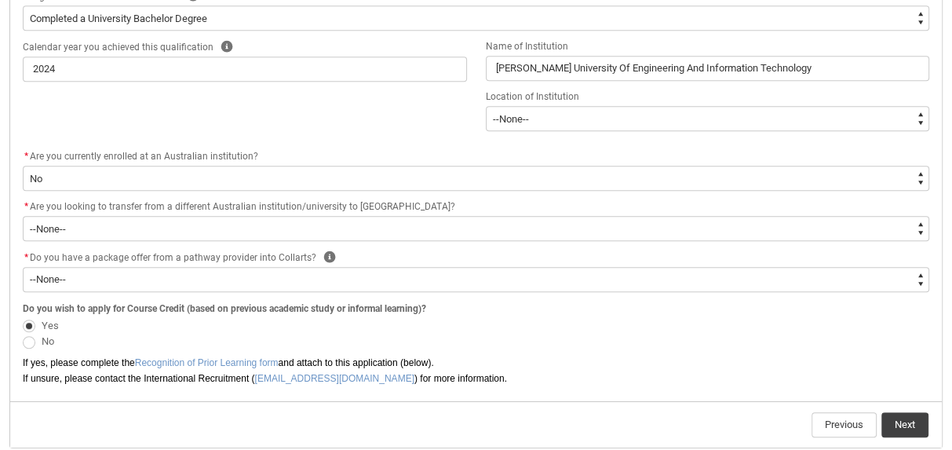
scroll to position [860, 0]
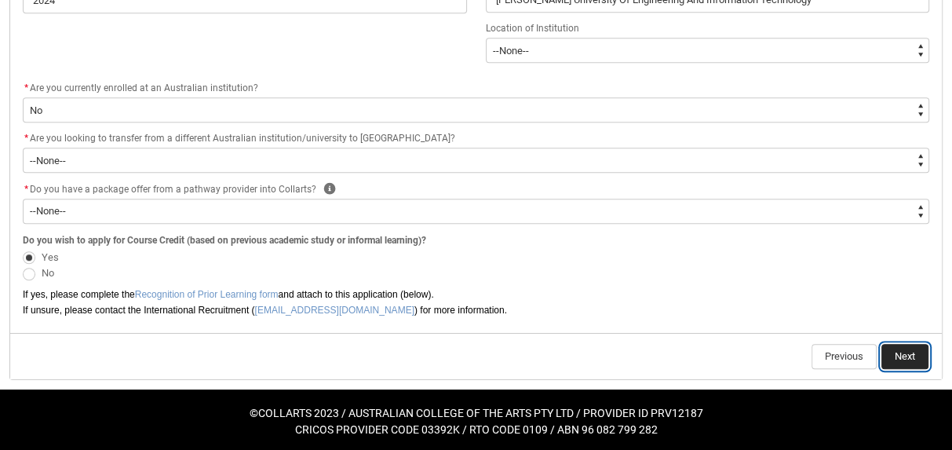
click at [887, 364] on button "Next" at bounding box center [904, 356] width 47 height 25
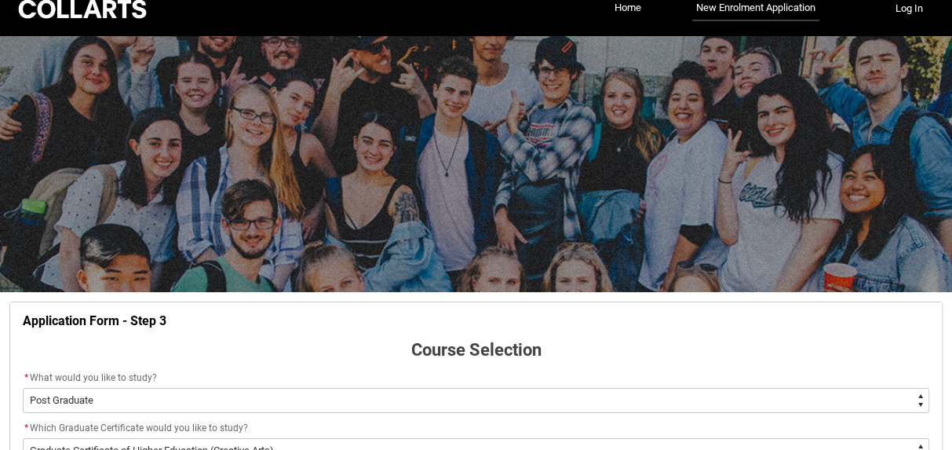
scroll to position [163, 0]
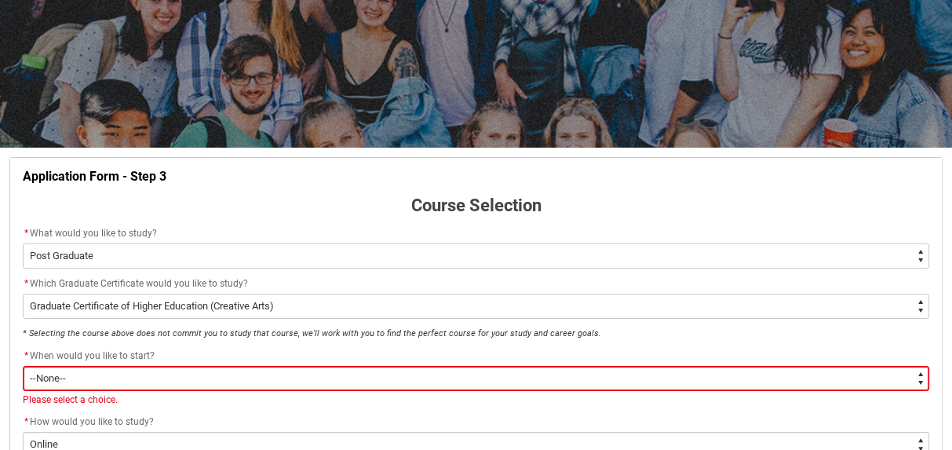
click at [41, 377] on select "--None--" at bounding box center [476, 378] width 906 height 25
click at [23, 366] on select "--None--" at bounding box center [476, 378] width 906 height 25
click at [43, 374] on select "--None--" at bounding box center [476, 378] width 906 height 25
click at [23, 366] on select "--None--" at bounding box center [476, 378] width 906 height 25
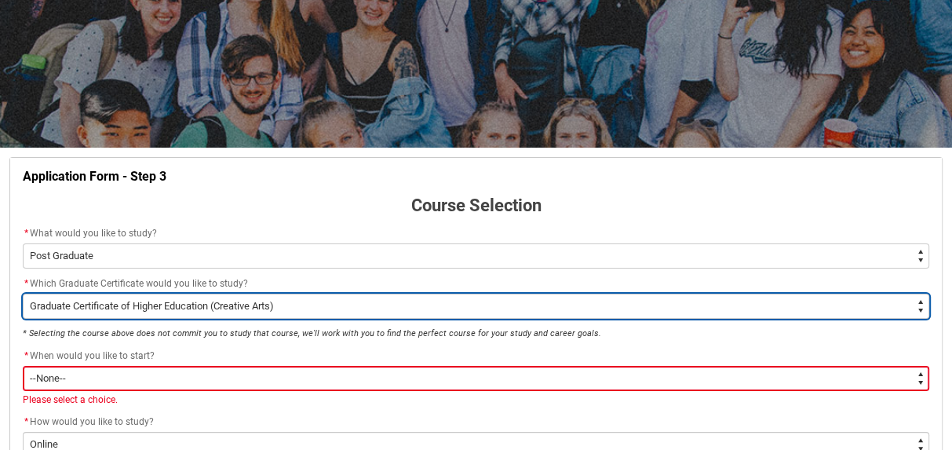
click at [60, 301] on select "--None-- Graduate Certificate of Higher Education (Creative Arts)" at bounding box center [476, 306] width 906 height 25
click at [23, 294] on select "--None-- Graduate Certificate of Higher Education (Creative Arts)" at bounding box center [476, 306] width 906 height 25
click at [44, 307] on select "--None-- Graduate Certificate of Higher Education (Creative Arts)" at bounding box center [476, 306] width 906 height 25
click at [23, 294] on select "--None-- Graduate Certificate of Higher Education (Creative Arts)" at bounding box center [476, 306] width 906 height 25
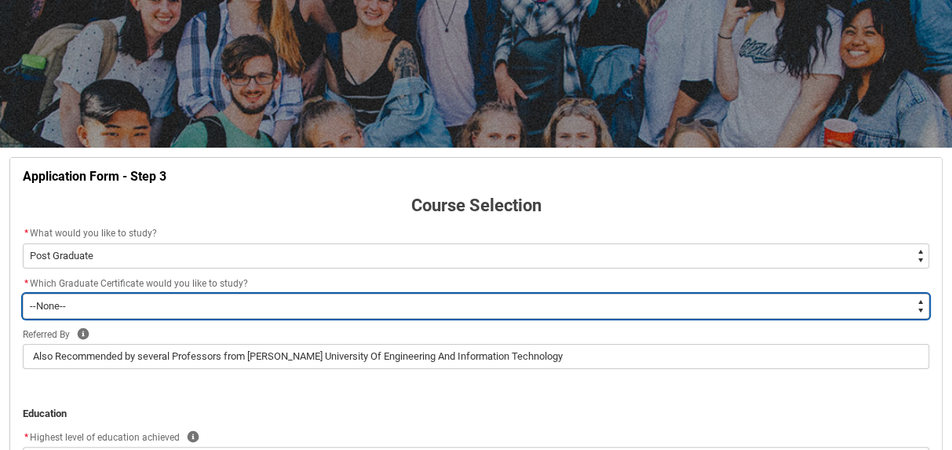
click at [41, 306] on select "--None-- Graduate Certificate of Higher Education (Creative Arts)" at bounding box center [476, 306] width 906 height 25
click at [23, 294] on select "--None-- Graduate Certificate of Higher Education (Creative Arts)" at bounding box center [476, 306] width 906 height 25
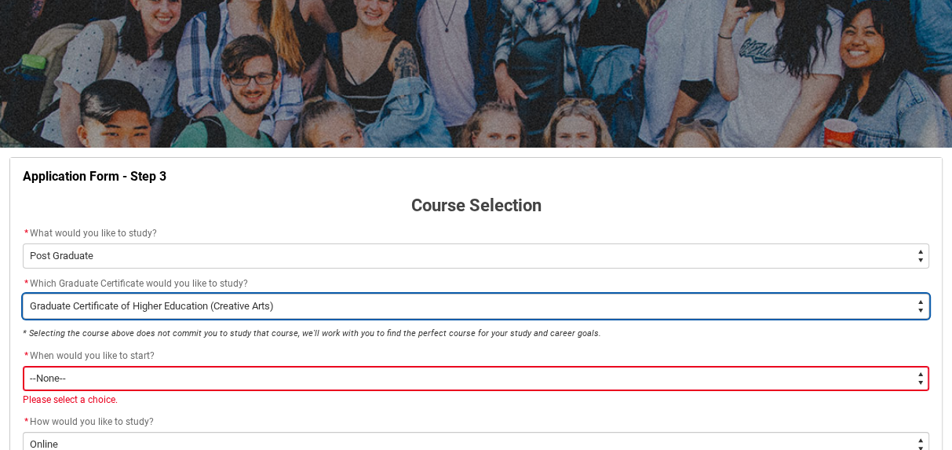
click at [39, 305] on select "--None-- Graduate Certificate of Higher Education (Creative Arts)" at bounding box center [476, 306] width 906 height 25
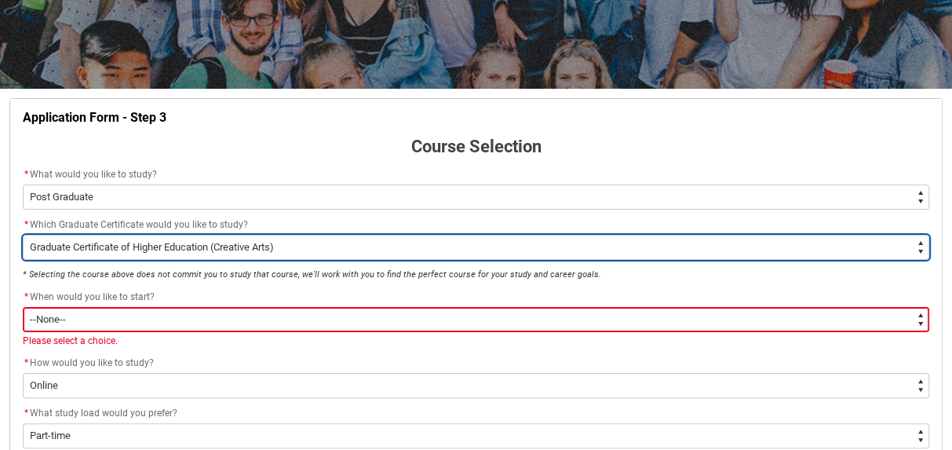
scroll to position [221, 0]
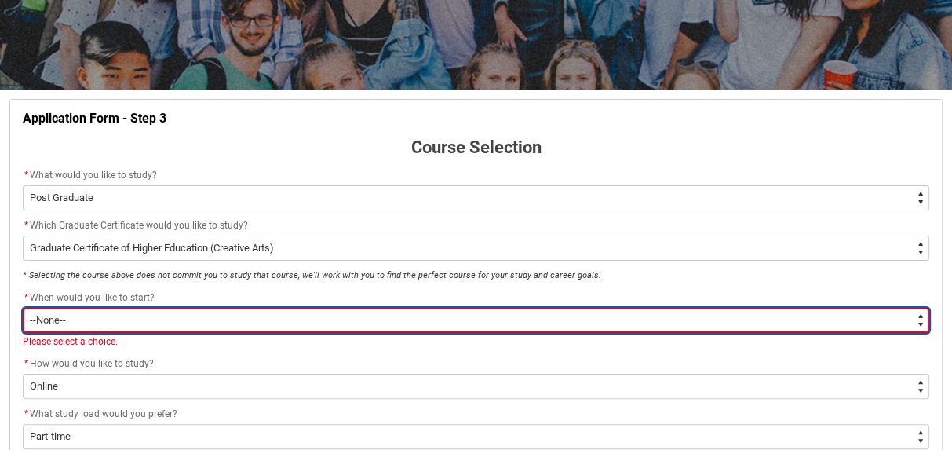
click at [53, 318] on select "--None--" at bounding box center [476, 320] width 906 height 25
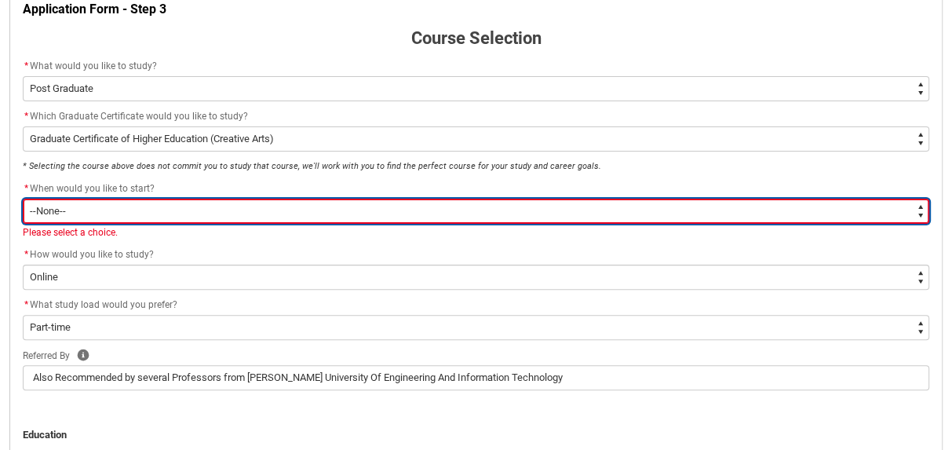
scroll to position [331, 0]
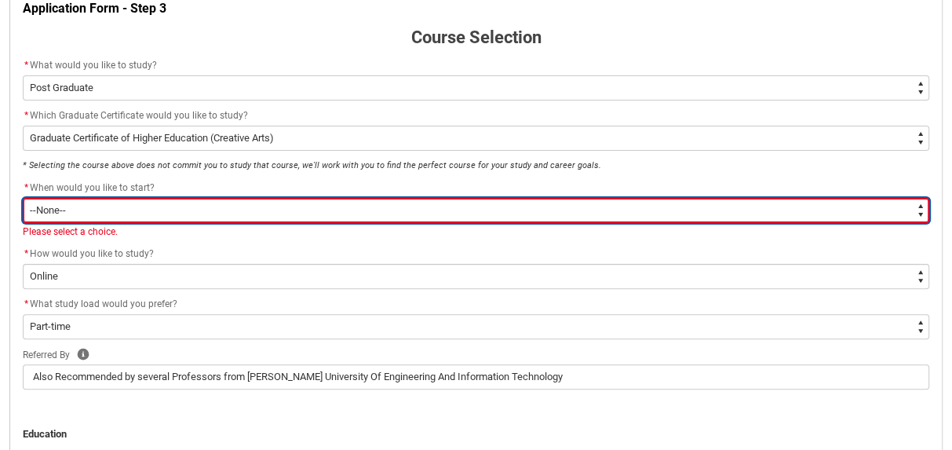
click at [601, 198] on select "--None--" at bounding box center [476, 210] width 906 height 25
